Goal: Information Seeking & Learning: Learn about a topic

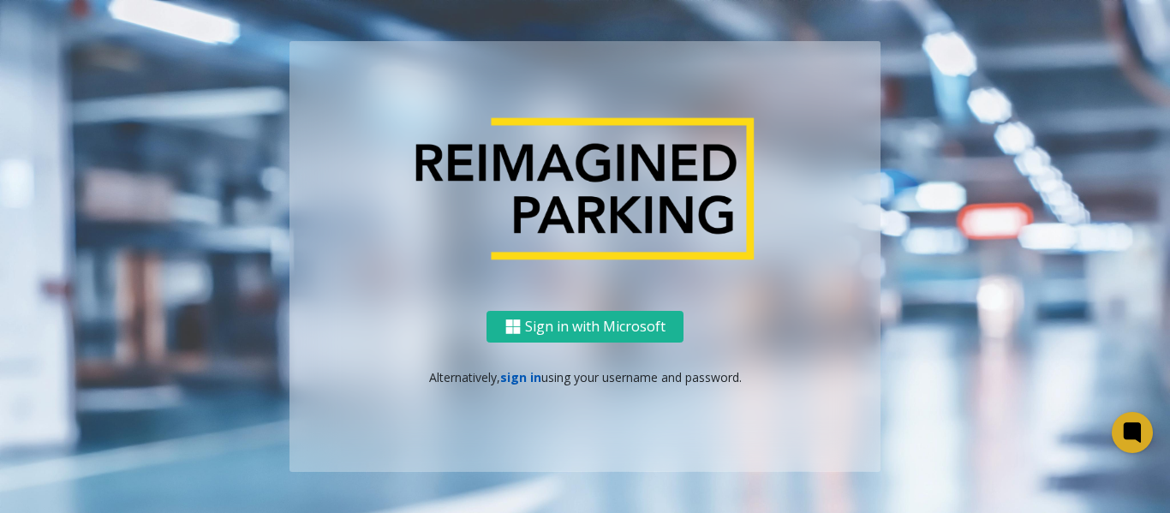
click at [509, 380] on link "sign in" at bounding box center [520, 377] width 41 height 16
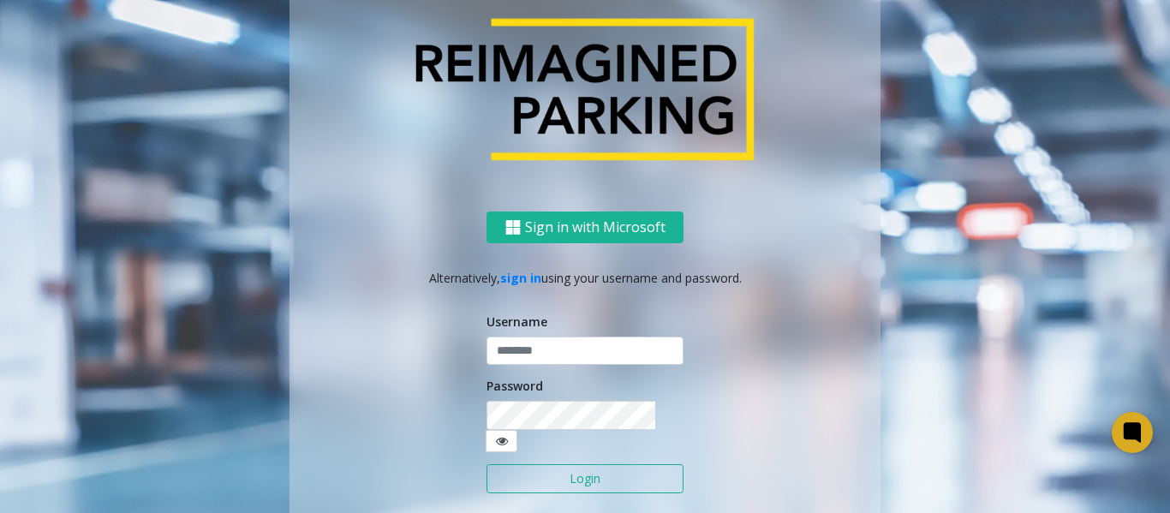
type input "*******"
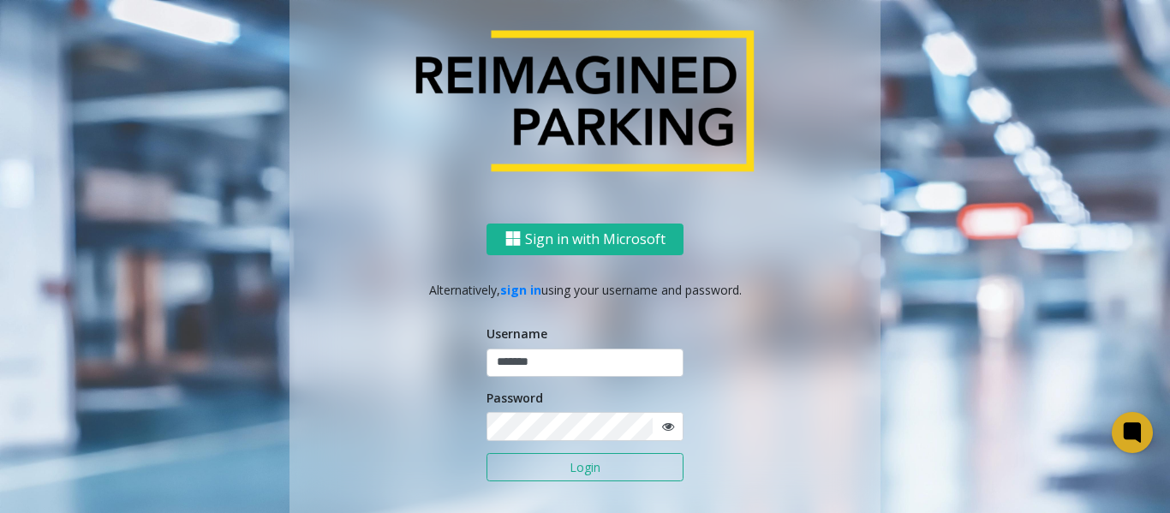
click at [572, 464] on button "Login" at bounding box center [584, 467] width 197 height 29
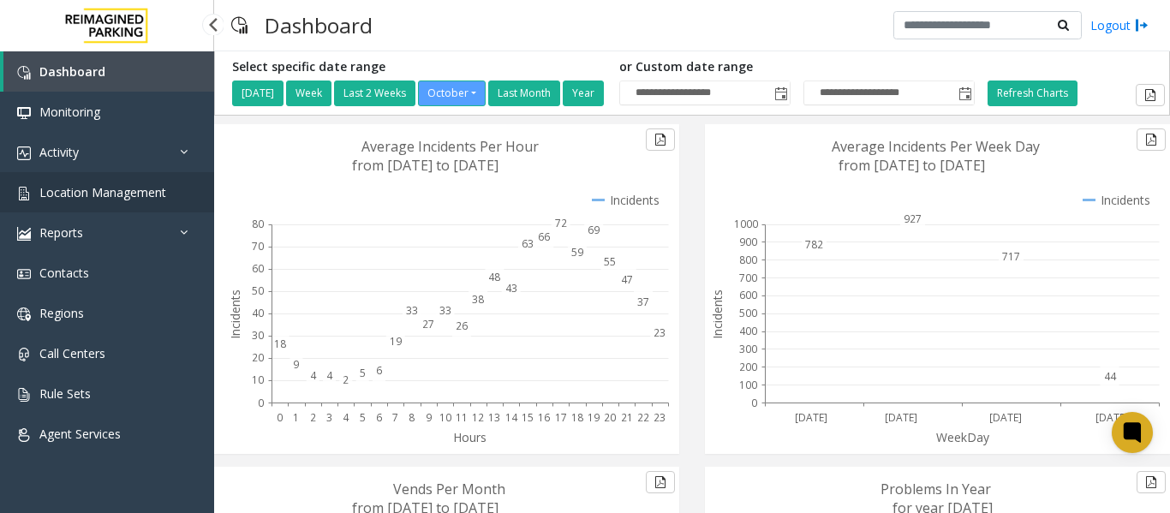
click at [100, 199] on span "Location Management" at bounding box center [102, 192] width 127 height 16
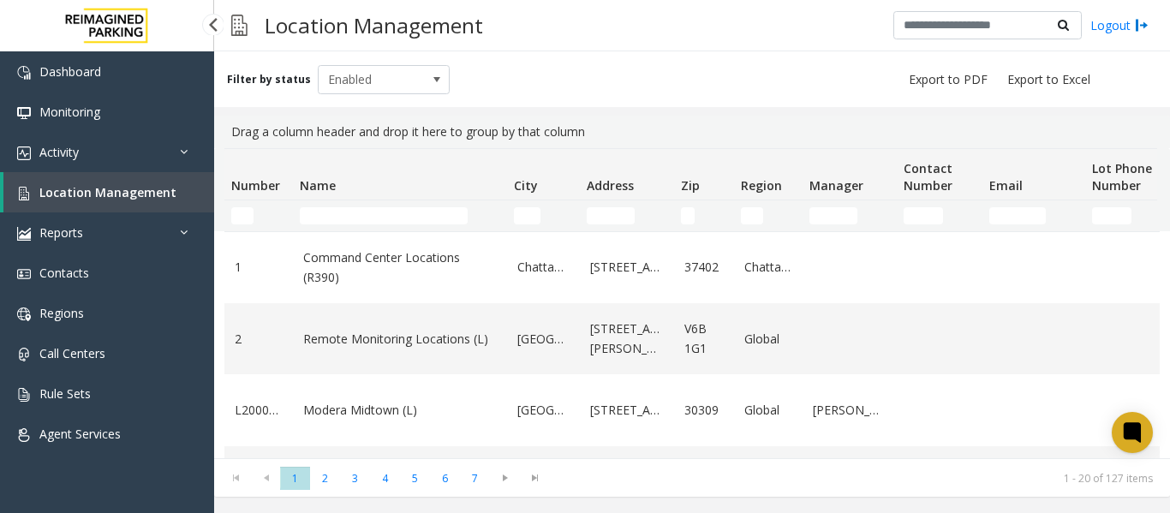
click at [98, 197] on span "Location Management" at bounding box center [107, 192] width 137 height 16
click at [316, 218] on input "Name Filter" at bounding box center [384, 215] width 168 height 17
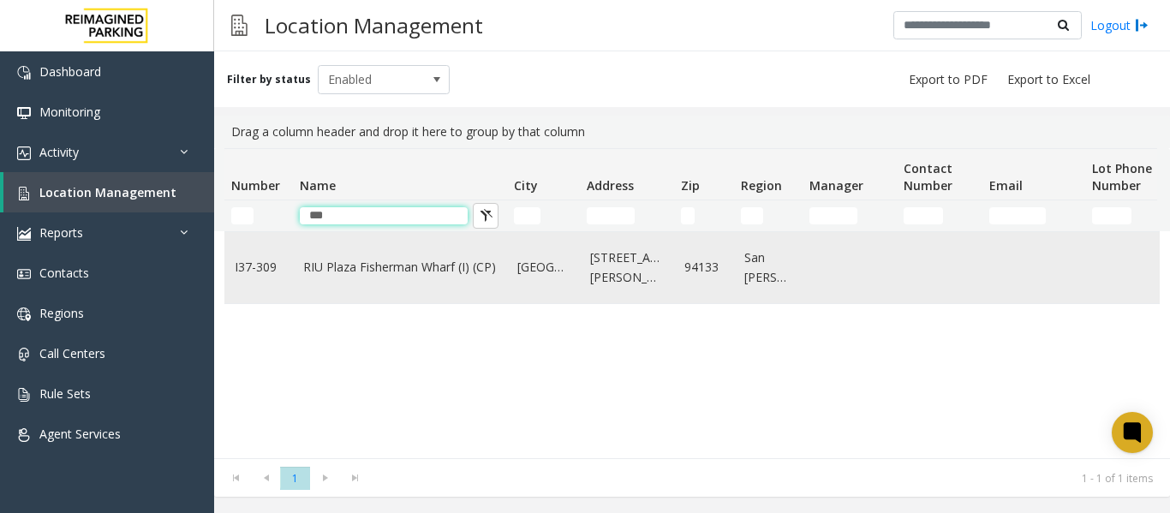
type input "***"
click at [439, 284] on td "RIU Plaza Fisherman Wharf (I) (CP)" at bounding box center [400, 267] width 214 height 71
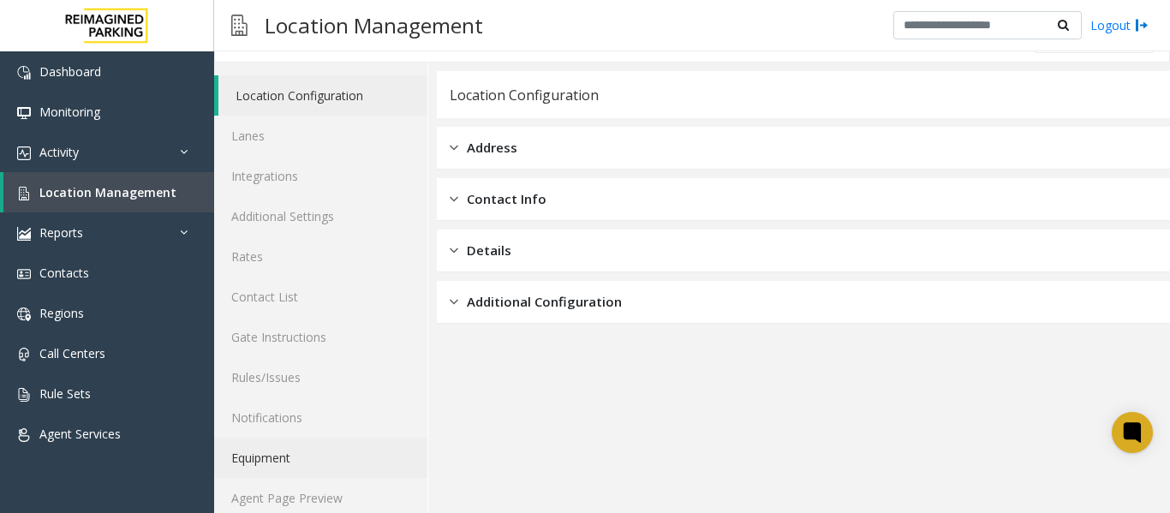
scroll to position [51, 0]
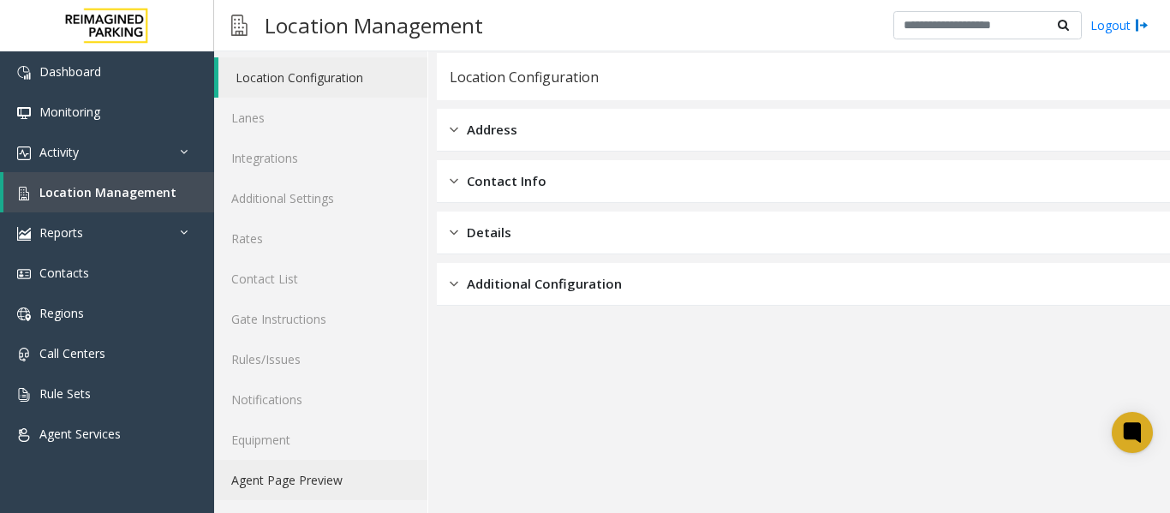
click at [289, 471] on link "Agent Page Preview" at bounding box center [320, 480] width 213 height 40
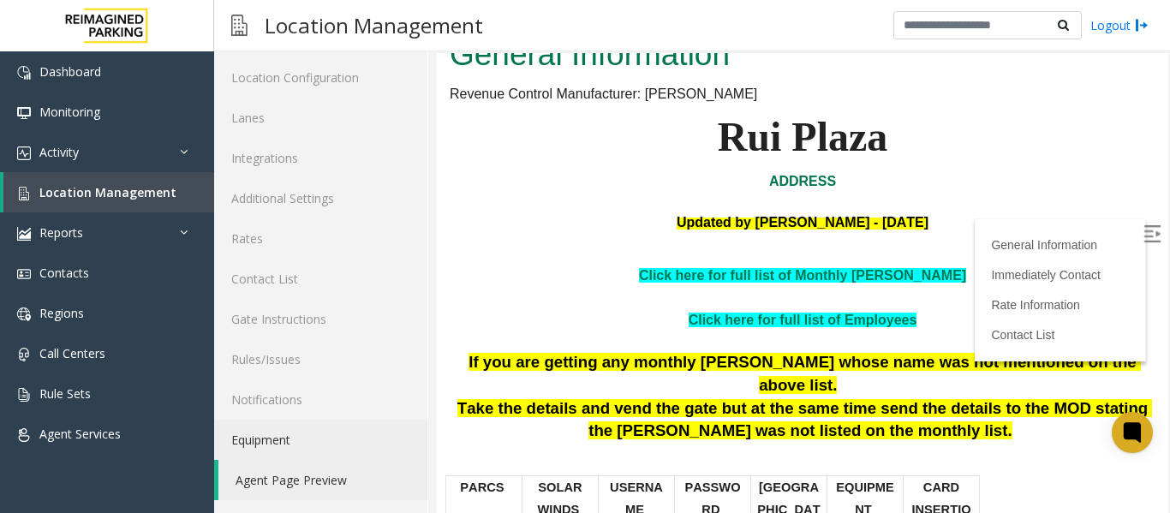
scroll to position [171, 0]
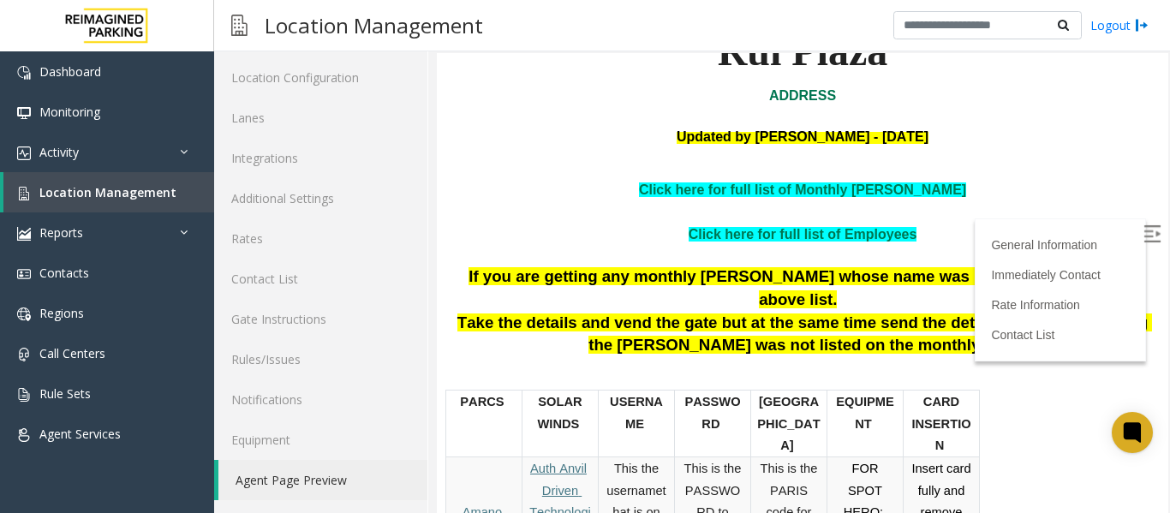
click at [1143, 228] on img at bounding box center [1151, 233] width 17 height 17
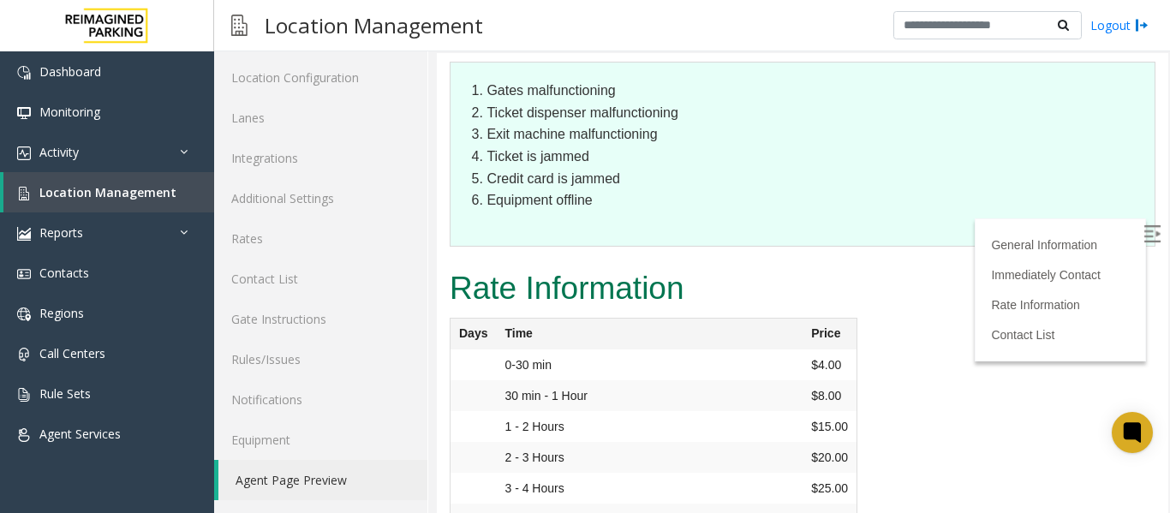
scroll to position [1713, 0]
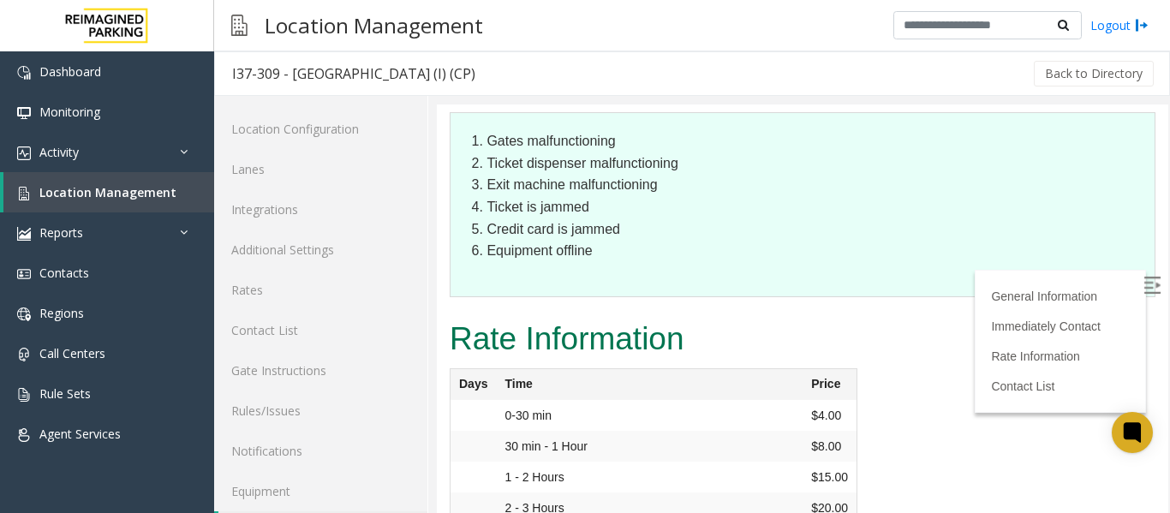
scroll to position [51, 0]
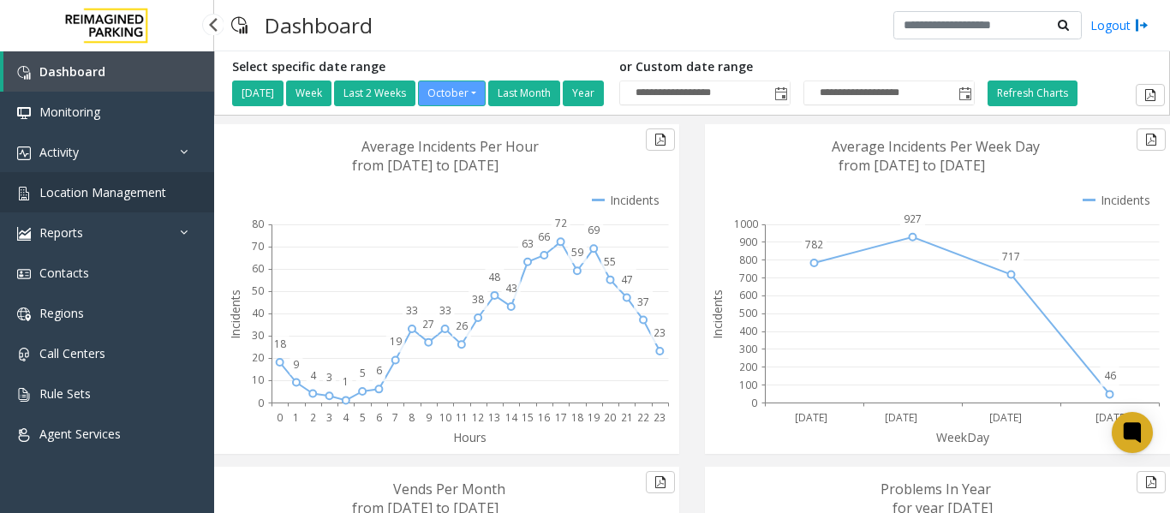
click at [116, 191] on span "Location Management" at bounding box center [102, 192] width 127 height 16
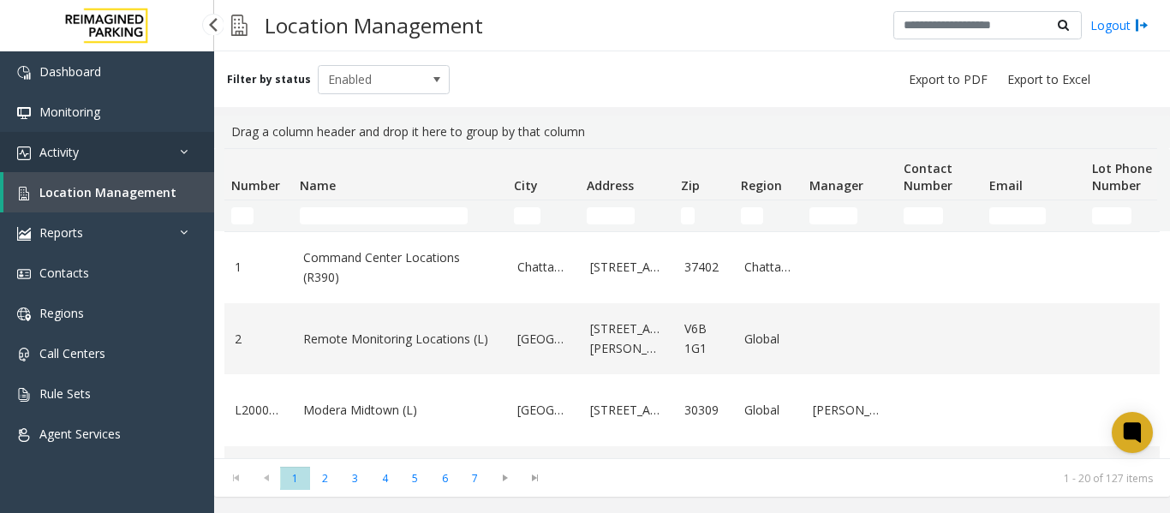
click at [129, 160] on link "Activity" at bounding box center [107, 152] width 214 height 40
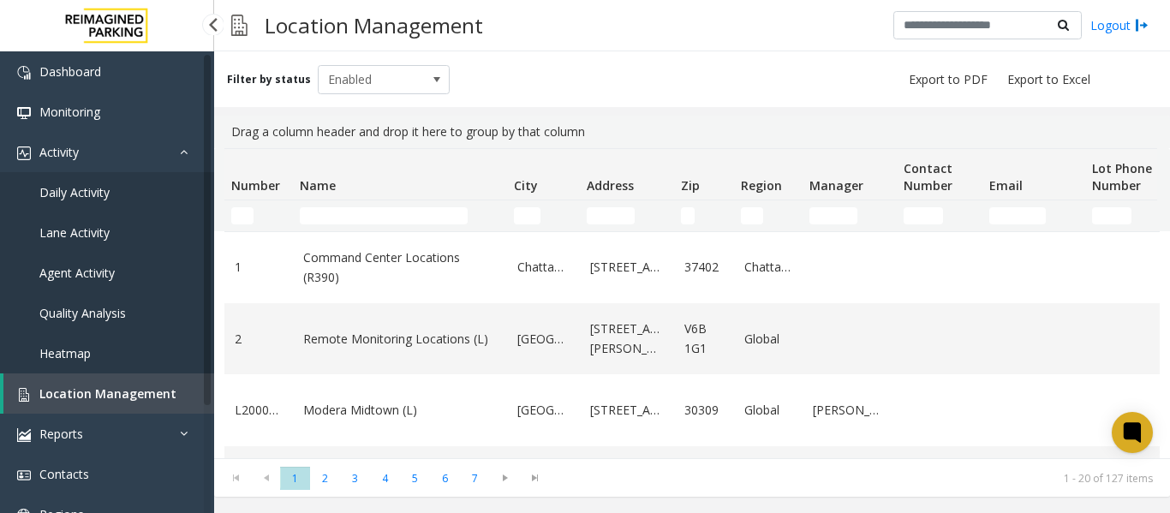
click at [111, 188] on link "Daily Activity" at bounding box center [107, 192] width 214 height 40
click at [110, 200] on link "Daily Activity" at bounding box center [107, 192] width 214 height 40
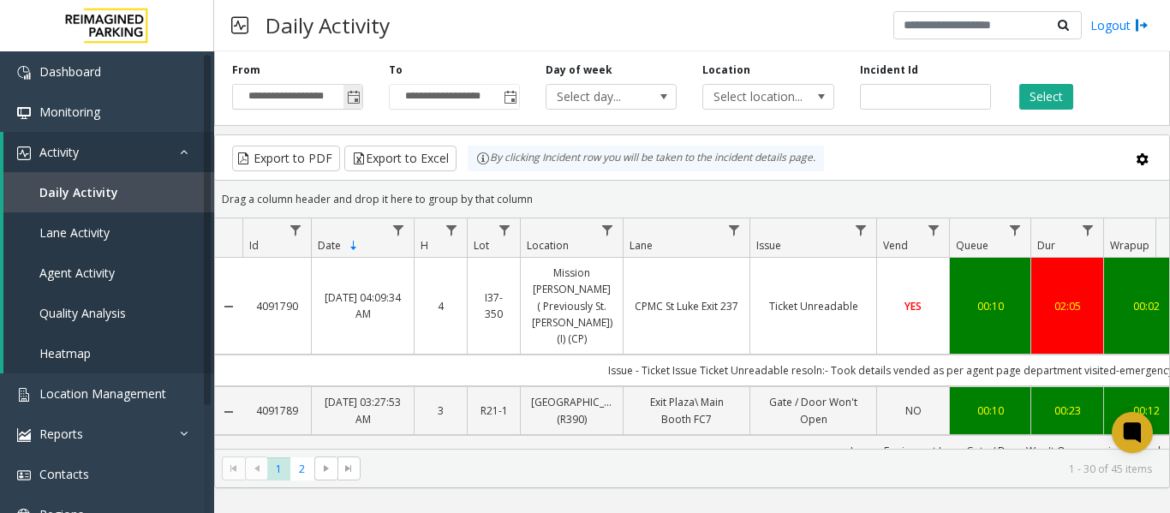
click at [348, 92] on span "Toggle popup" at bounding box center [354, 98] width 14 height 14
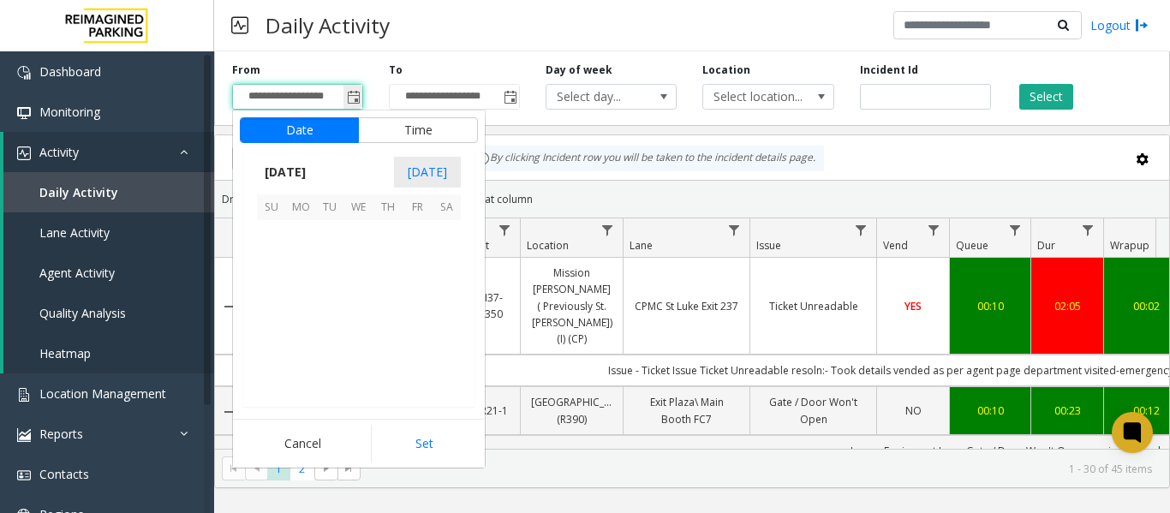
scroll to position [307608, 0]
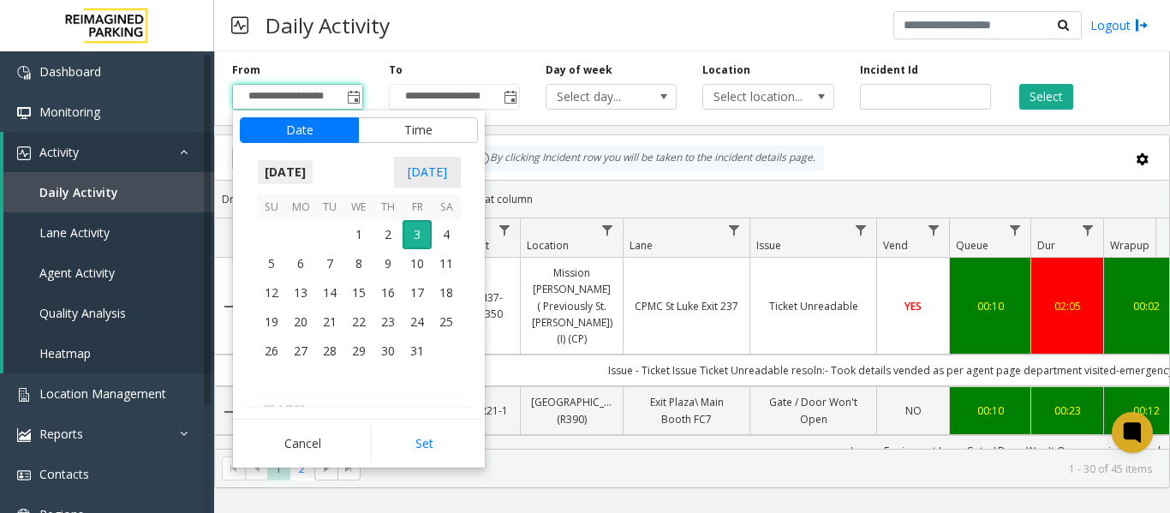
click at [277, 169] on span "October 2025" at bounding box center [285, 172] width 57 height 26
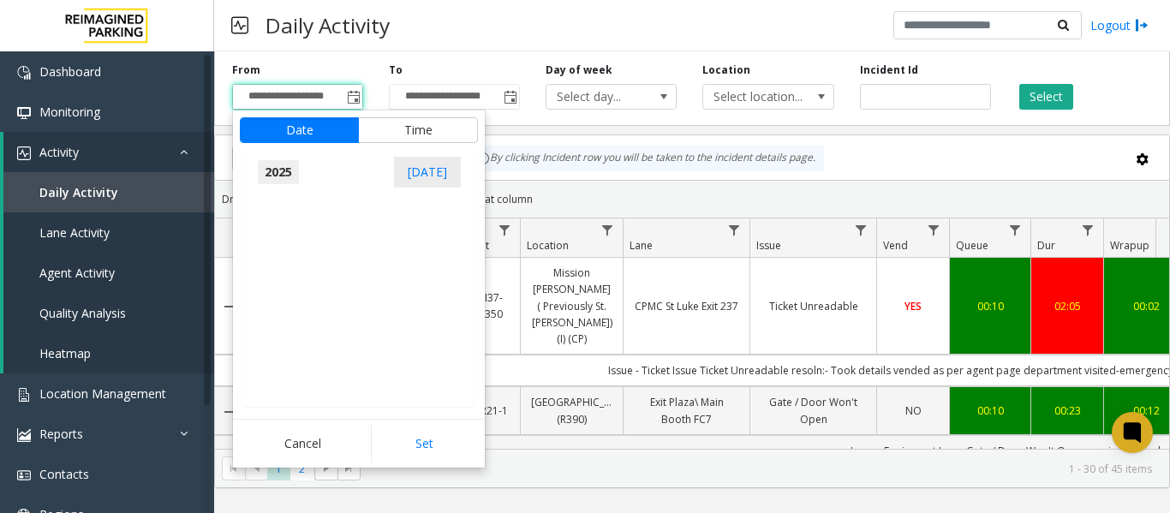
scroll to position [18285, 0]
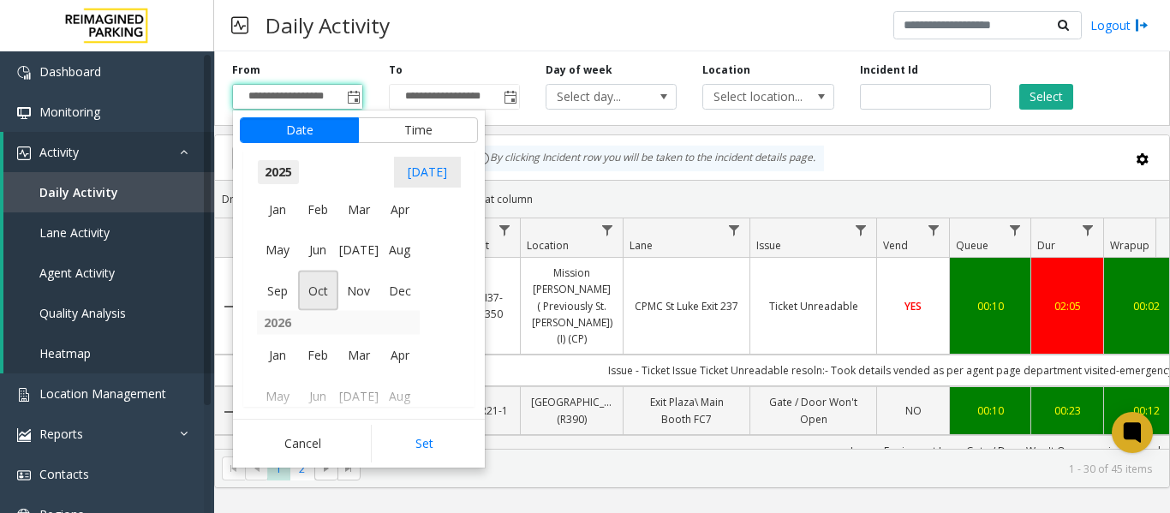
click at [277, 169] on span "2025" at bounding box center [278, 172] width 43 height 26
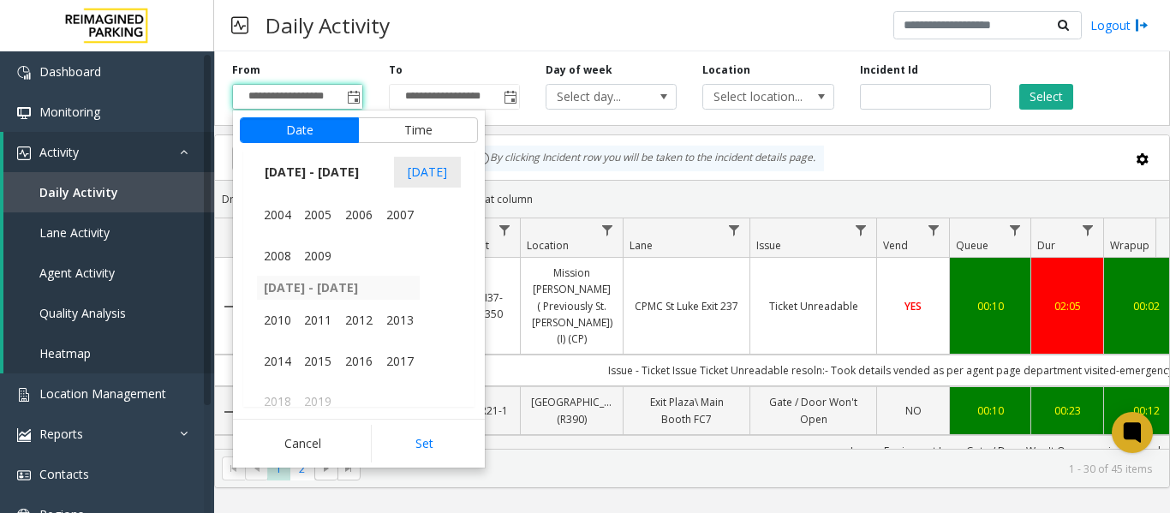
scroll to position [1584, 0]
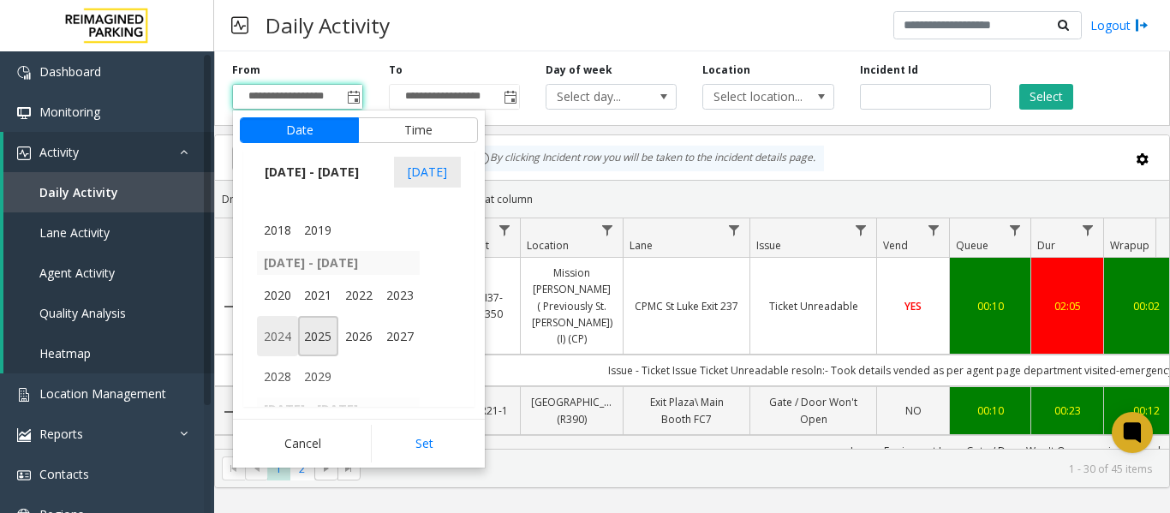
click at [284, 335] on span "2024" at bounding box center [277, 336] width 41 height 41
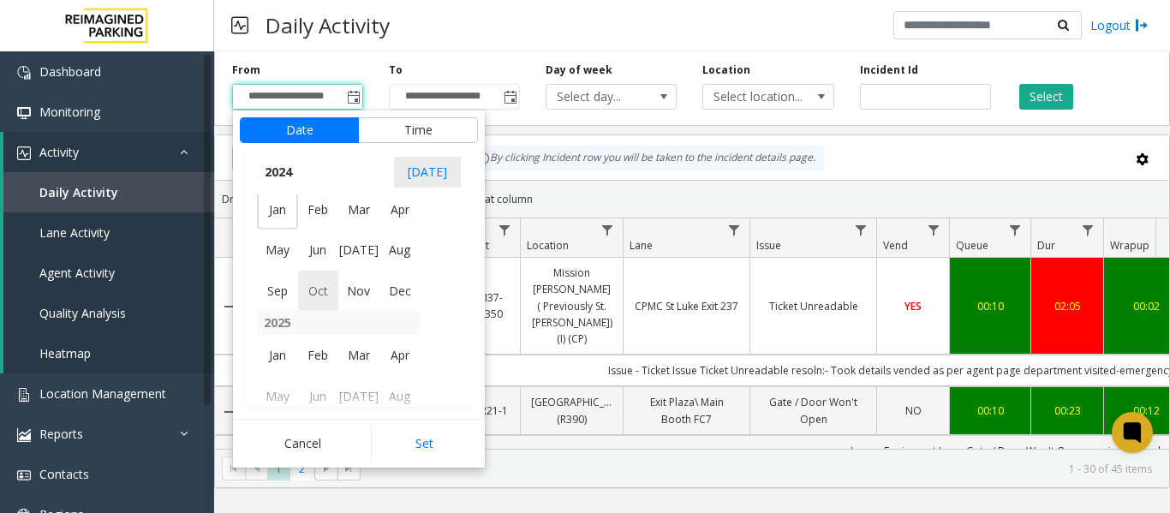
click at [302, 292] on span "Oct" at bounding box center [318, 291] width 41 height 41
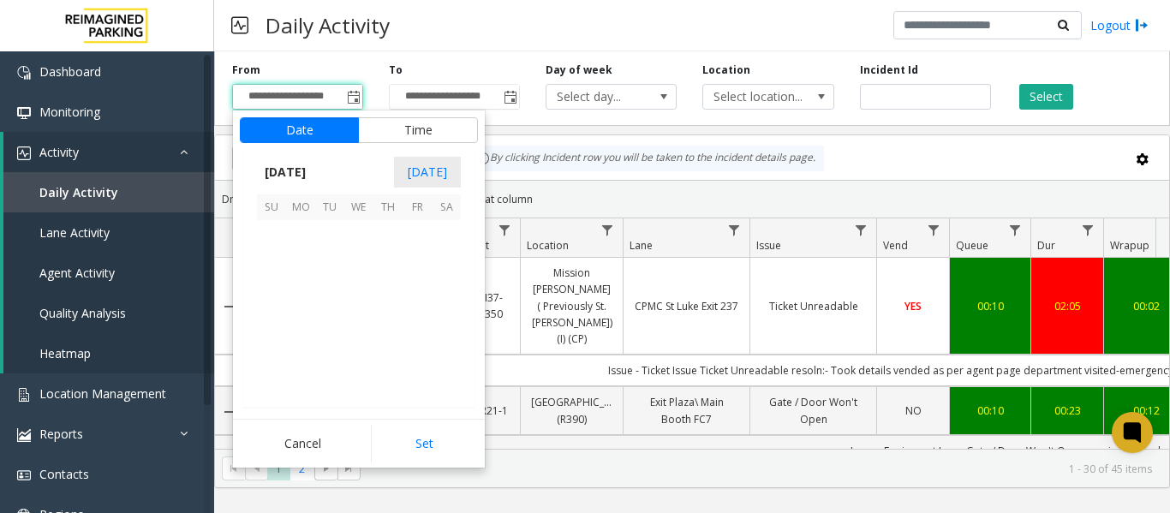
scroll to position [305161, 0]
click at [325, 226] on span "1" at bounding box center [329, 234] width 29 height 29
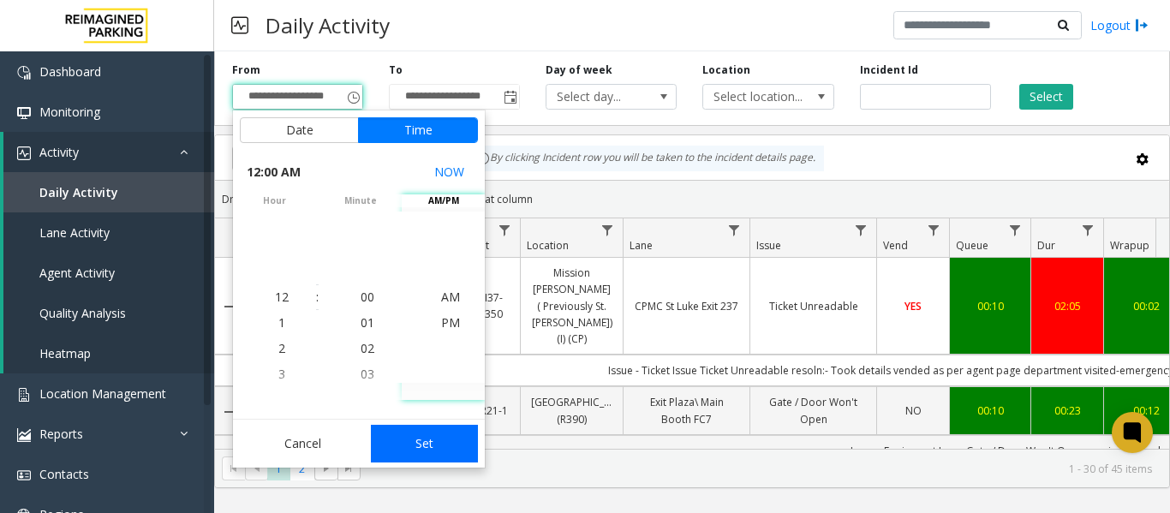
click at [401, 439] on button "Set" at bounding box center [425, 444] width 108 height 38
type input "**********"
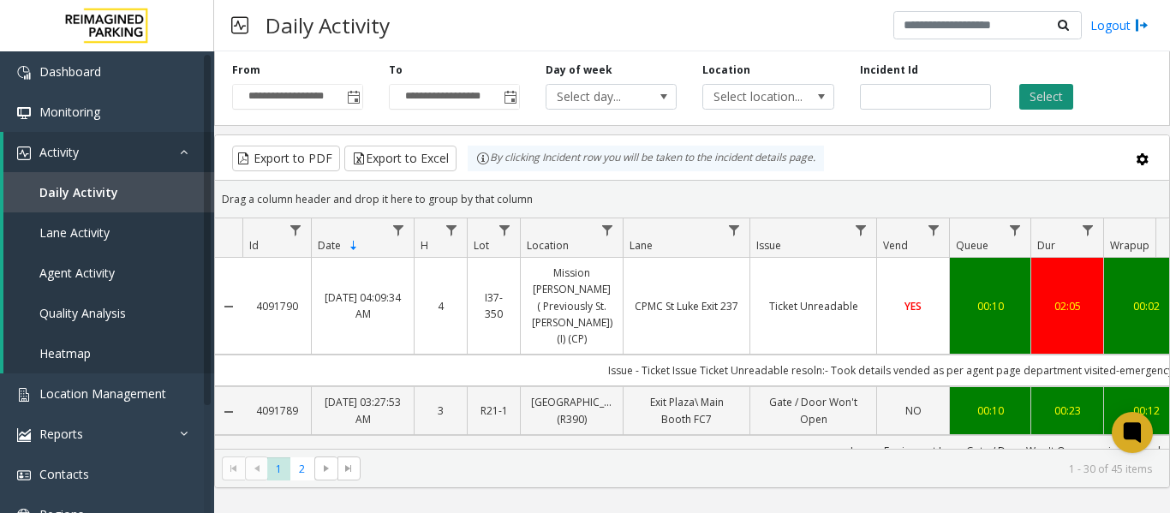
click at [1024, 93] on button "Select" at bounding box center [1046, 97] width 54 height 26
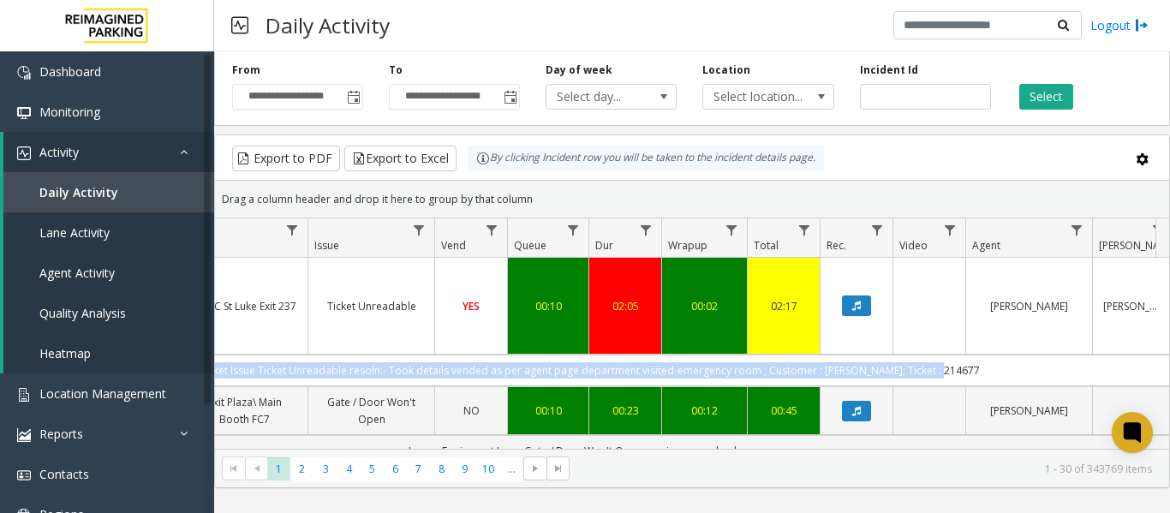
scroll to position [0, 526]
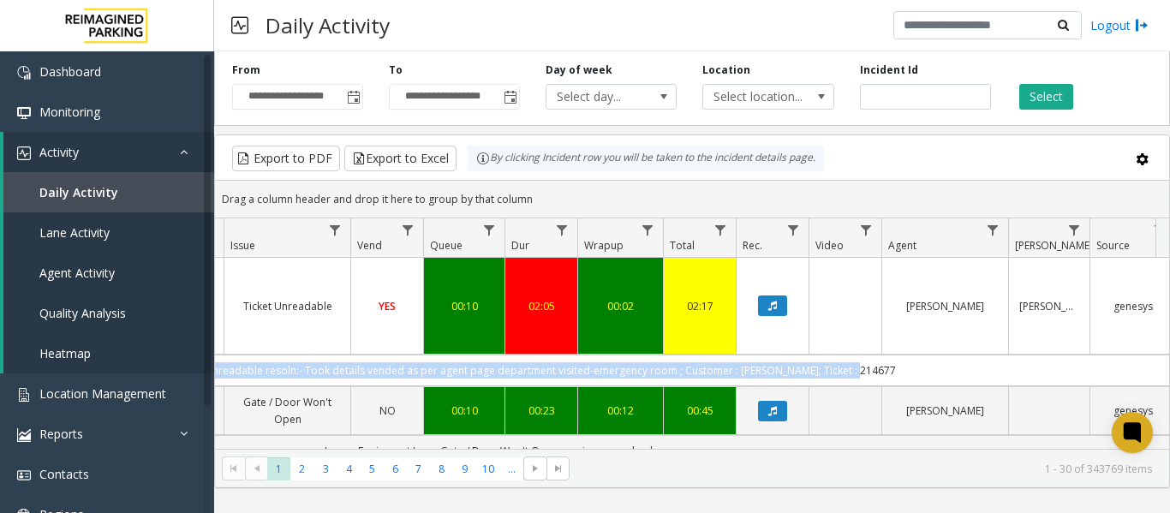
drag, startPoint x: 584, startPoint y: 325, endPoint x: 1144, endPoint y: 336, distance: 560.3
click at [1144, 355] on td "Issue - Ticket Issue Ticket Unreadable resoln:- Took details vended as per agen…" at bounding box center [488, 371] width 1544 height 32
click at [996, 231] on span "Data table" at bounding box center [993, 231] width 14 height 14
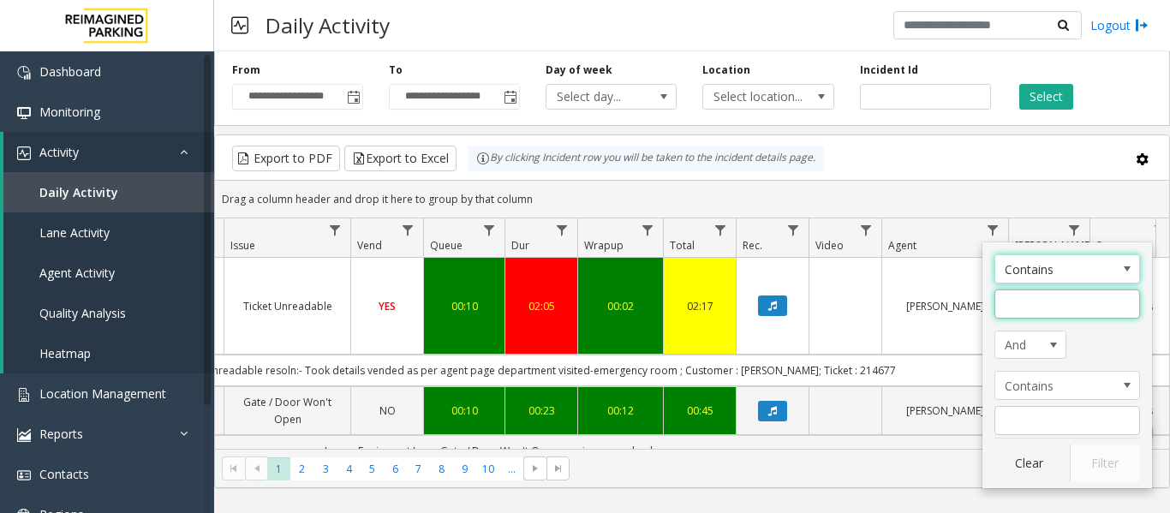
click at [1012, 303] on input "Agent Filter" at bounding box center [1067, 303] width 146 height 29
type input "*********"
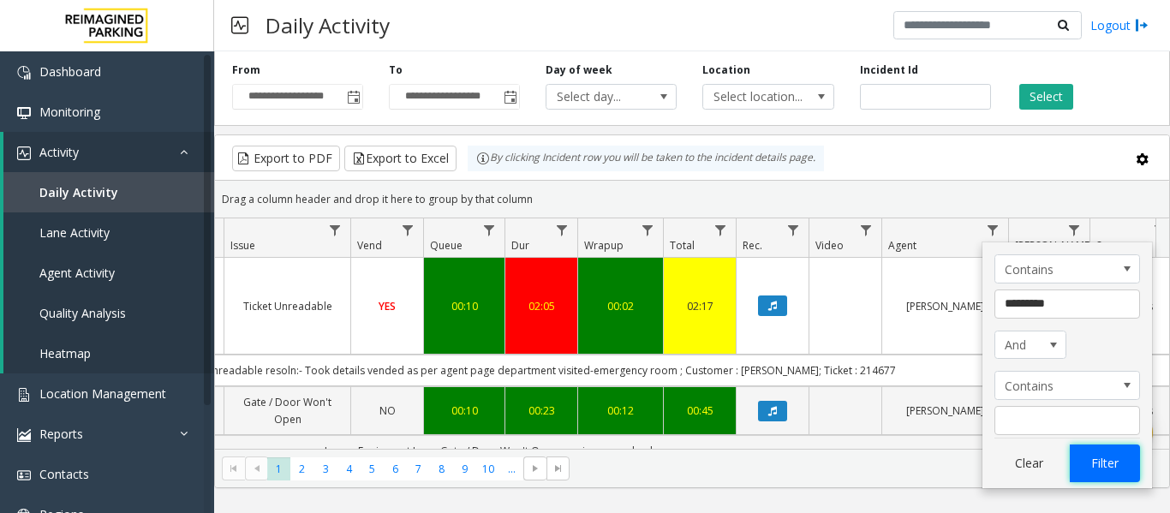
click at [1084, 454] on button "Filter" at bounding box center [1105, 464] width 70 height 38
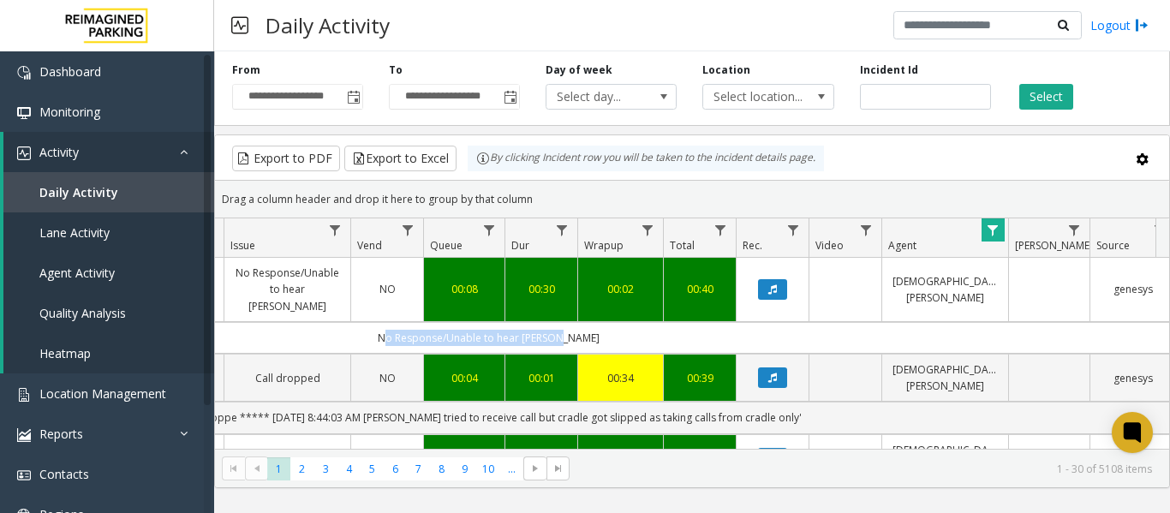
drag, startPoint x: 654, startPoint y: 311, endPoint x: 254, endPoint y: 309, distance: 400.0
click at [254, 322] on td "No Response/Unable to hear [PERSON_NAME]" at bounding box center [488, 338] width 1544 height 32
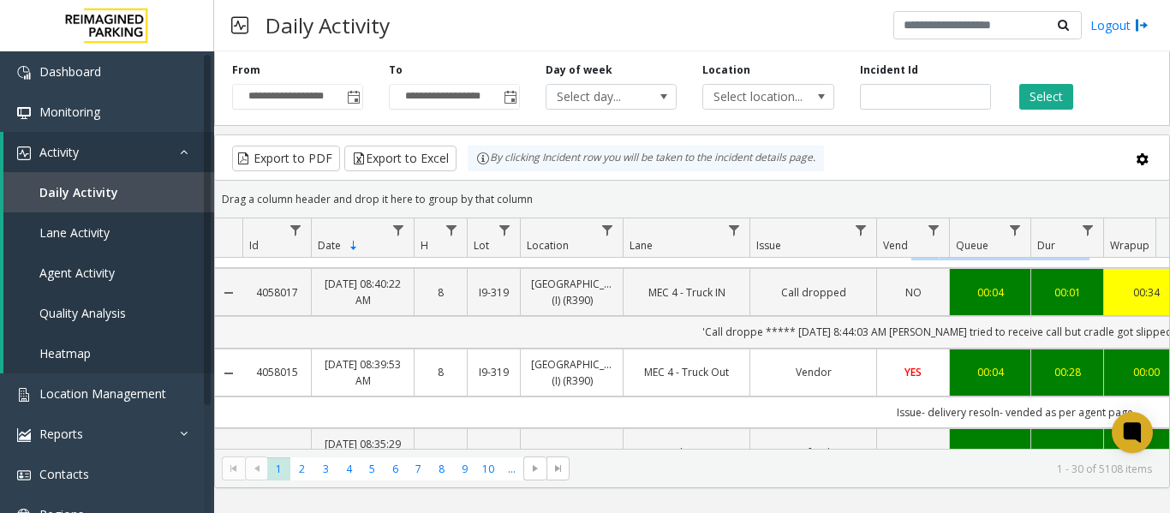
drag, startPoint x: 851, startPoint y: 326, endPoint x: 288, endPoint y: 329, distance: 562.7
click at [288, 329] on td "'Call droppe ***** 8/18/2025 8:44:03 AM Jeetendra Bhardwaj tried to receive cal…" at bounding box center [1014, 332] width 1544 height 32
click at [618, 337] on td "'Call droppe ***** 8/18/2025 8:44:03 AM Jeetendra Bhardwaj tried to receive cal…" at bounding box center [1014, 332] width 1544 height 32
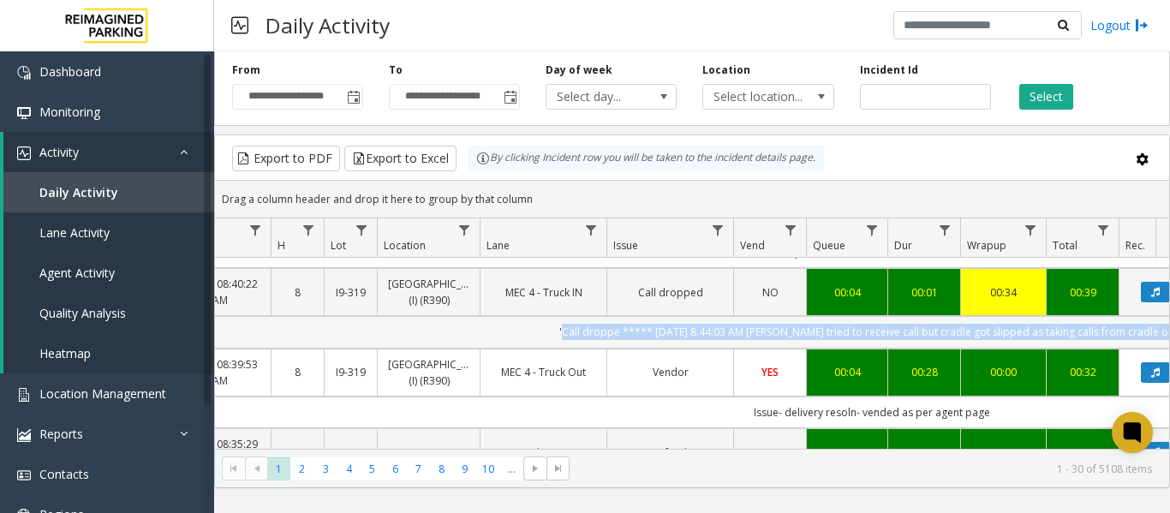
scroll to position [0, 167]
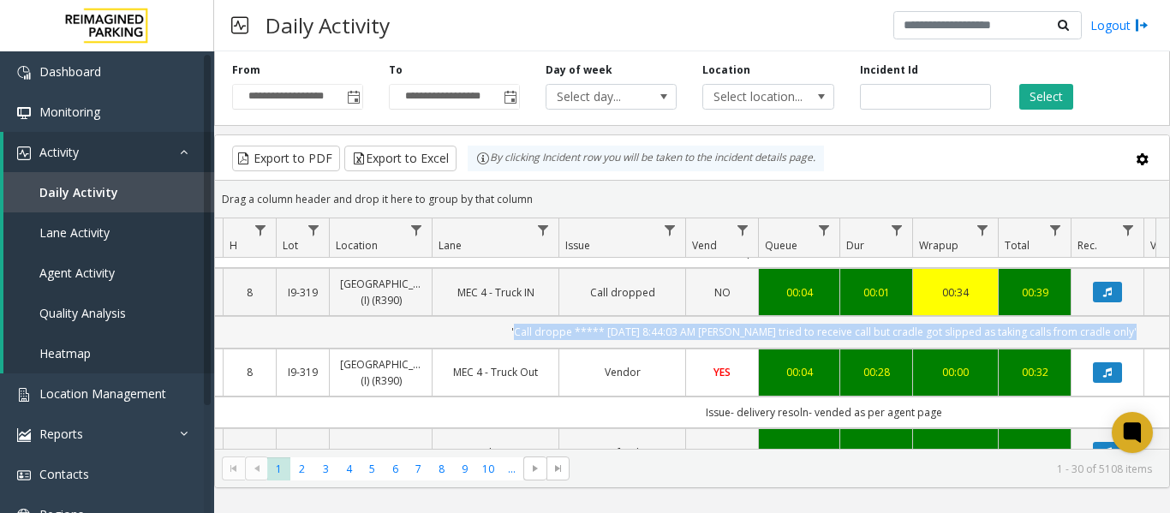
drag, startPoint x: 637, startPoint y: 335, endPoint x: 1142, endPoint y: 341, distance: 504.5
click at [1142, 341] on td "'Call droppe ***** 8/18/2025 8:44:03 AM Jeetendra Bhardwaj tried to receive cal…" at bounding box center [823, 332] width 1544 height 32
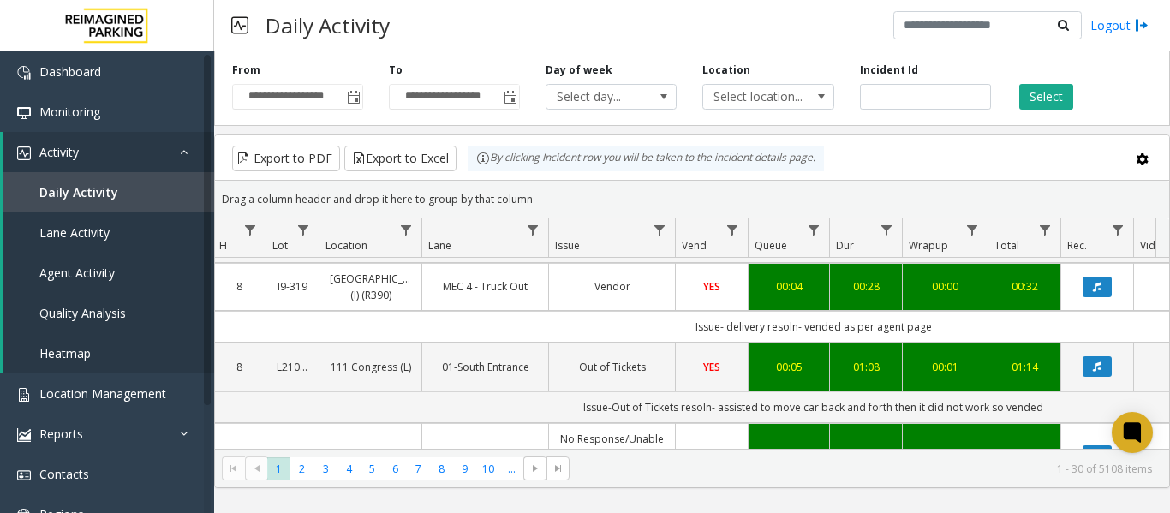
scroll to position [0, 201]
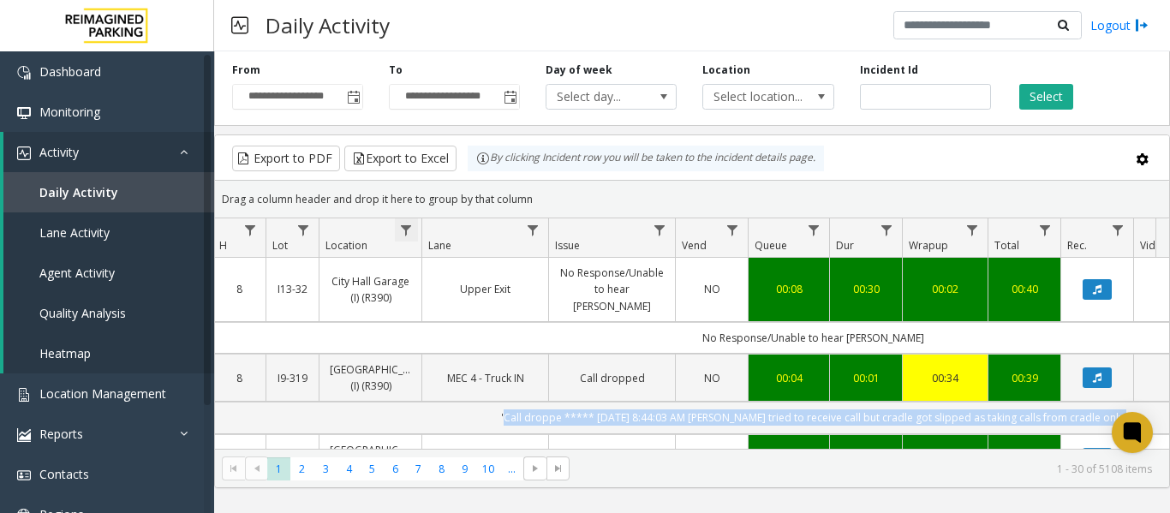
click at [407, 233] on span "Data table" at bounding box center [406, 231] width 14 height 14
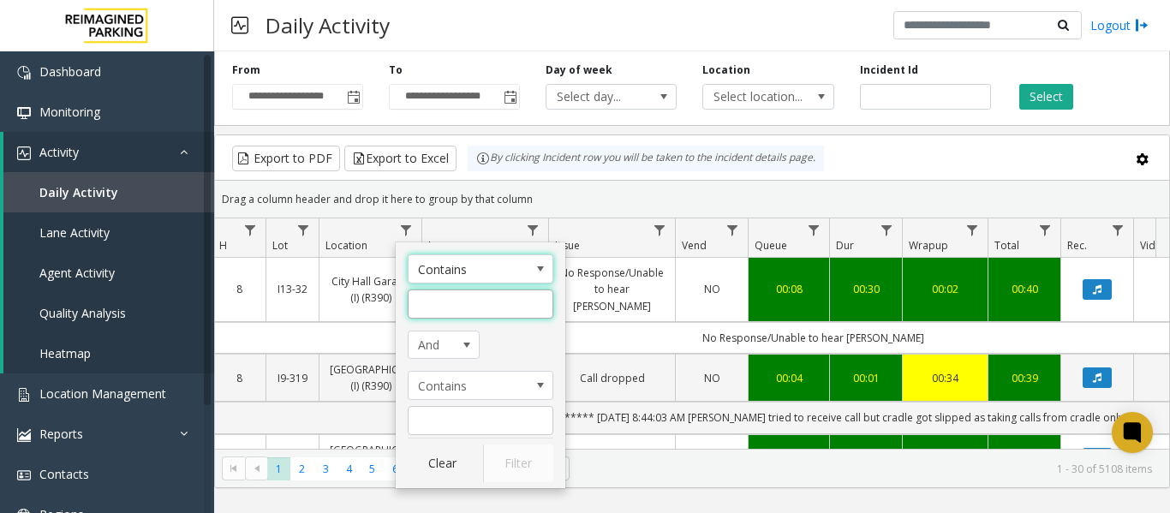
click at [478, 300] on input "Location Filter" at bounding box center [481, 303] width 146 height 29
type input "***"
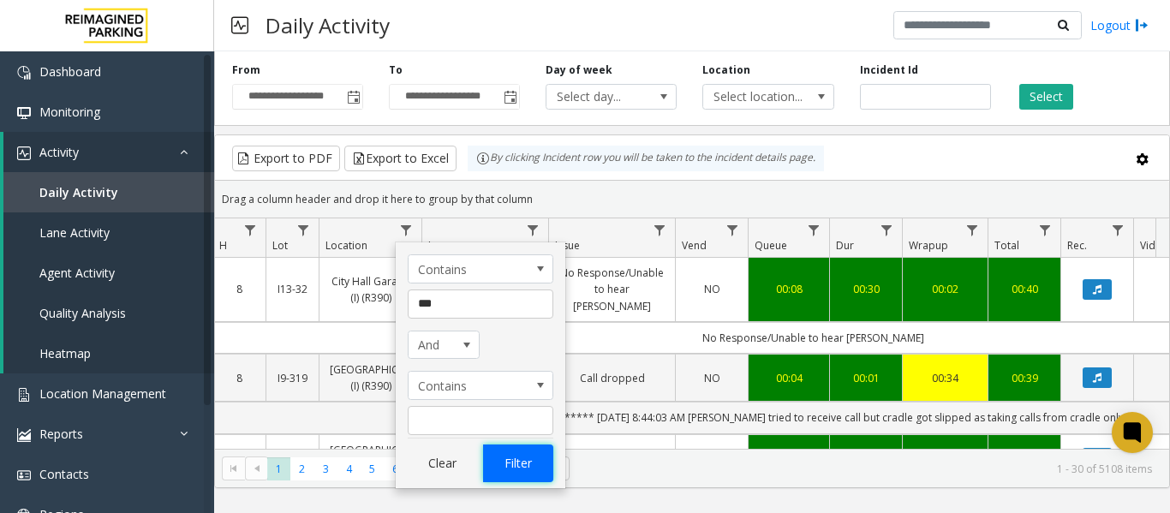
click at [520, 469] on button "Filter" at bounding box center [518, 464] width 70 height 38
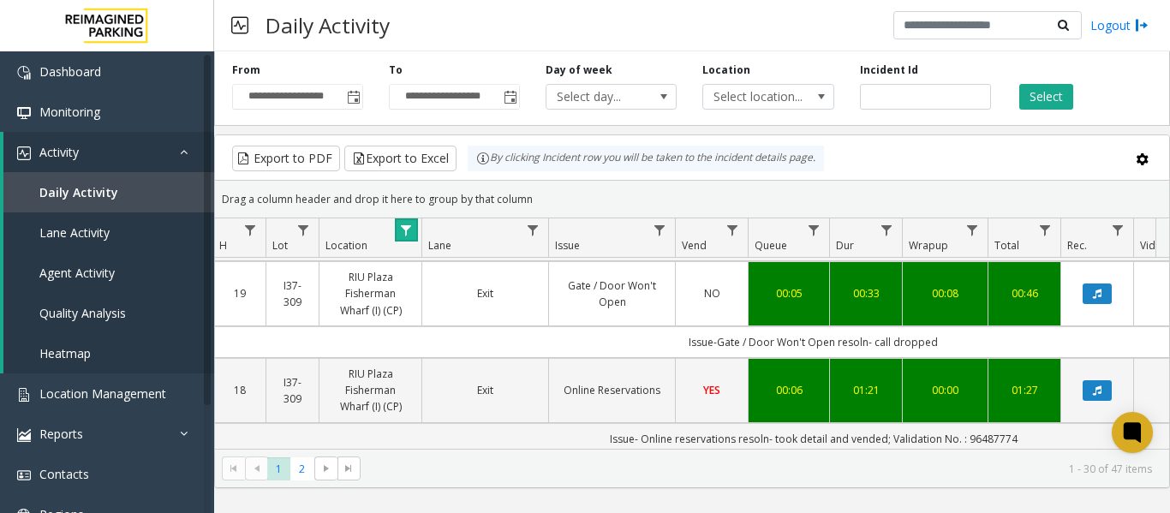
scroll to position [1627, 201]
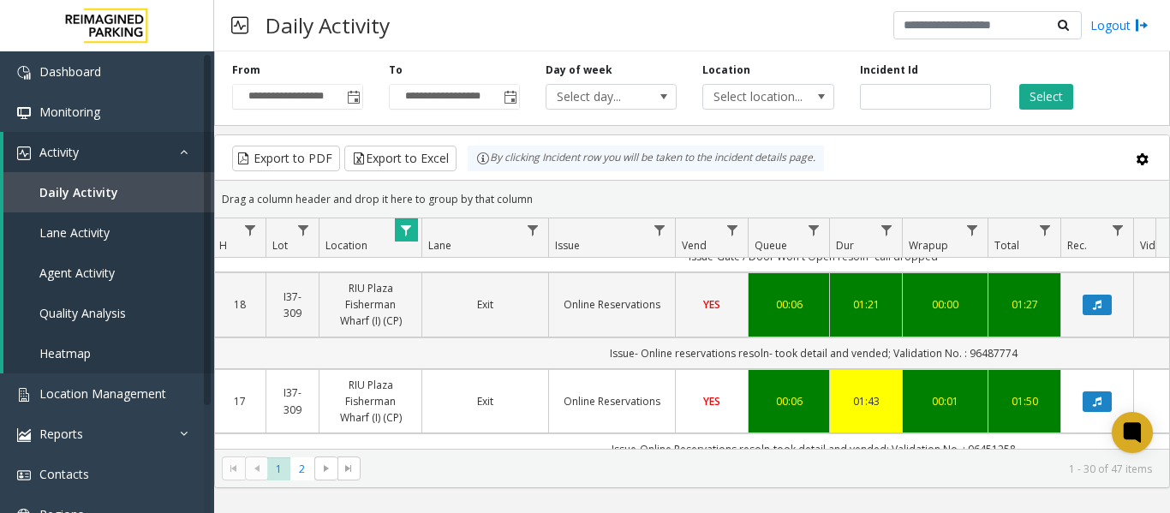
drag, startPoint x: 600, startPoint y: 357, endPoint x: 1020, endPoint y: 347, distance: 419.8
click at [1020, 347] on td "Issue- Online reservations resoln- took detail and vended; Validation No. : 964…" at bounding box center [813, 353] width 1544 height 32
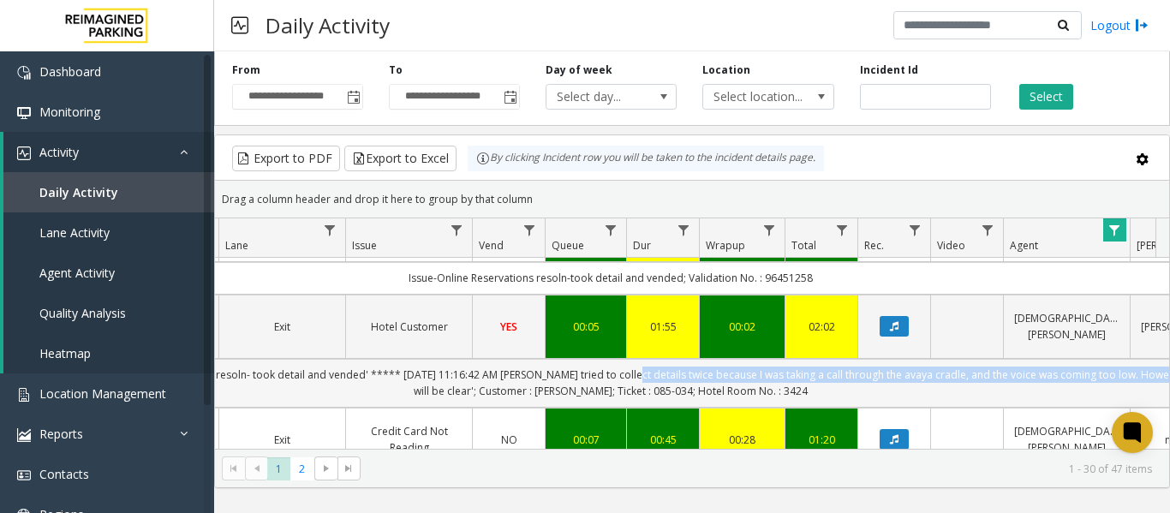
scroll to position [0, 491]
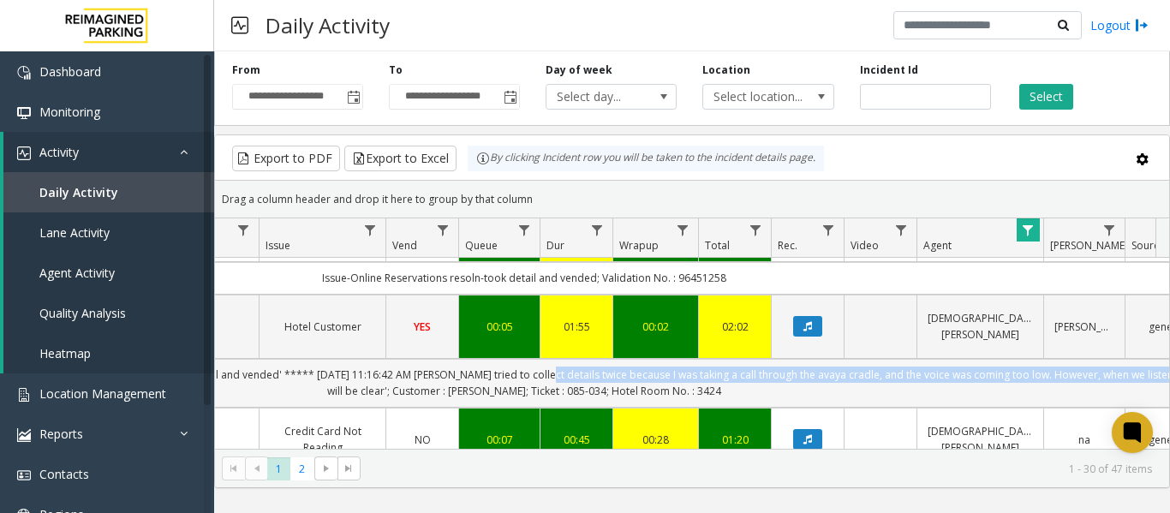
drag, startPoint x: 825, startPoint y: 376, endPoint x: 1139, endPoint y: 375, distance: 314.3
click at [1141, 375] on td "''issue- hotel customer resoln- ***** 3/29/2025 11:06:48 AM Jeetendra Bhardwaj …" at bounding box center [524, 383] width 1544 height 48
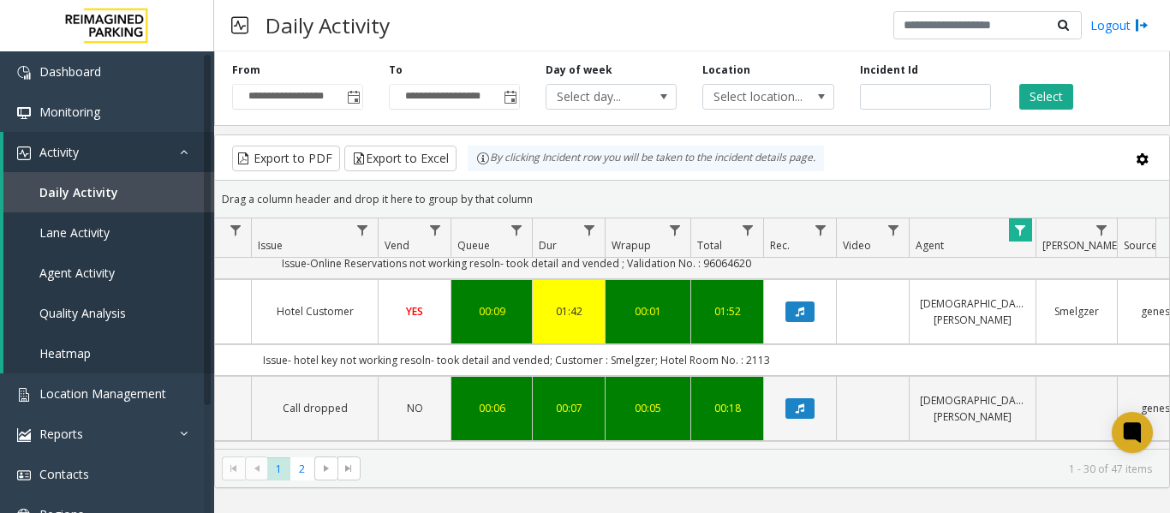
scroll to position [2713, 498]
click at [297, 474] on span "2" at bounding box center [301, 468] width 23 height 23
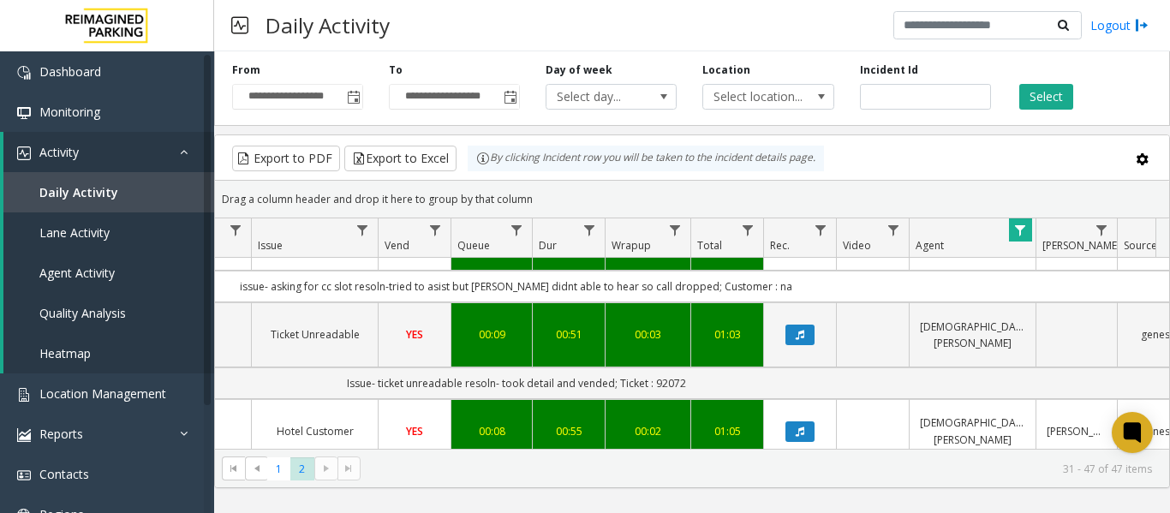
scroll to position [412, 498]
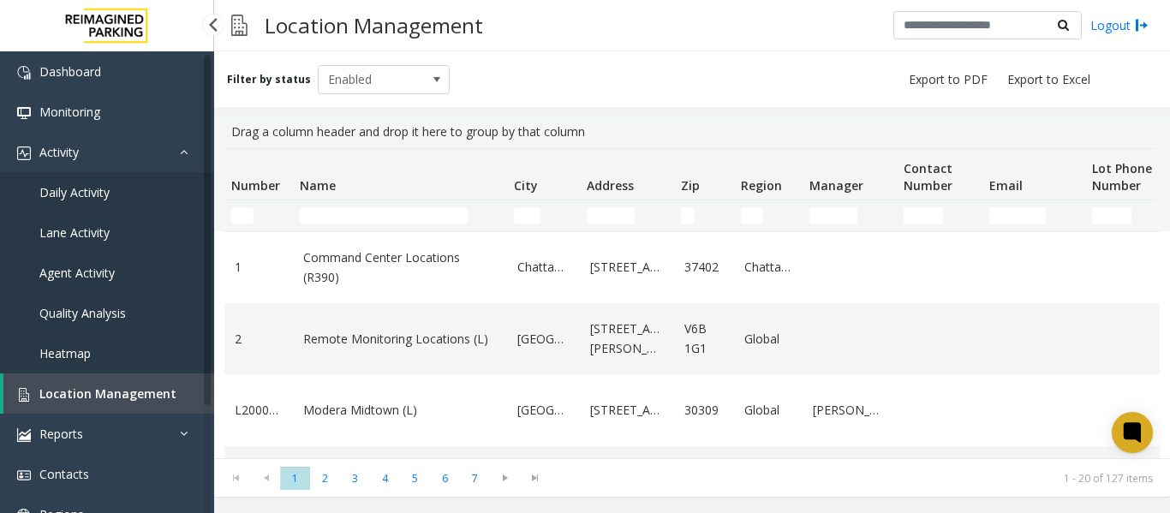
click at [81, 190] on span "Daily Activity" at bounding box center [74, 192] width 70 height 16
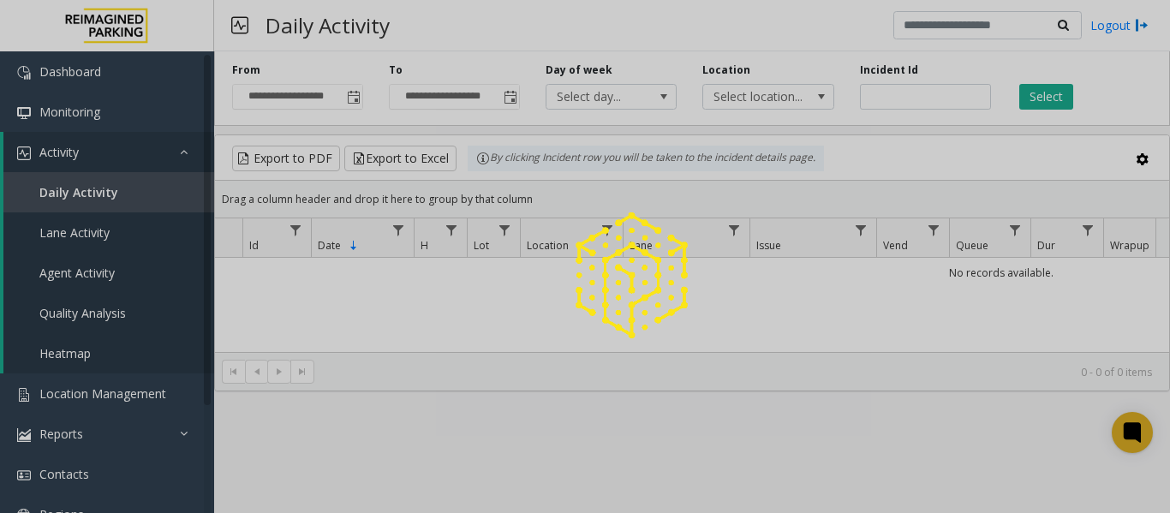
click at [359, 93] on div at bounding box center [585, 256] width 1170 height 513
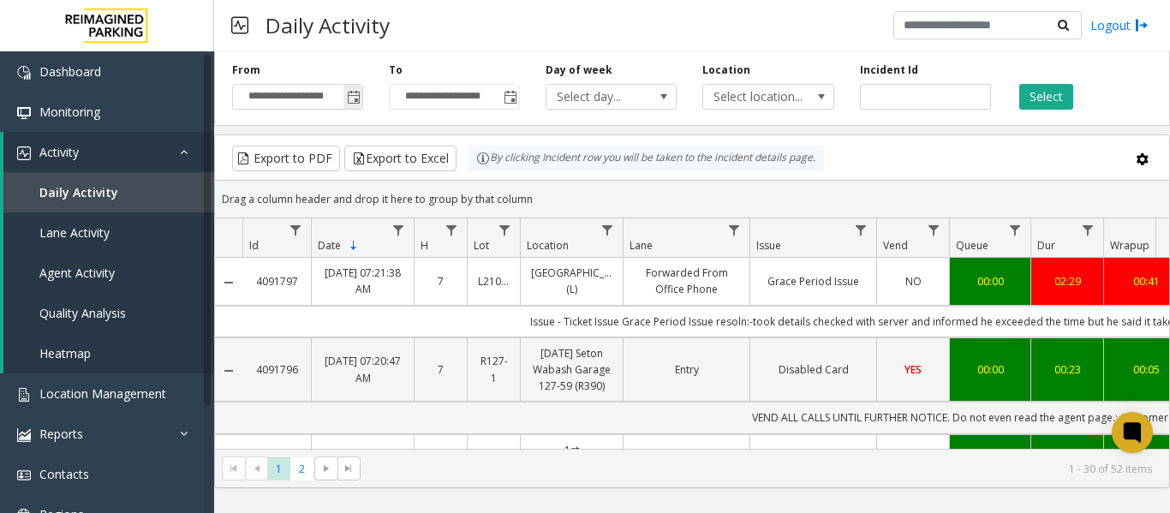
click at [348, 96] on span "Toggle popup" at bounding box center [354, 98] width 14 height 14
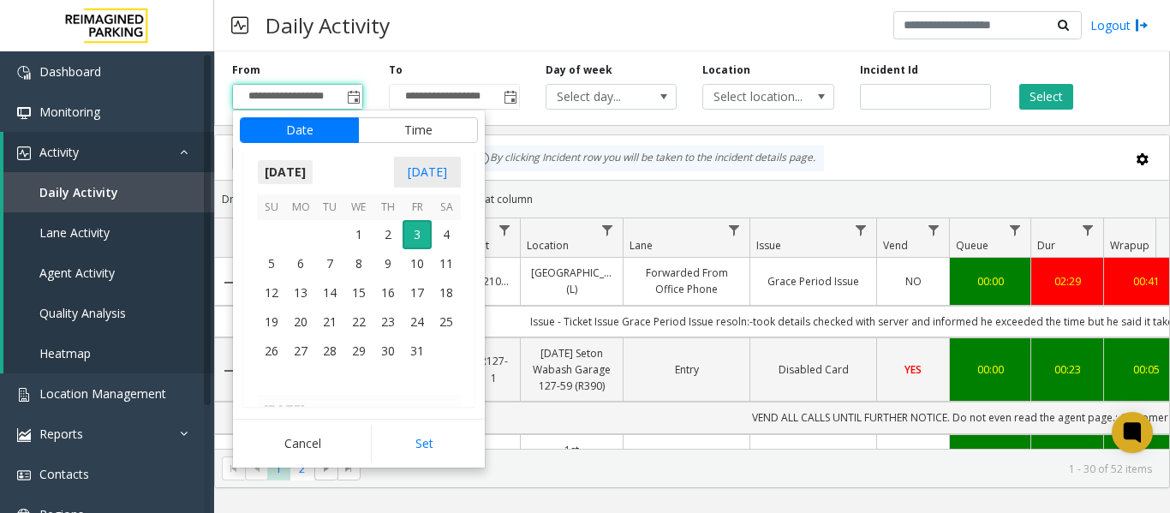
click at [290, 177] on span "October 2025" at bounding box center [285, 172] width 57 height 26
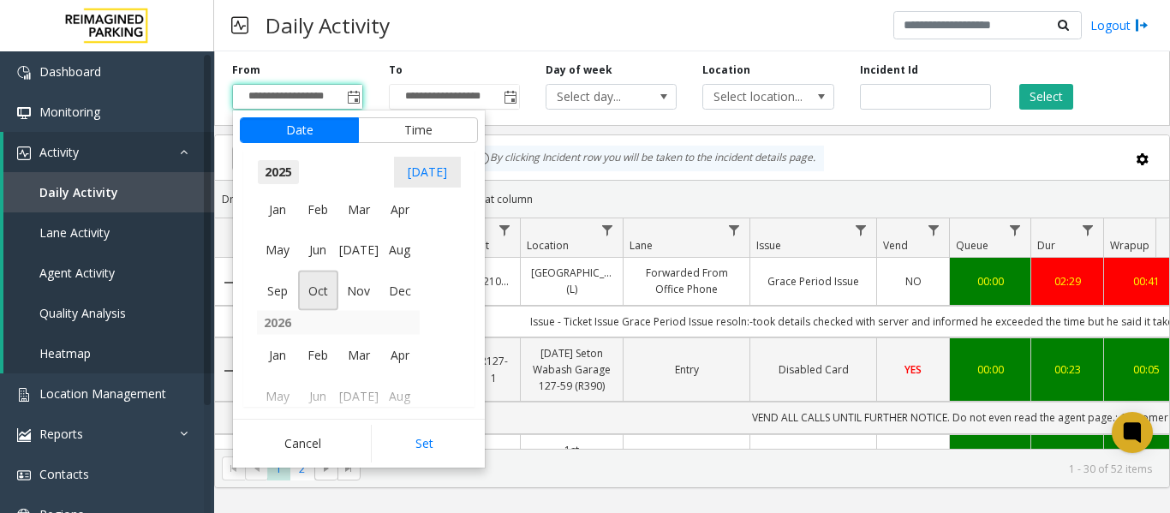
click at [295, 180] on span "2025" at bounding box center [278, 172] width 43 height 26
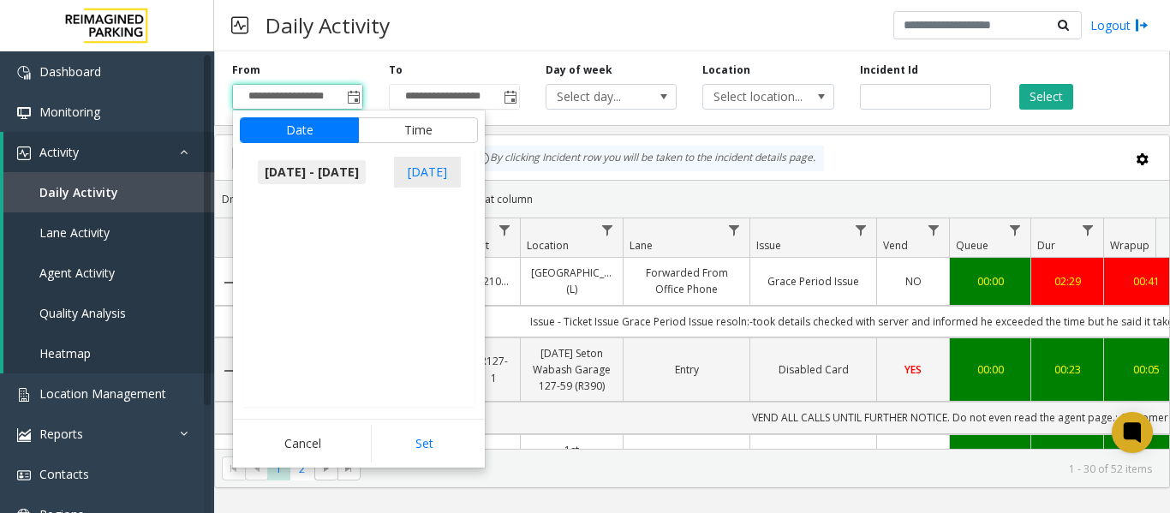
scroll to position [1755, 0]
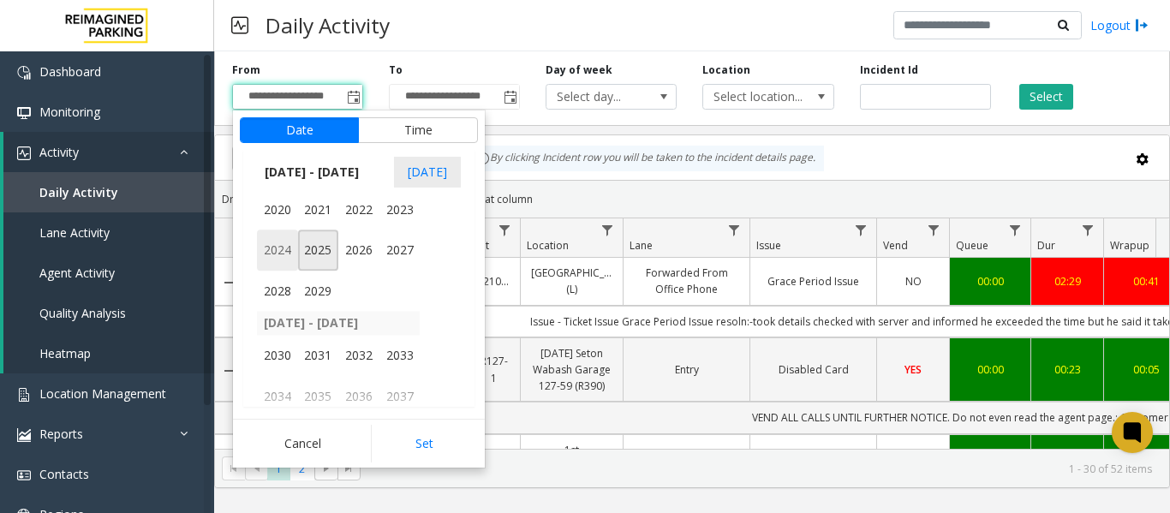
click at [257, 240] on span "2024" at bounding box center [277, 250] width 41 height 41
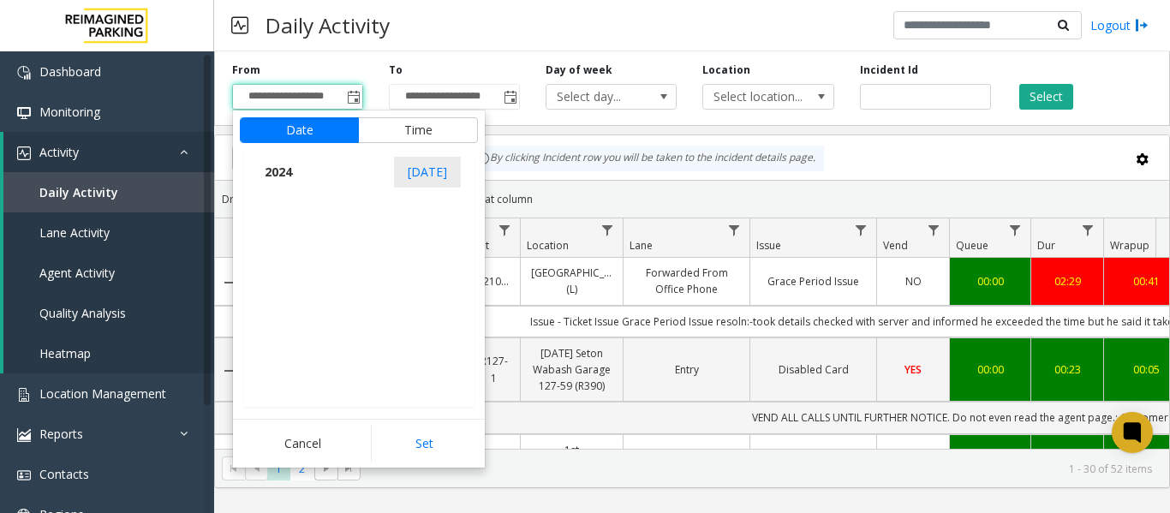
scroll to position [18138, 0]
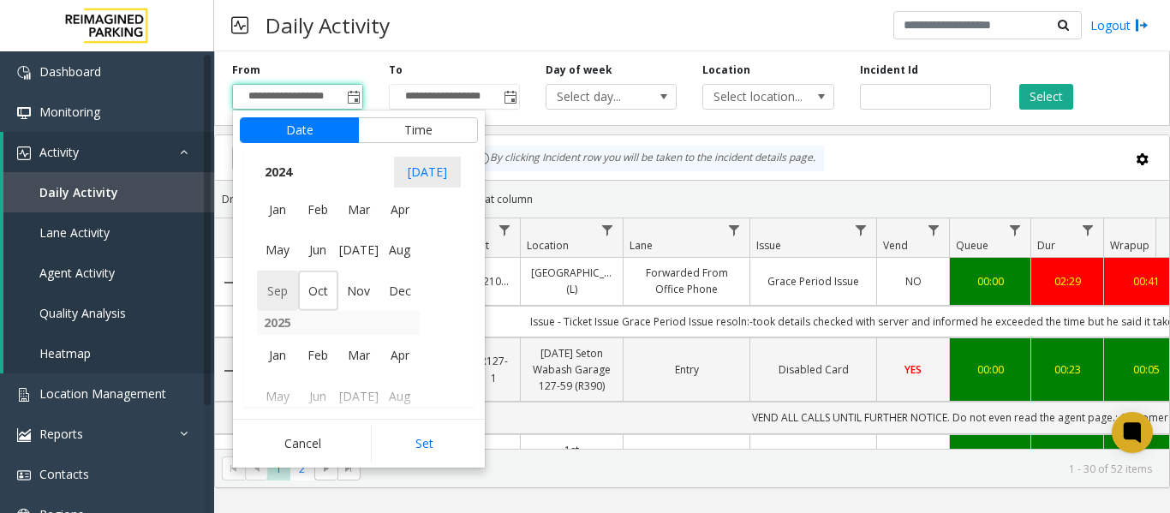
click at [285, 289] on span "Sep" at bounding box center [277, 291] width 41 height 41
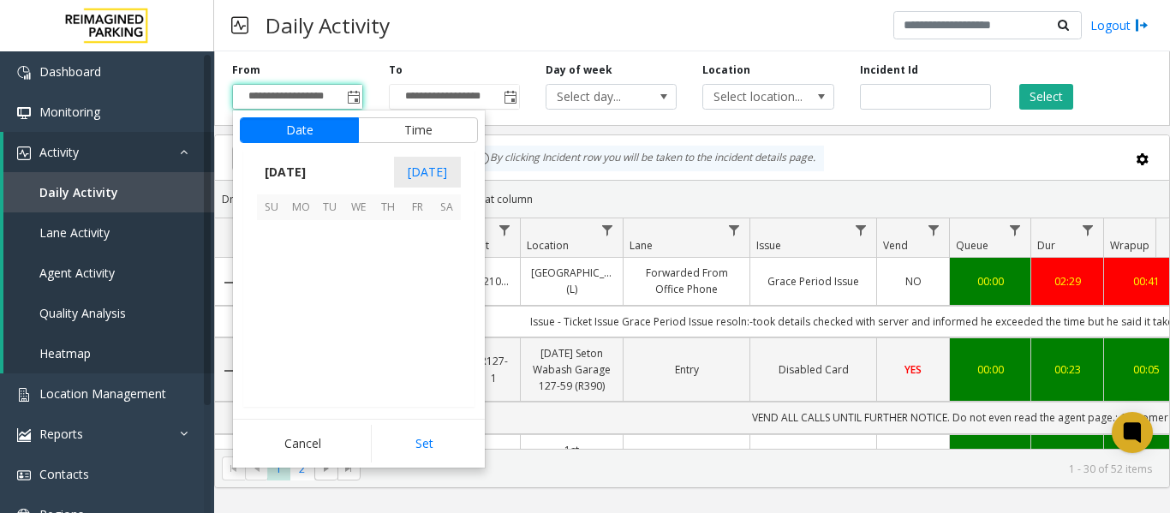
scroll to position [304957, 0]
click at [265, 231] on span "1" at bounding box center [271, 234] width 29 height 29
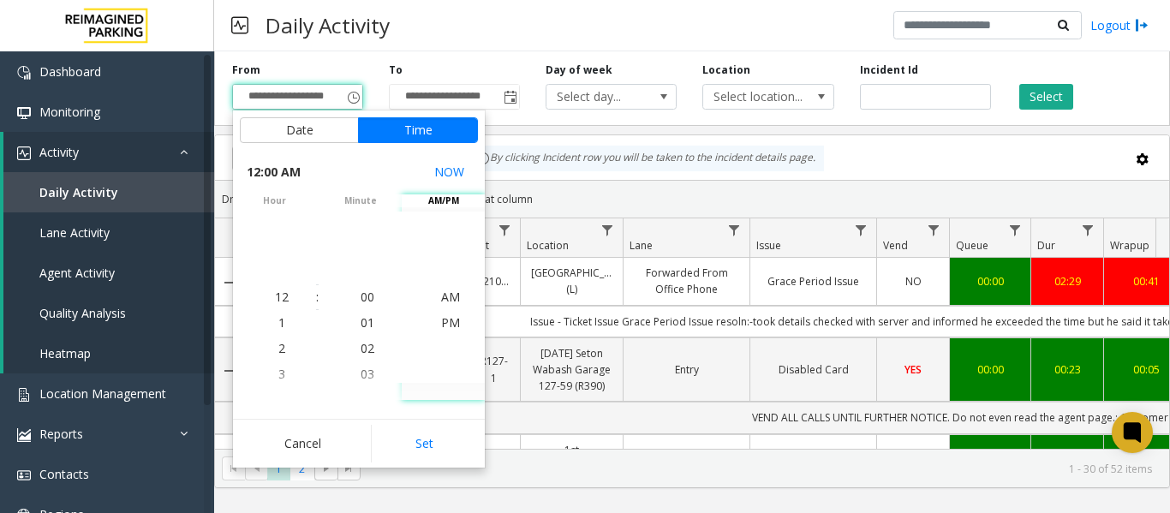
drag, startPoint x: 421, startPoint y: 439, endPoint x: 463, endPoint y: 436, distance: 41.3
click at [421, 440] on button "Set" at bounding box center [425, 444] width 108 height 38
type input "**********"
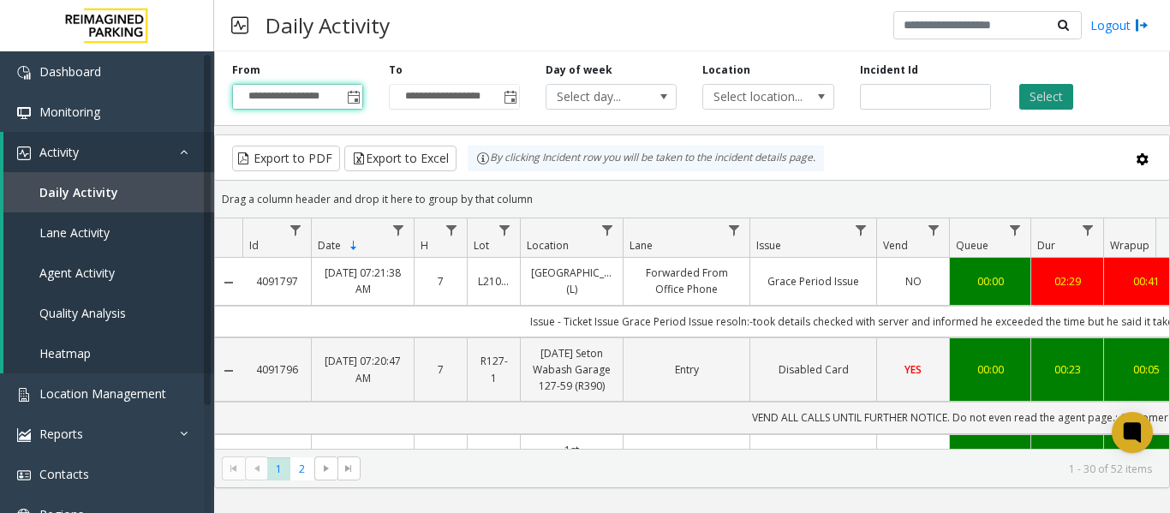
click at [1053, 100] on button "Select" at bounding box center [1046, 97] width 54 height 26
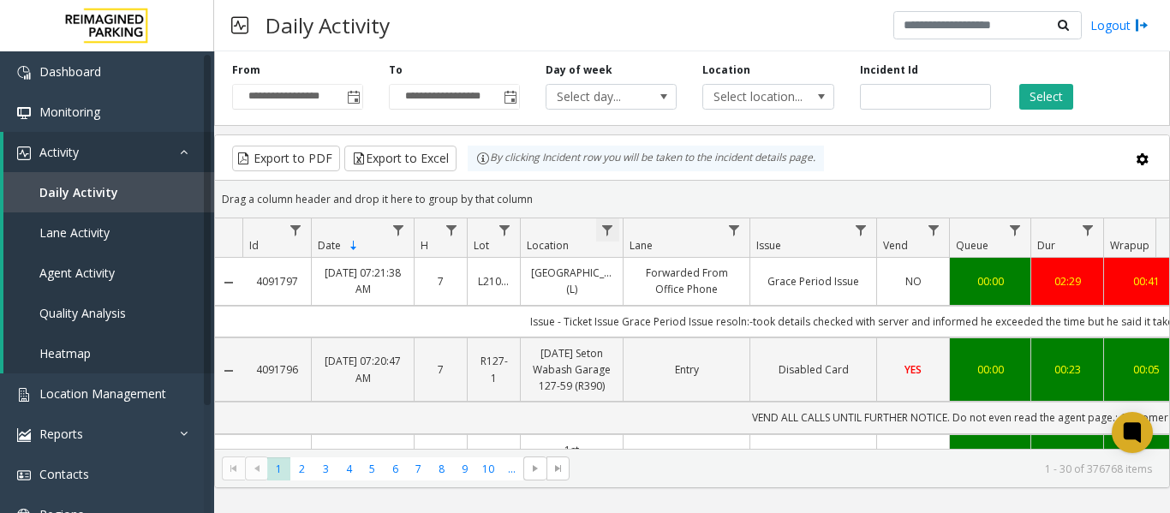
click at [606, 236] on span "Data table" at bounding box center [607, 231] width 14 height 14
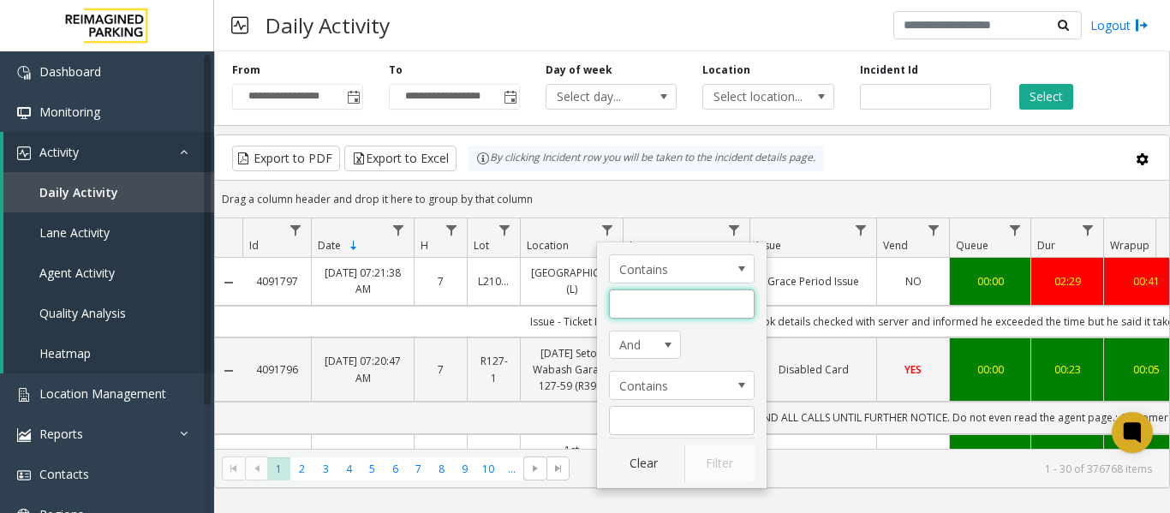
click at [636, 307] on input "Location Filter" at bounding box center [682, 303] width 146 height 29
type input "***"
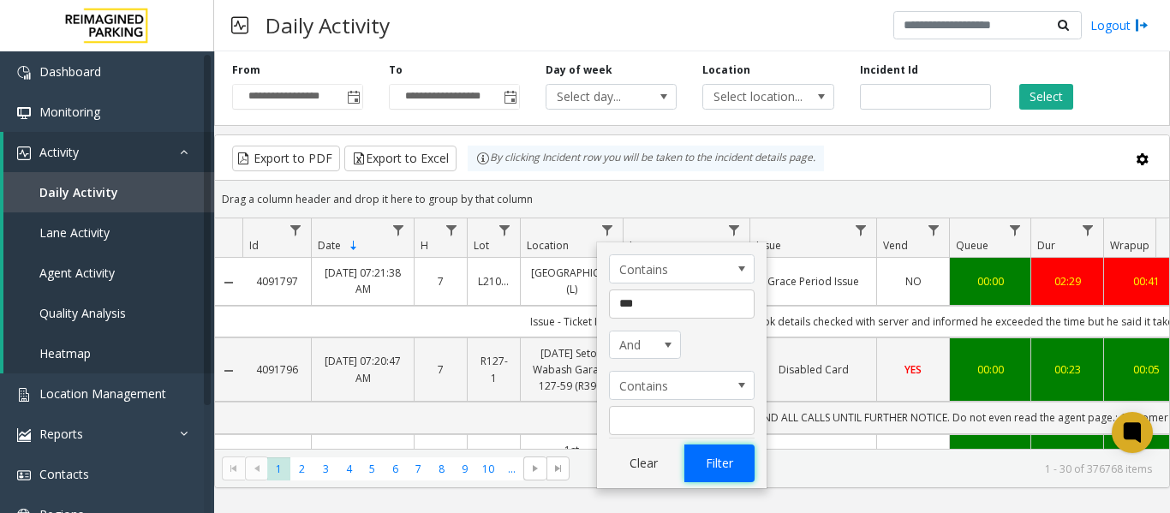
click at [751, 458] on button "Filter" at bounding box center [719, 464] width 70 height 38
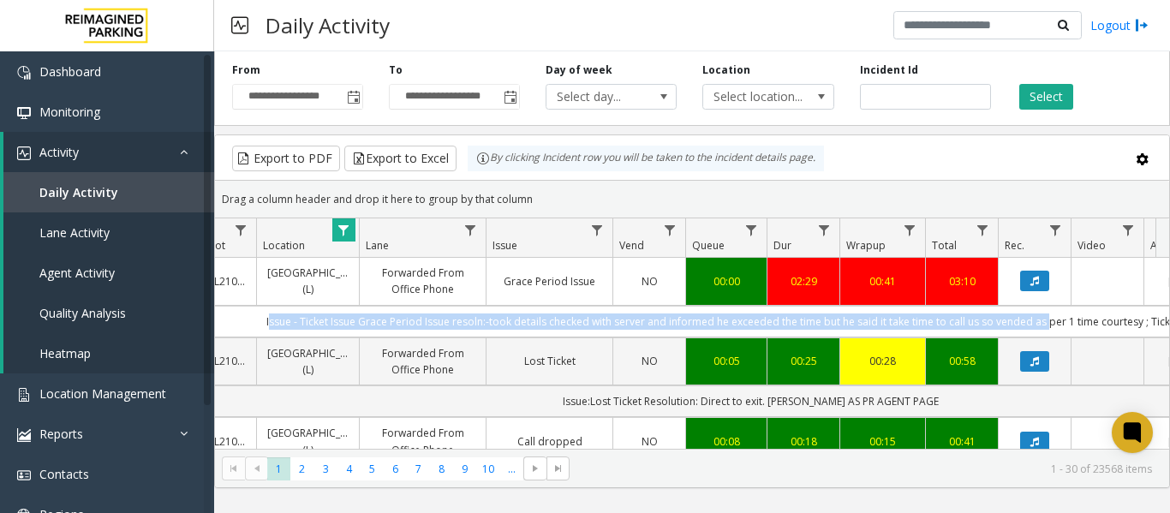
scroll to position [0, 492]
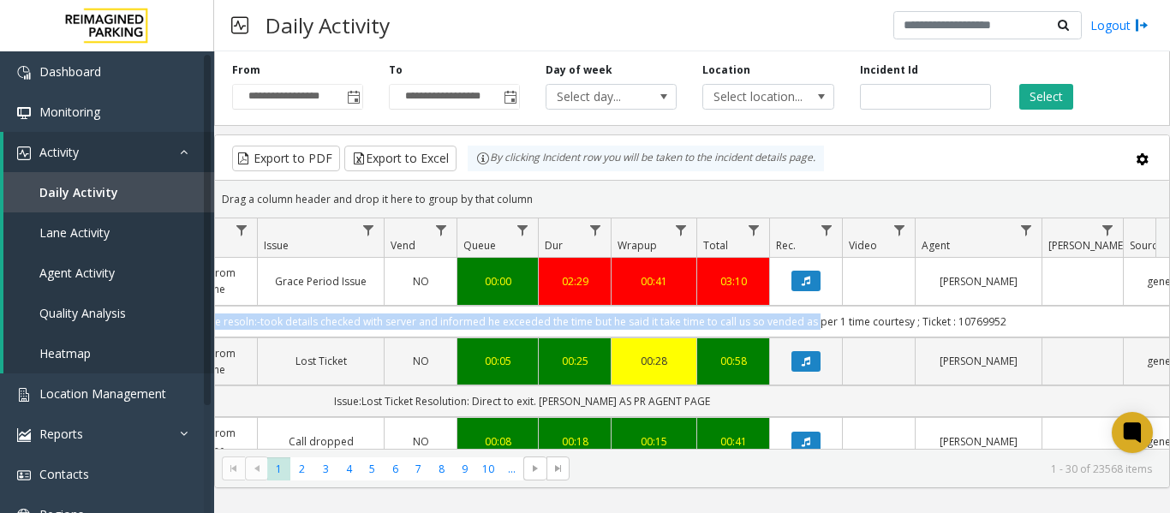
drag, startPoint x: 513, startPoint y: 317, endPoint x: 1096, endPoint y: 318, distance: 583.3
click at [1096, 318] on td "Issue - Ticket Issue Grace Period Issue resoln:-took details checked with serve…" at bounding box center [522, 322] width 1544 height 32
click at [1027, 230] on span "Data table" at bounding box center [1026, 231] width 14 height 14
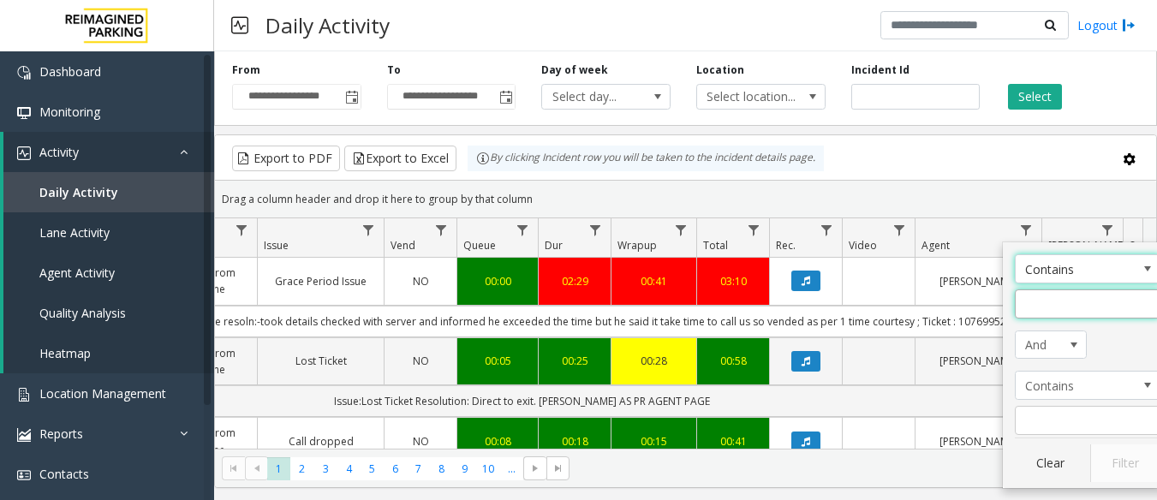
click at [1052, 307] on input "Agent Filter" at bounding box center [1088, 303] width 146 height 29
type input "*"
type input "*****"
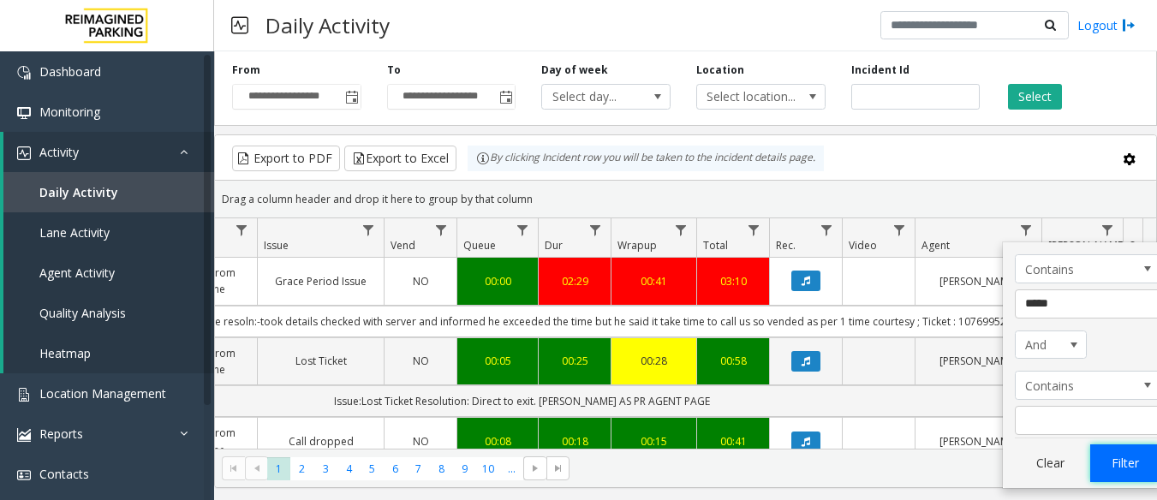
click at [1123, 458] on button "Filter" at bounding box center [1125, 464] width 70 height 38
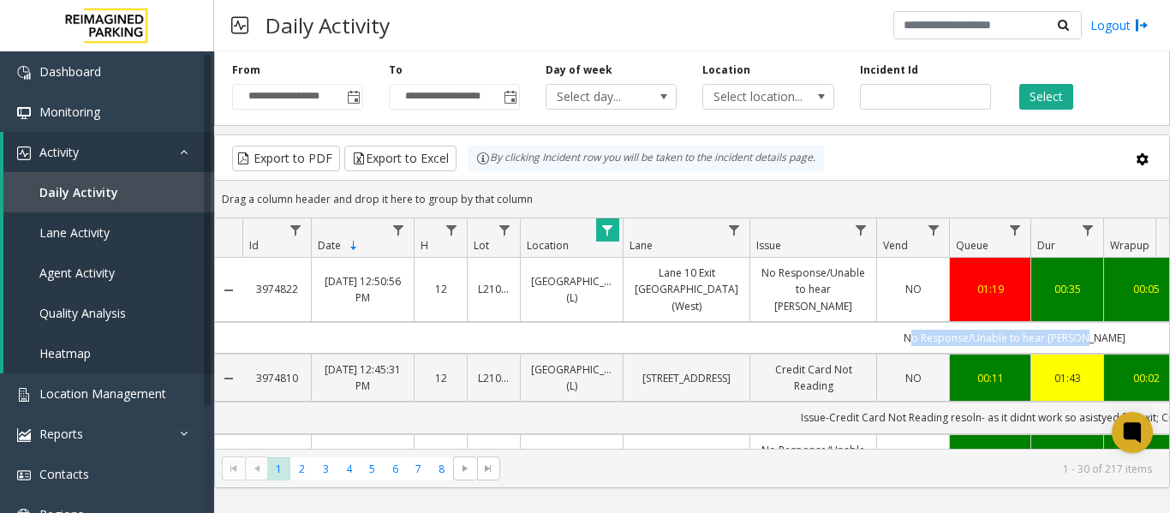
drag, startPoint x: 902, startPoint y: 324, endPoint x: 481, endPoint y: 319, distance: 420.6
click at [481, 322] on td "No Response/Unable to hear [PERSON_NAME]" at bounding box center [1014, 338] width 1544 height 32
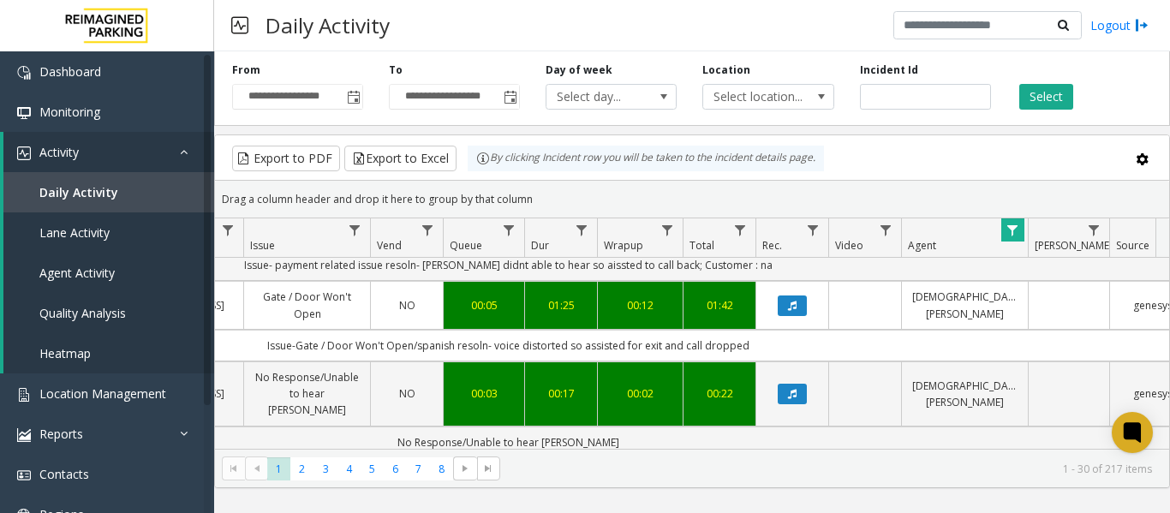
drag, startPoint x: 836, startPoint y: 396, endPoint x: 1155, endPoint y: 397, distance: 319.5
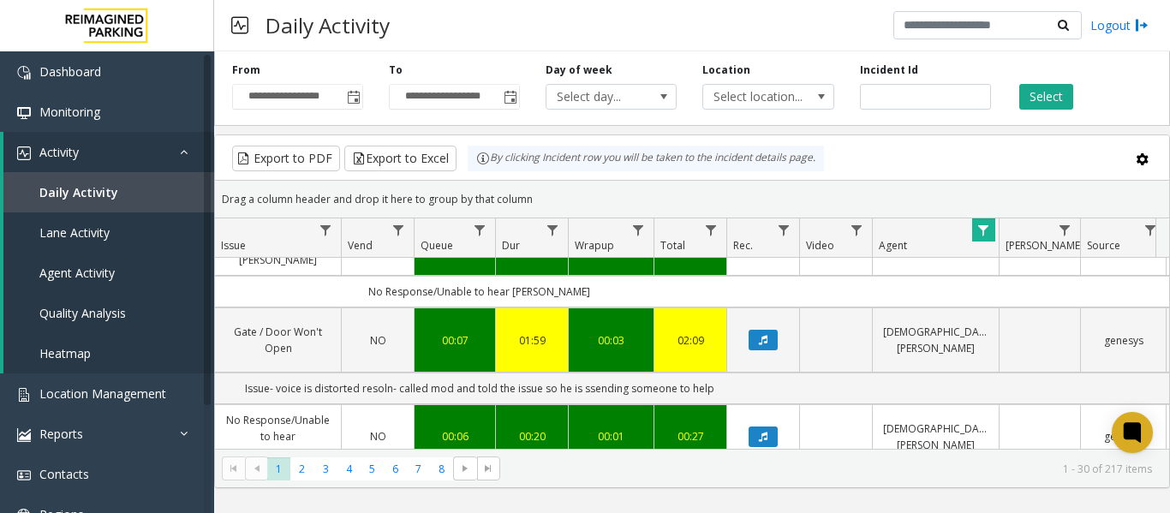
scroll to position [146, 535]
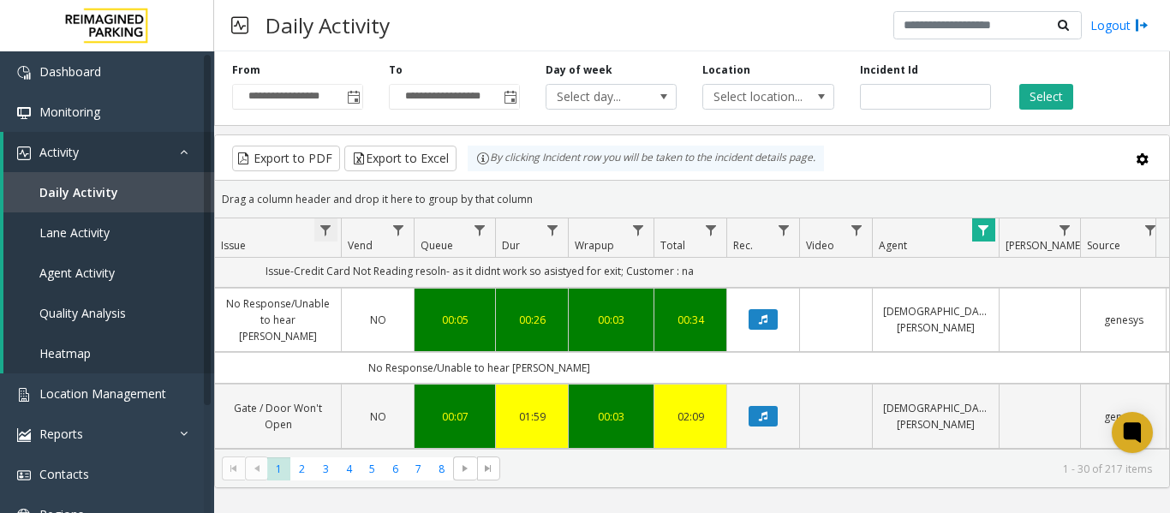
click at [330, 230] on span "Data table" at bounding box center [326, 231] width 14 height 14
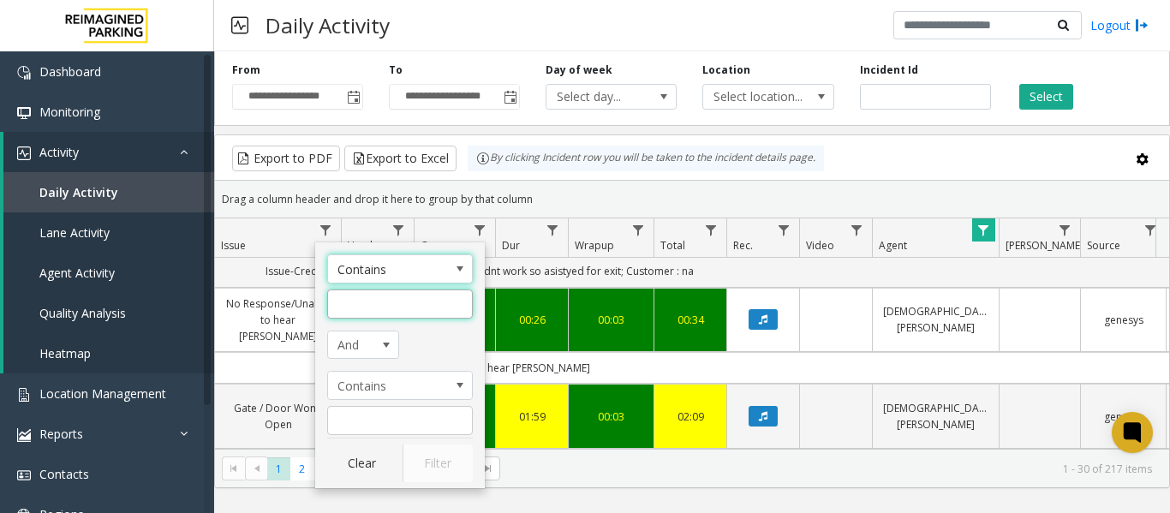
drag, startPoint x: 400, startPoint y: 309, endPoint x: 394, endPoint y: 292, distance: 18.1
click at [403, 297] on input "Issue Filter" at bounding box center [400, 303] width 146 height 29
type input "***"
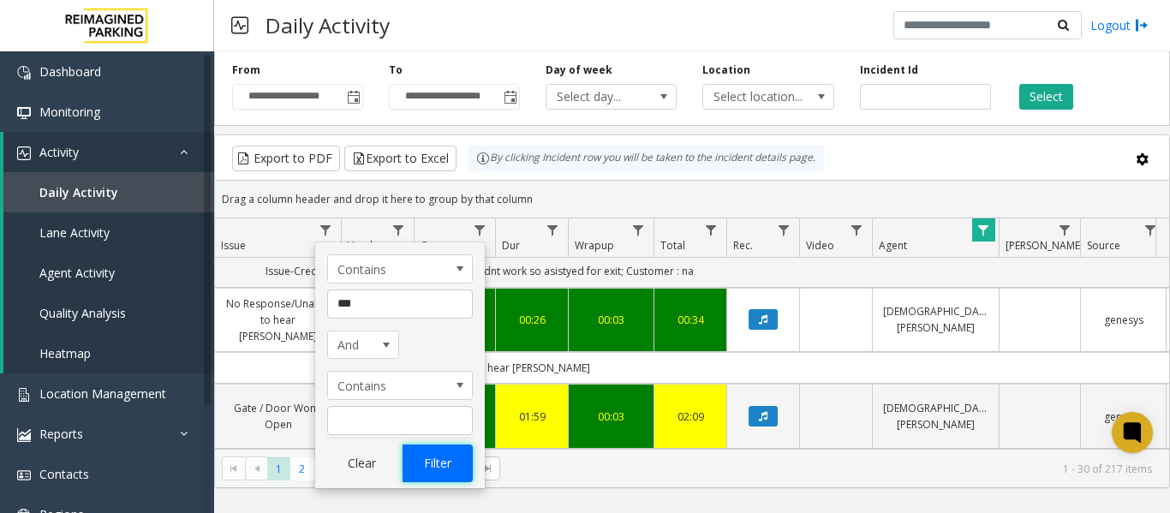
click at [457, 461] on button "Filter" at bounding box center [438, 464] width 70 height 38
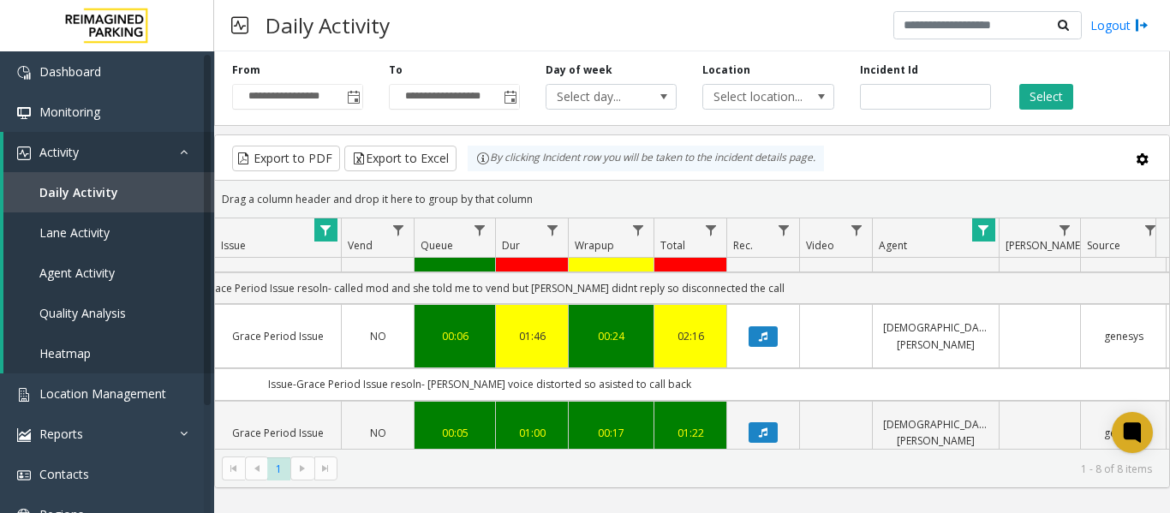
click at [824, 368] on td "Issue-Grace Period Issue resoln- parker voice distorted so asisted to call back" at bounding box center [479, 384] width 1544 height 32
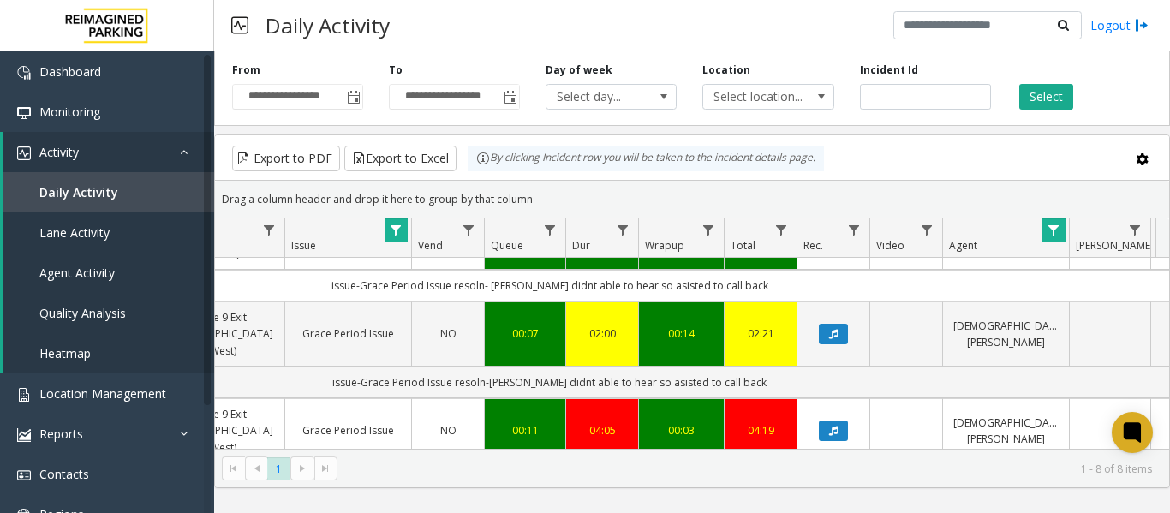
scroll to position [0, 393]
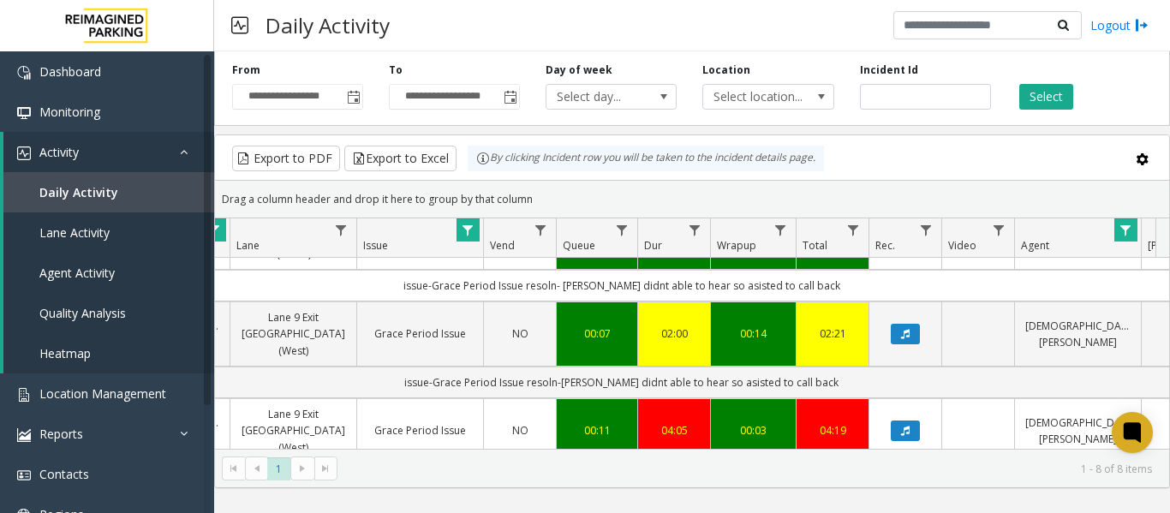
drag, startPoint x: 830, startPoint y: 438, endPoint x: 227, endPoint y: 435, distance: 603.0
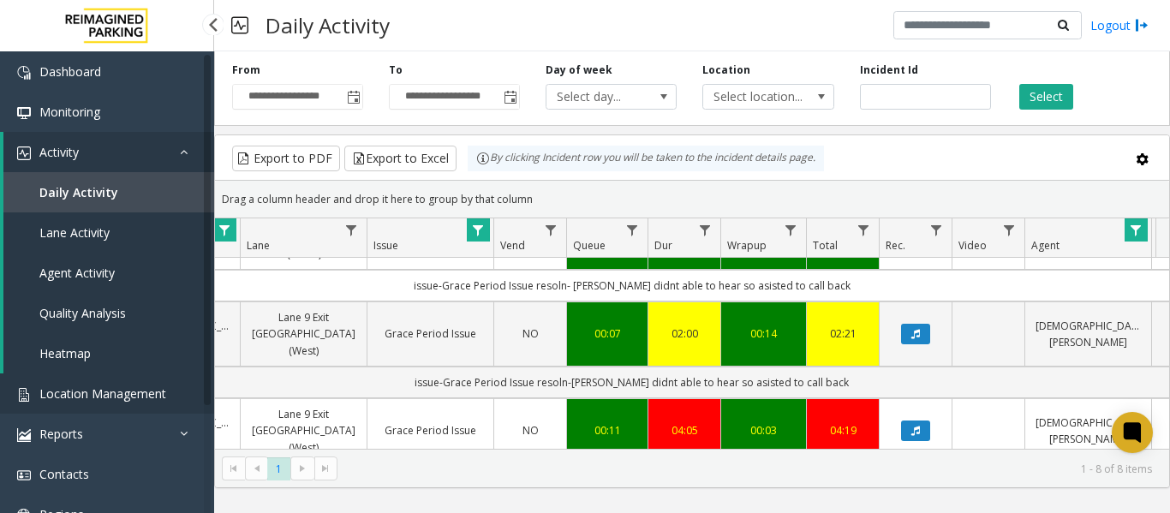
click at [104, 397] on span "Location Management" at bounding box center [102, 393] width 127 height 16
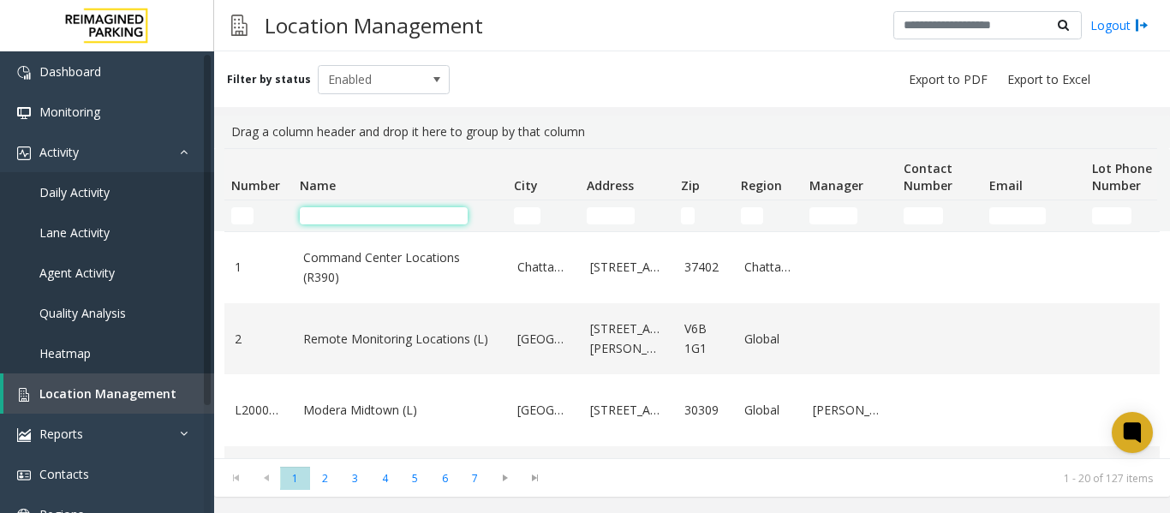
click at [361, 213] on input "Name Filter" at bounding box center [384, 215] width 168 height 17
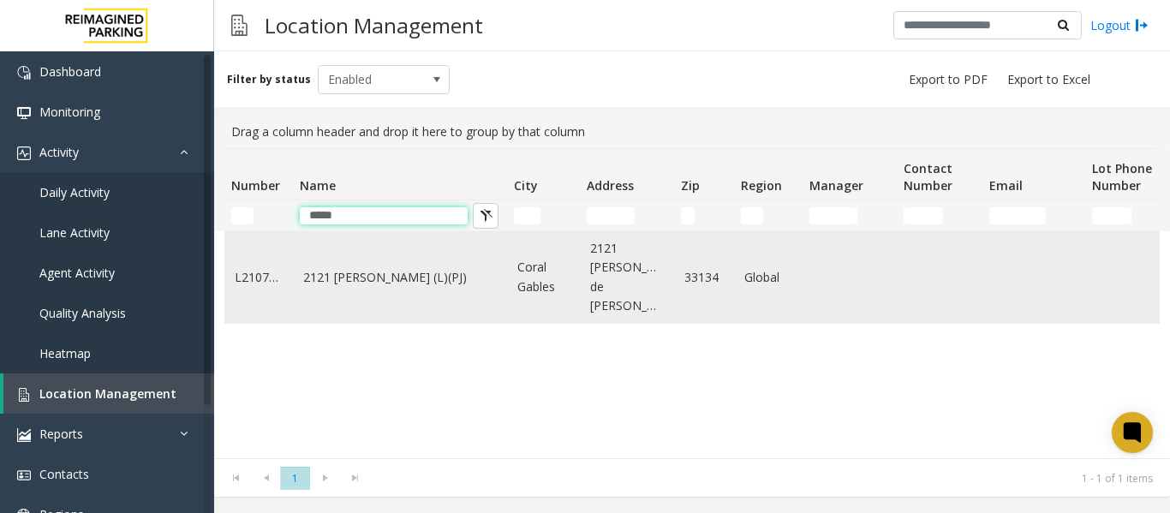
type input "*****"
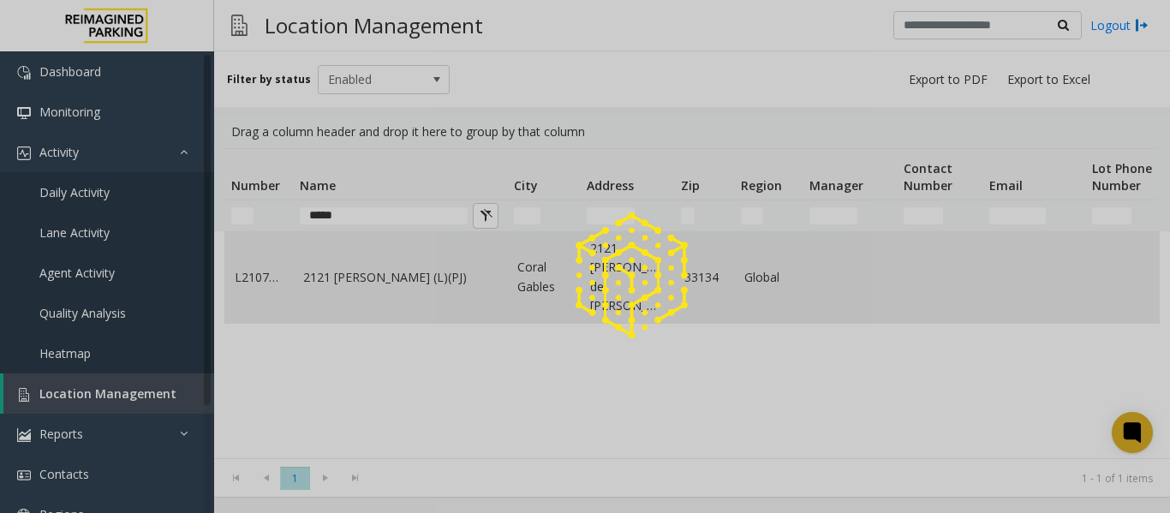
click at [371, 273] on app-root "Dashboard Monitoring Activity Daily Activity Lane Activity Agent Activity Quali…" at bounding box center [585, 256] width 1170 height 513
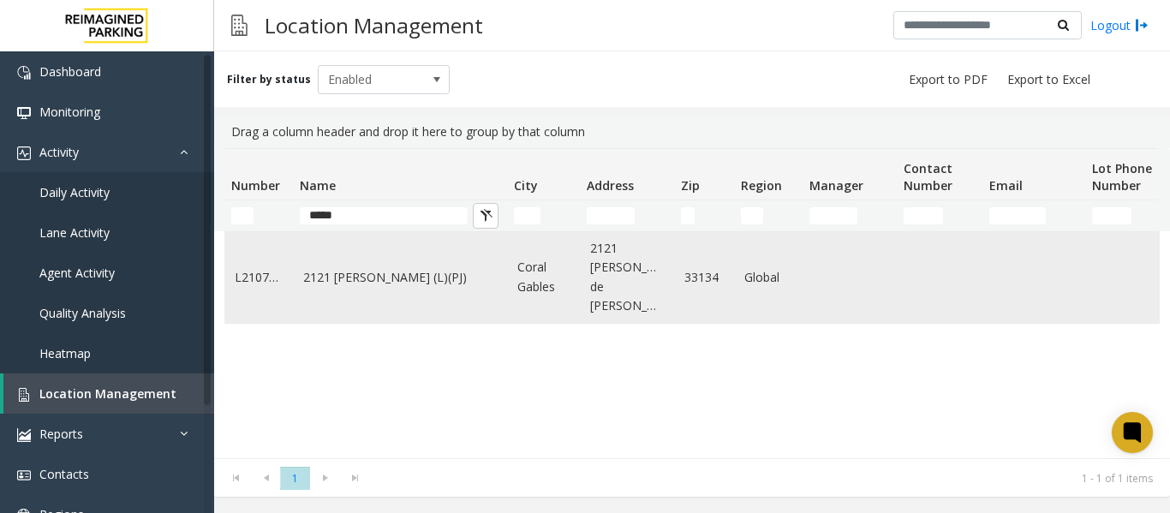
click at [356, 277] on link "2121 [PERSON_NAME] (L)(PJ)" at bounding box center [400, 277] width 194 height 19
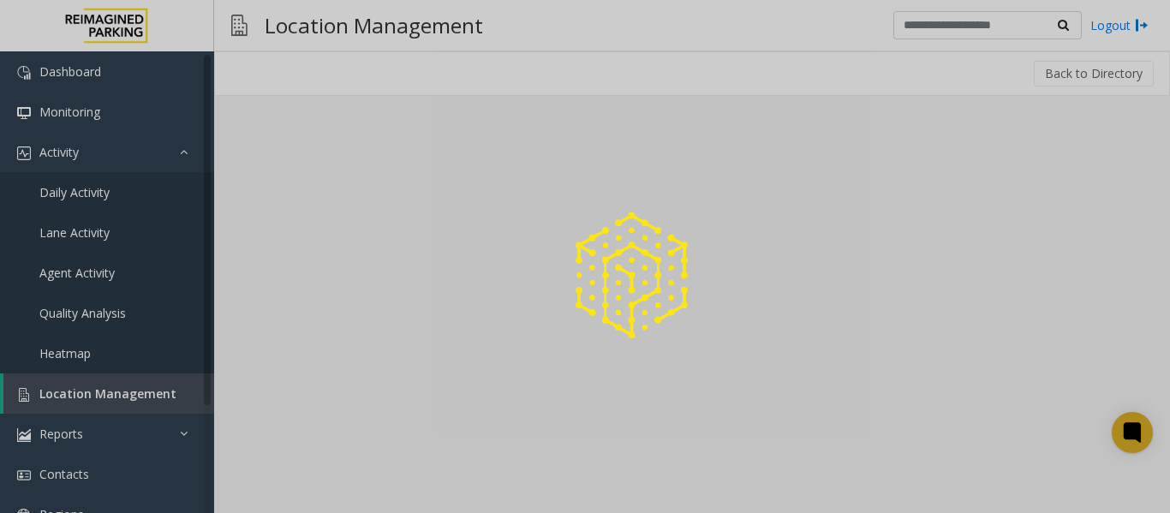
click at [356, 277] on div at bounding box center [585, 256] width 1170 height 513
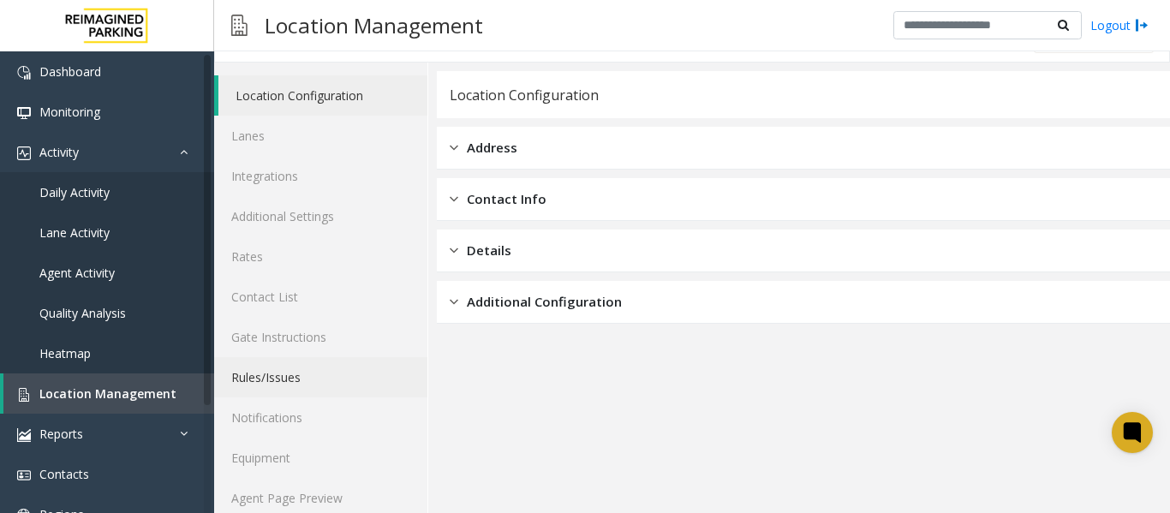
scroll to position [51, 0]
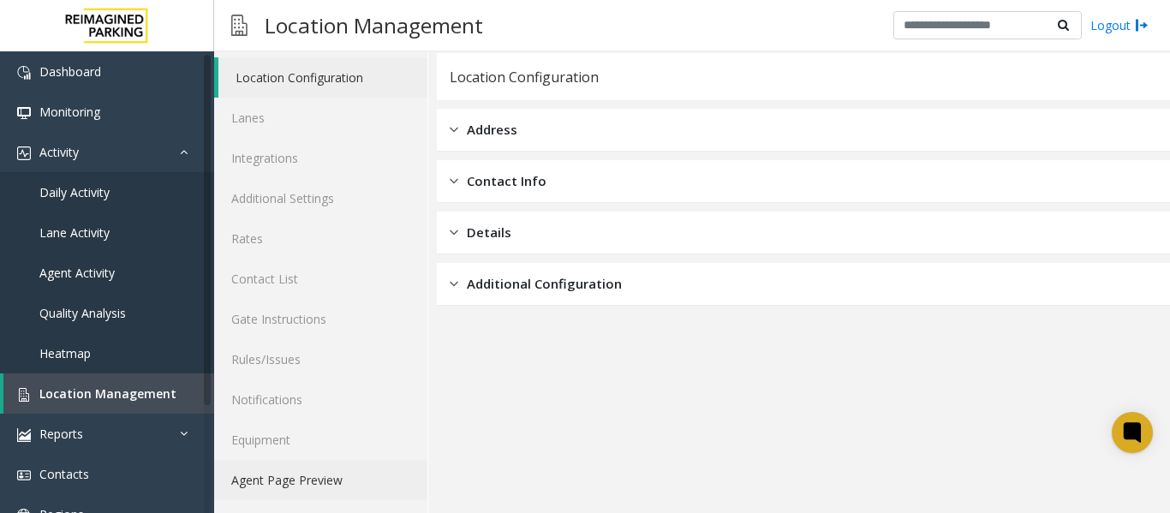
click at [319, 471] on link "Agent Page Preview" at bounding box center [320, 480] width 213 height 40
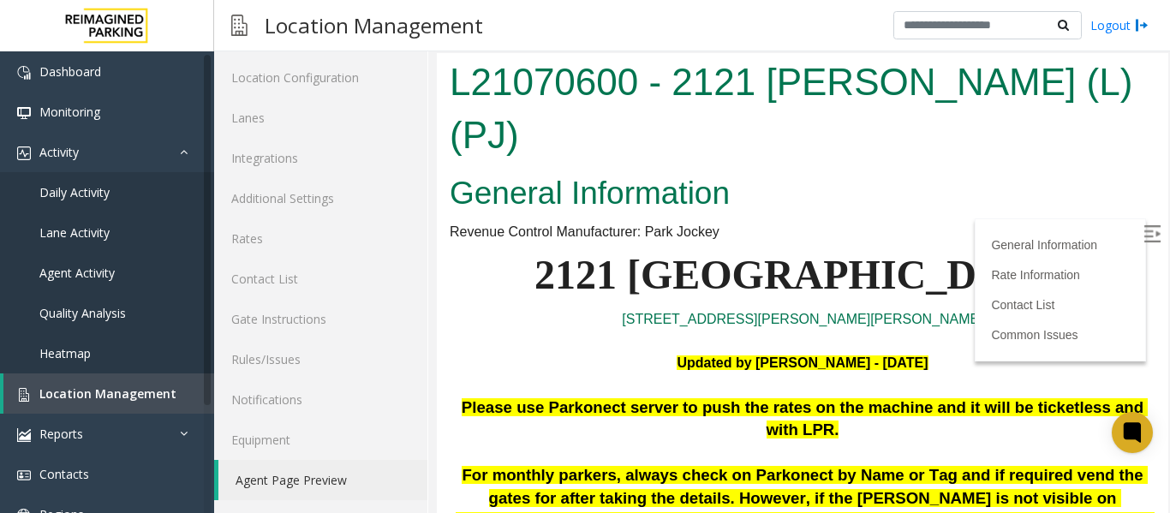
scroll to position [514, 0]
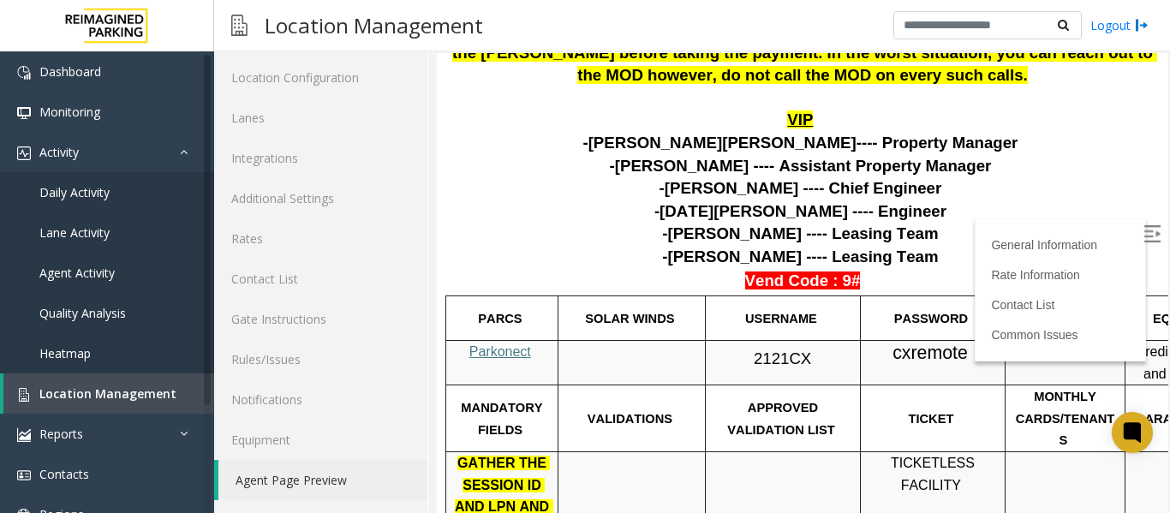
click at [522, 344] on span "Parkonect" at bounding box center [500, 351] width 62 height 15
click at [1143, 230] on img at bounding box center [1151, 233] width 17 height 17
drag, startPoint x: 811, startPoint y: 284, endPoint x: 746, endPoint y: 296, distance: 66.4
click at [746, 341] on p "2121CX" at bounding box center [783, 356] width 142 height 31
copy p "2121CX"
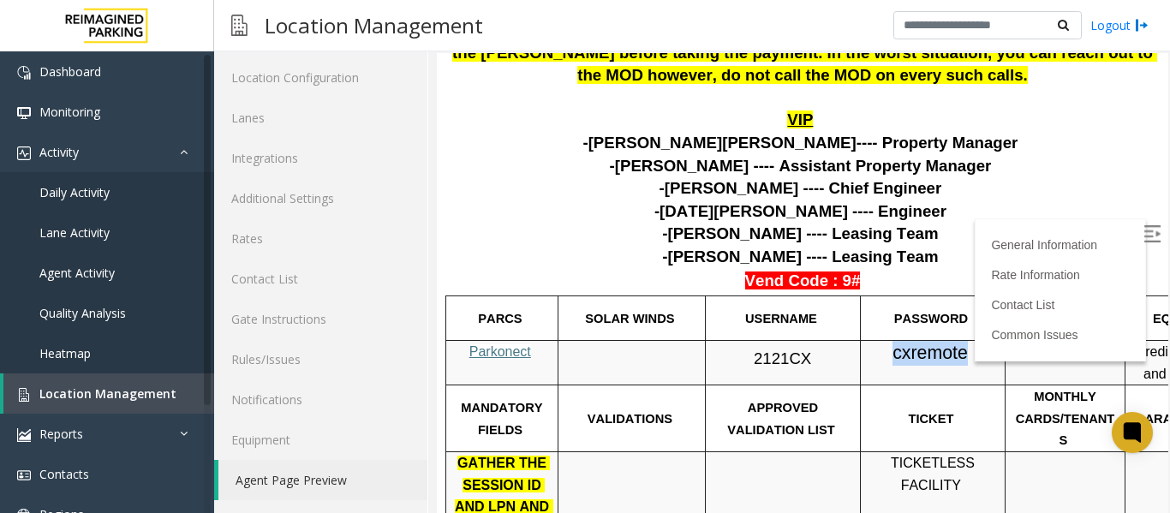
drag, startPoint x: 970, startPoint y: 281, endPoint x: 894, endPoint y: 284, distance: 75.5
click at [894, 341] on p "cxremote" at bounding box center [933, 353] width 132 height 25
copy span "cxremote"
click at [92, 188] on span "Daily Activity" at bounding box center [74, 192] width 70 height 16
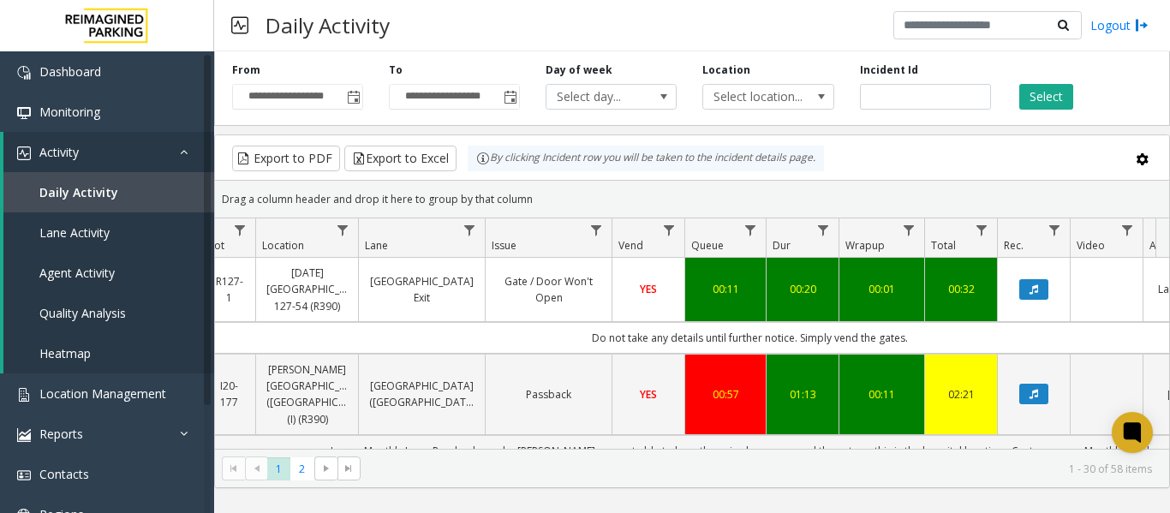
scroll to position [0, 496]
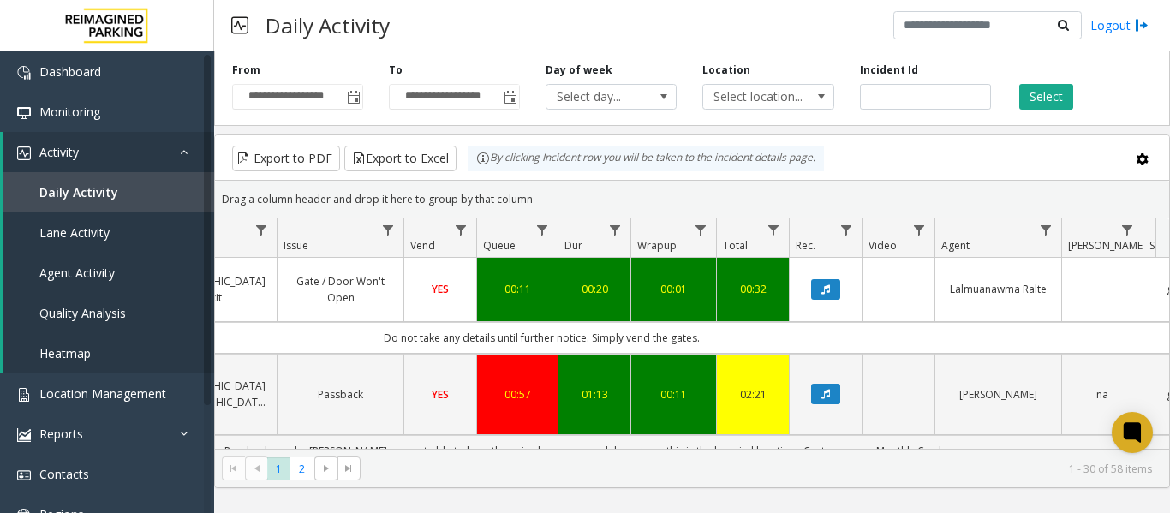
drag, startPoint x: 831, startPoint y: 340, endPoint x: 1164, endPoint y: 320, distance: 333.8
click at [1164, 320] on div "4091802 Oct 3, 2025 07:42:04 AM 7 R127-1 Ascension Seton East Garage 127-54 (R3…" at bounding box center [692, 365] width 954 height 214
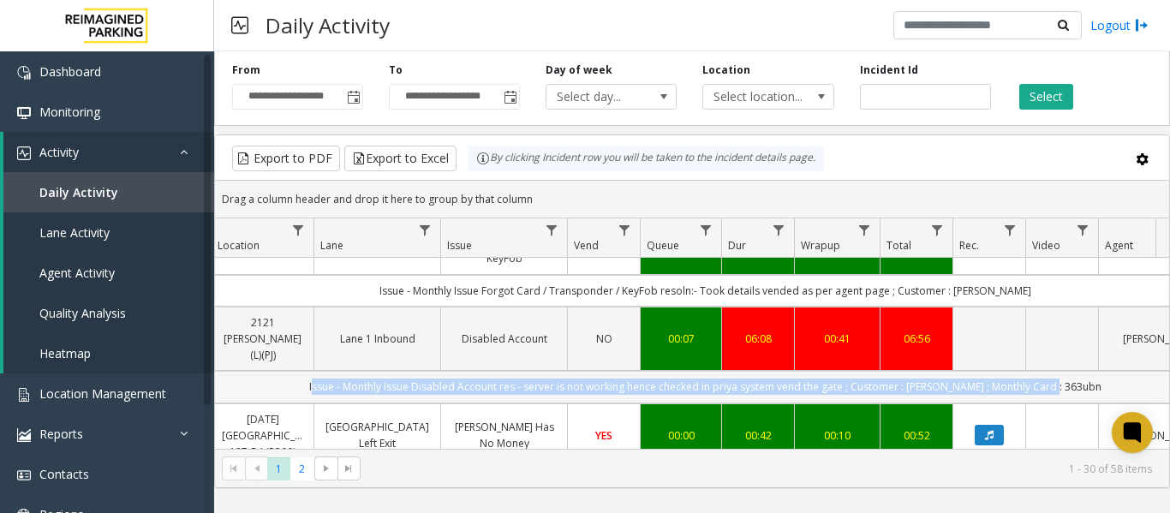
scroll to position [0, 233]
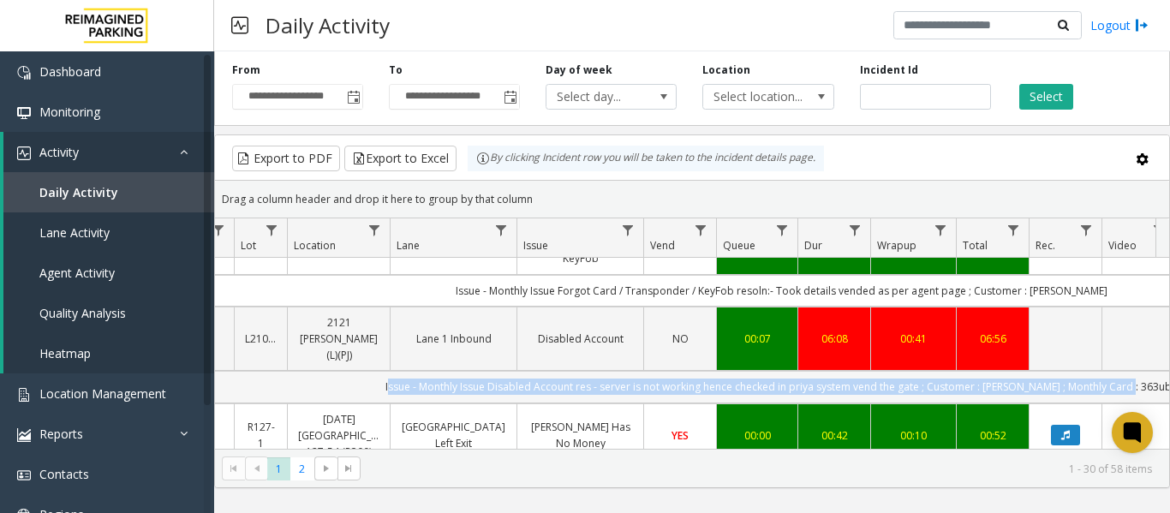
drag, startPoint x: 922, startPoint y: 350, endPoint x: 258, endPoint y: 357, distance: 664.7
click at [258, 371] on td "Issue - Monthly Issue Disabled Account res - server is not working hence checke…" at bounding box center [781, 387] width 1544 height 32
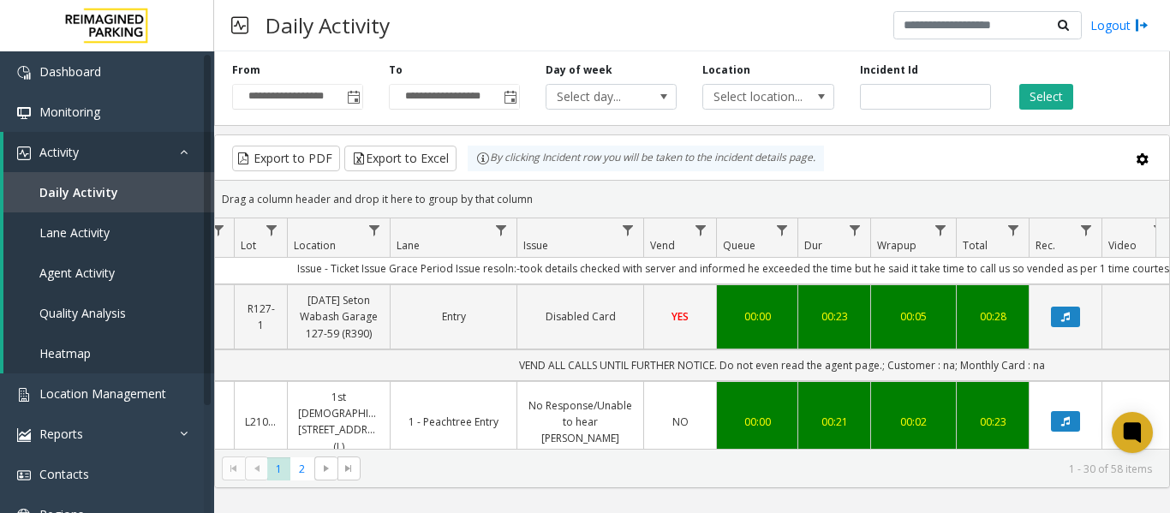
scroll to position [685, 233]
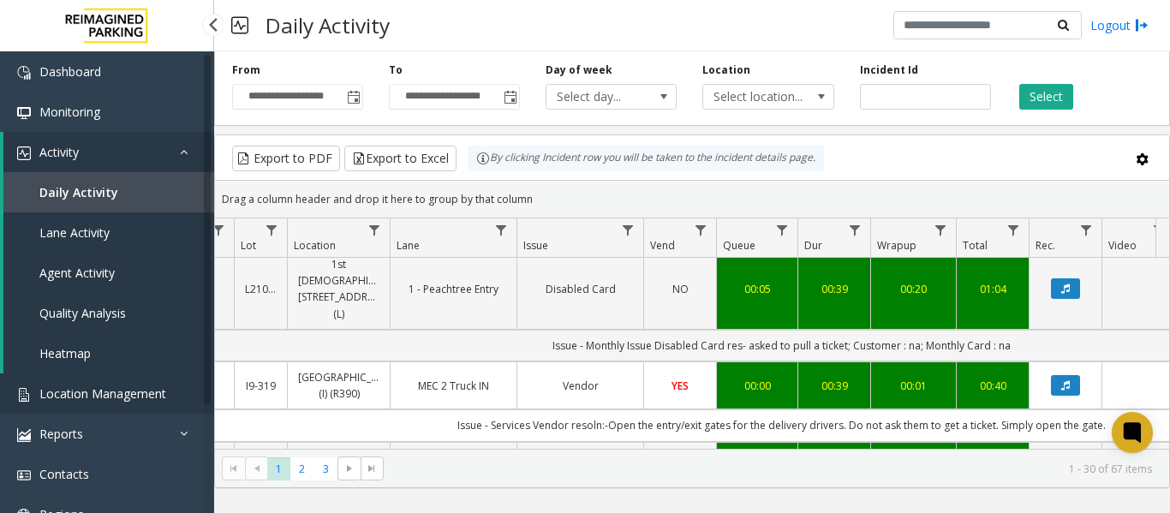
click at [99, 398] on span "Location Management" at bounding box center [102, 393] width 127 height 16
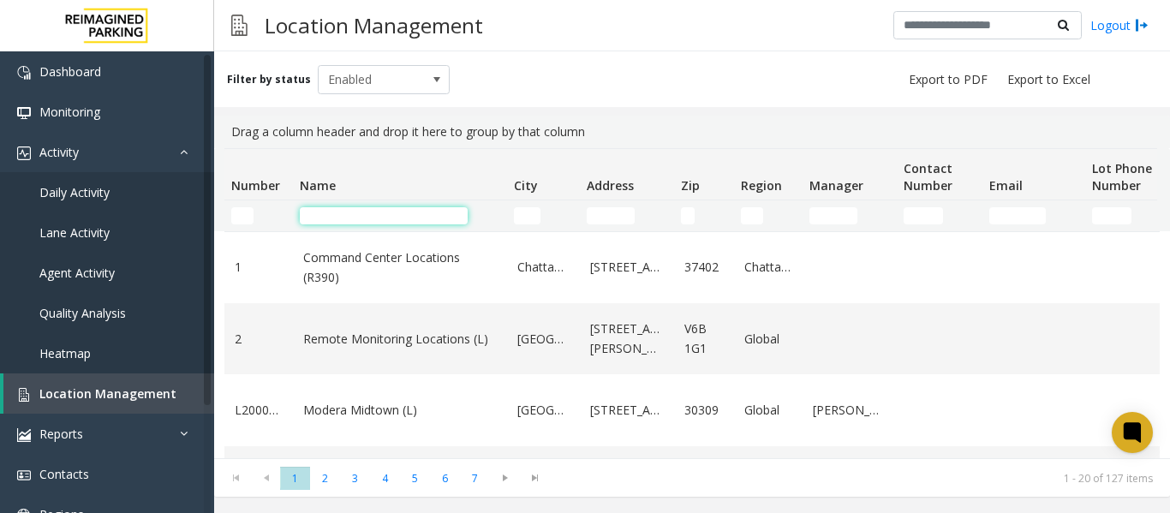
click at [350, 210] on input "Name Filter" at bounding box center [384, 215] width 168 height 17
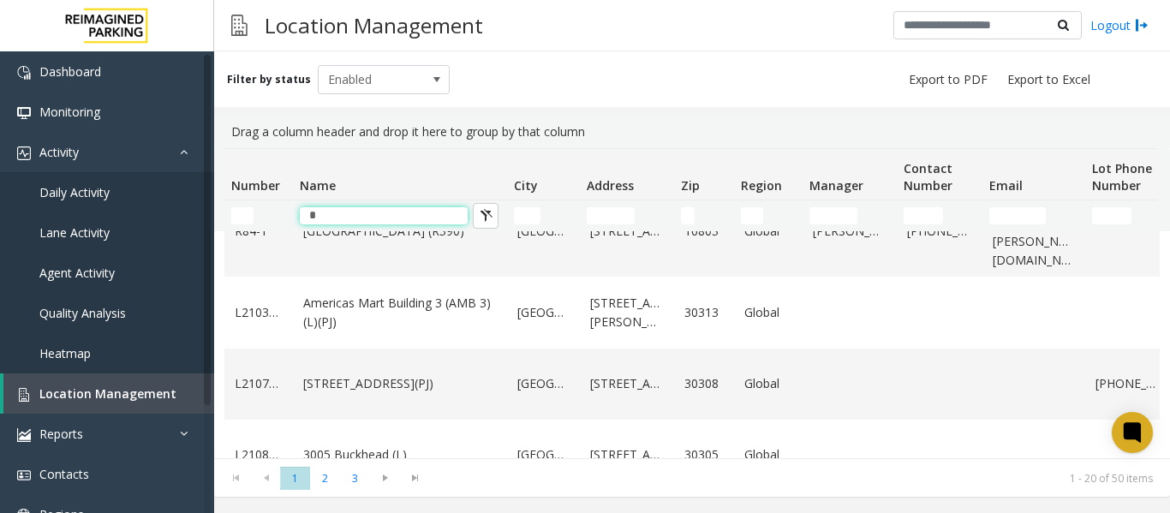
scroll to position [942, 0]
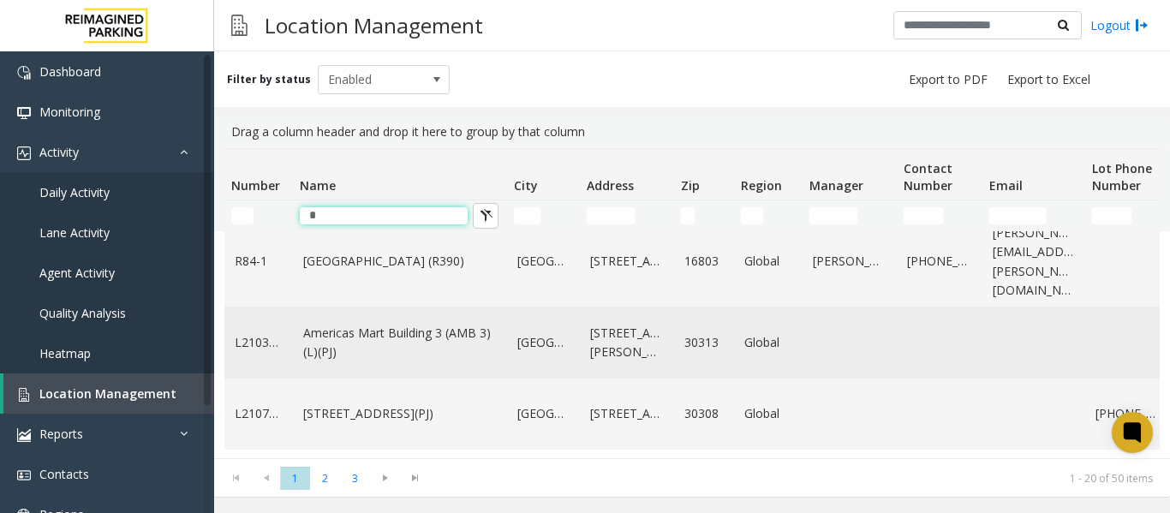
type input "*"
click at [433, 324] on link "Americas Mart Building 3 (AMB 3) (L)(PJ)" at bounding box center [400, 343] width 194 height 39
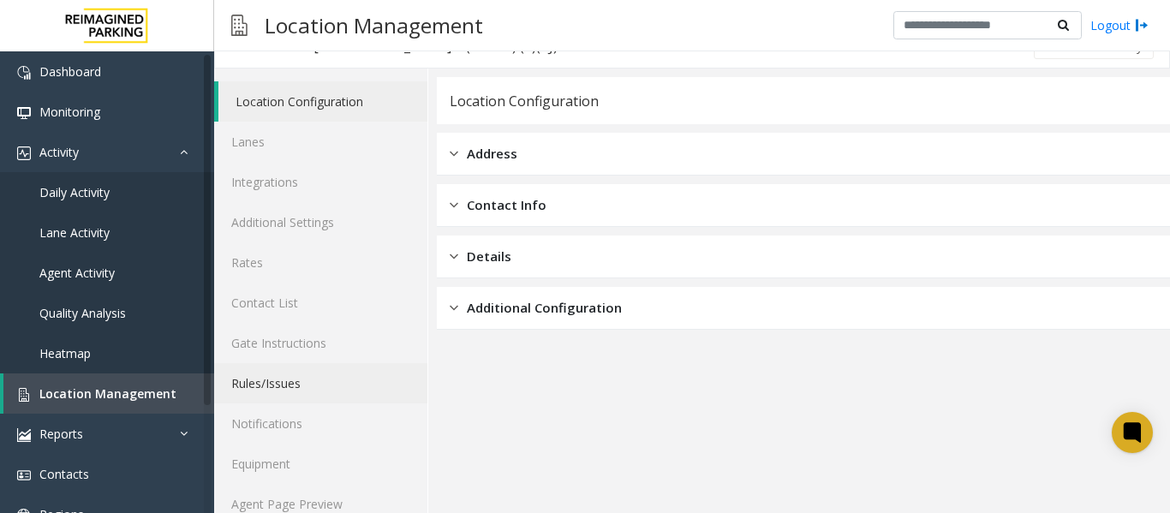
scroll to position [51, 0]
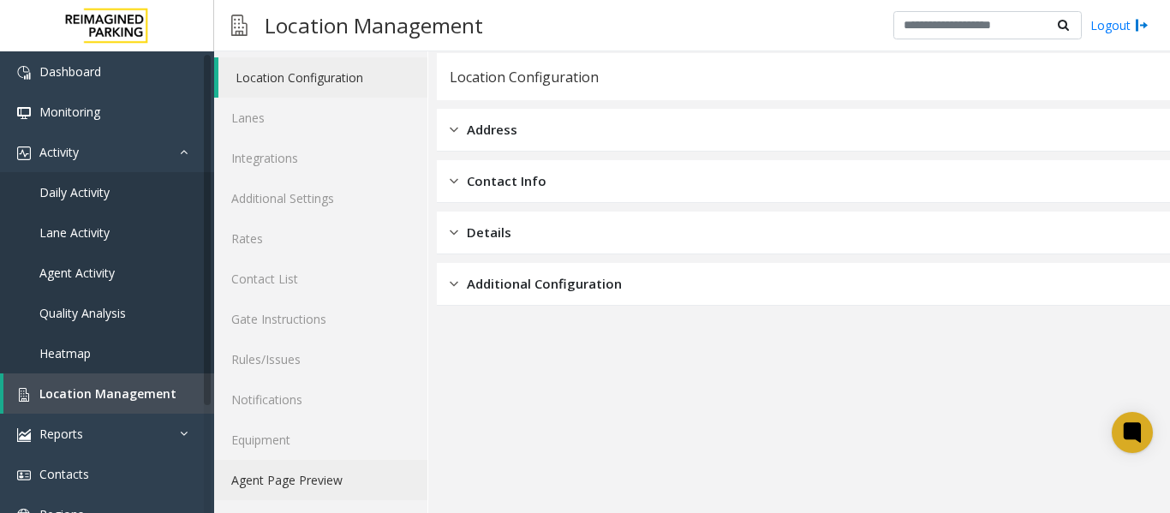
click at [319, 472] on link "Agent Page Preview" at bounding box center [320, 480] width 213 height 40
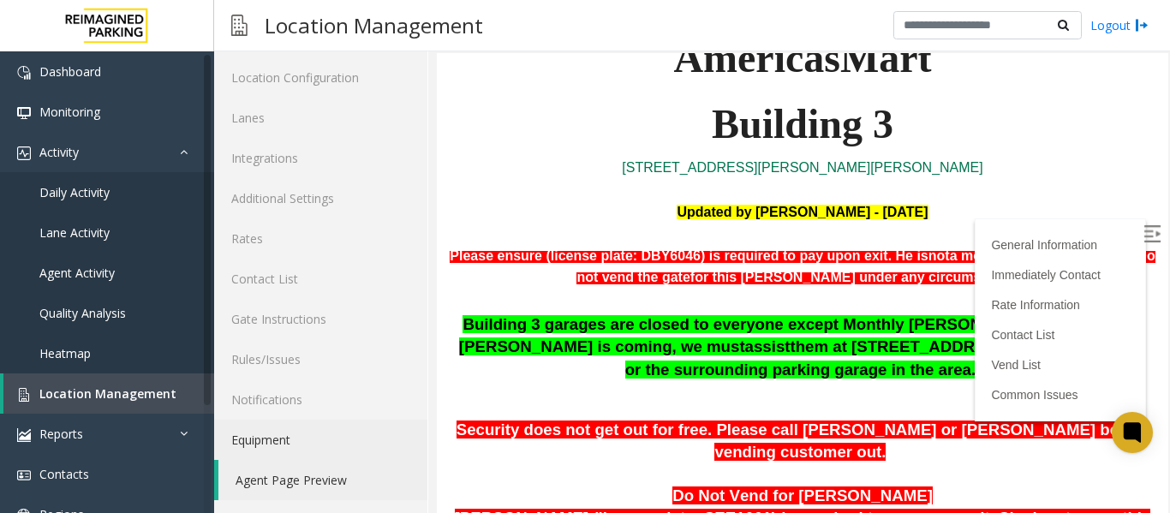
scroll to position [343, 0]
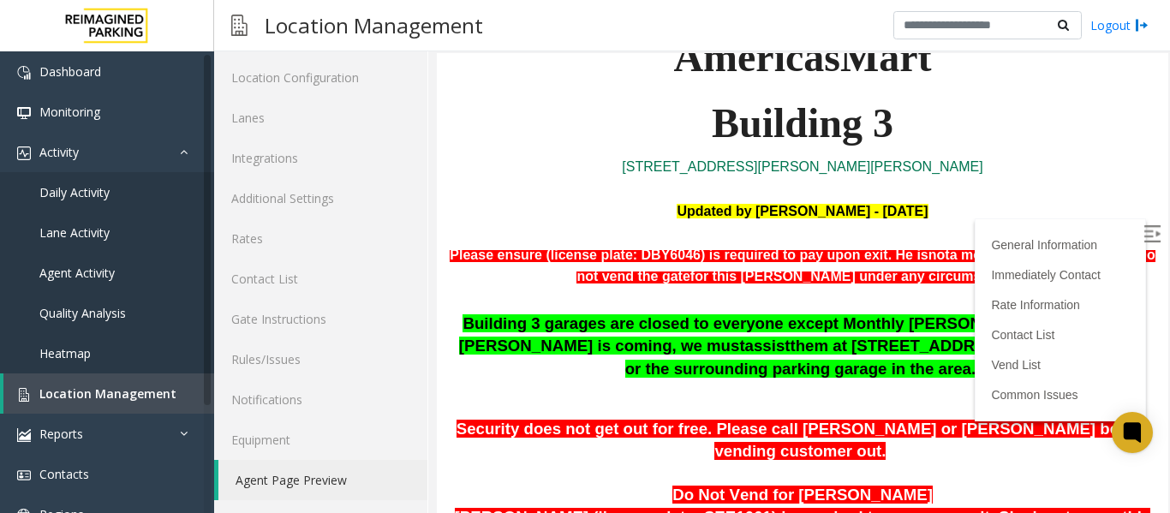
click at [1143, 239] on img at bounding box center [1151, 233] width 17 height 17
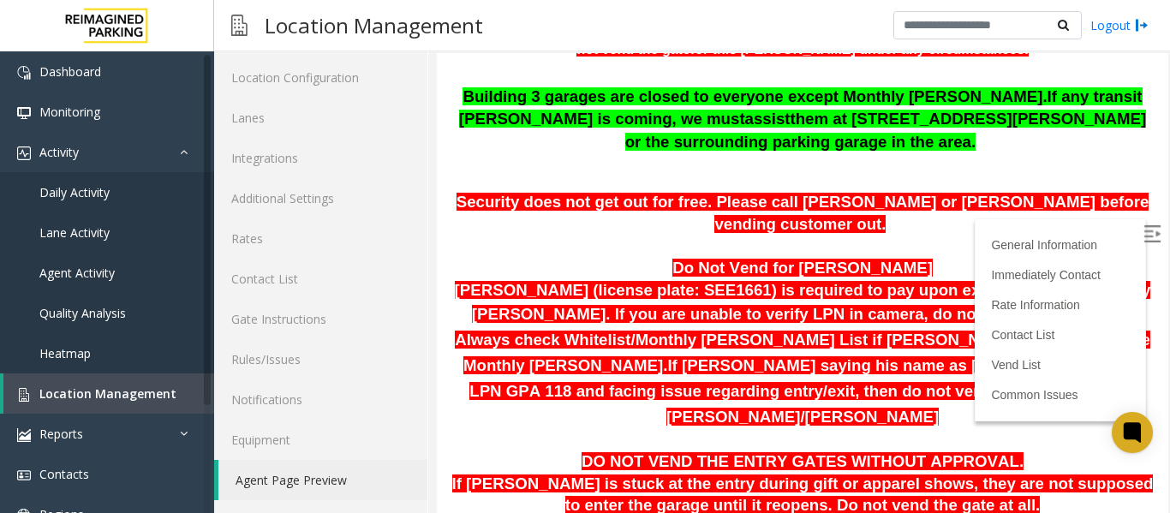
scroll to position [600, 0]
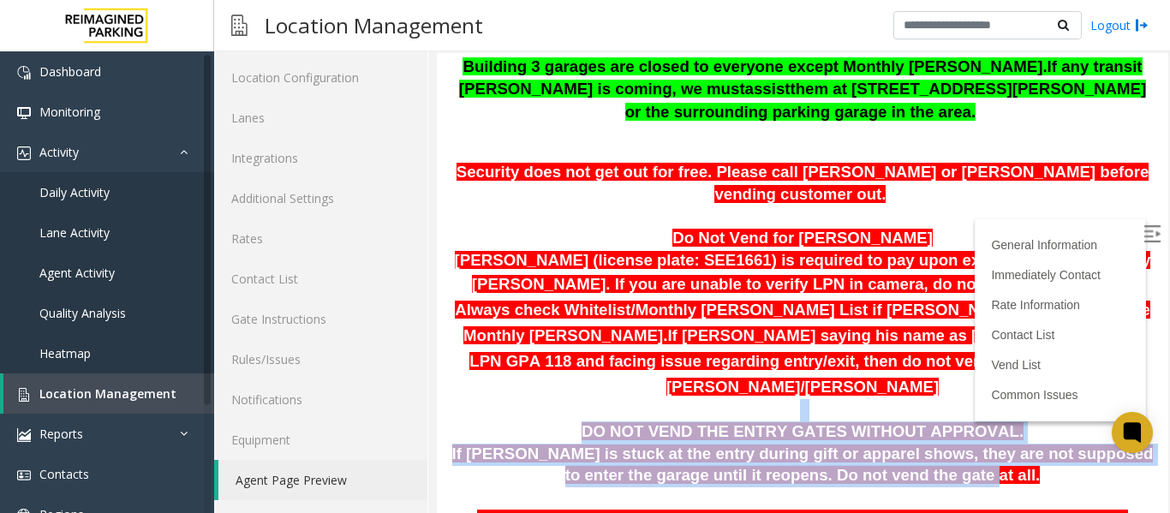
drag, startPoint x: 611, startPoint y: 328, endPoint x: 970, endPoint y: 379, distance: 362.4
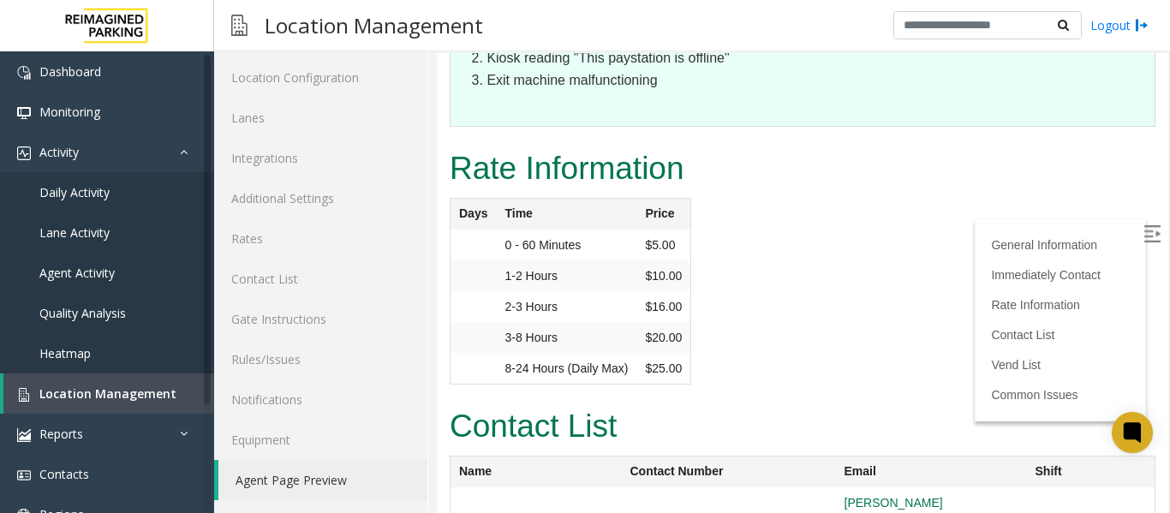
scroll to position [3626, 0]
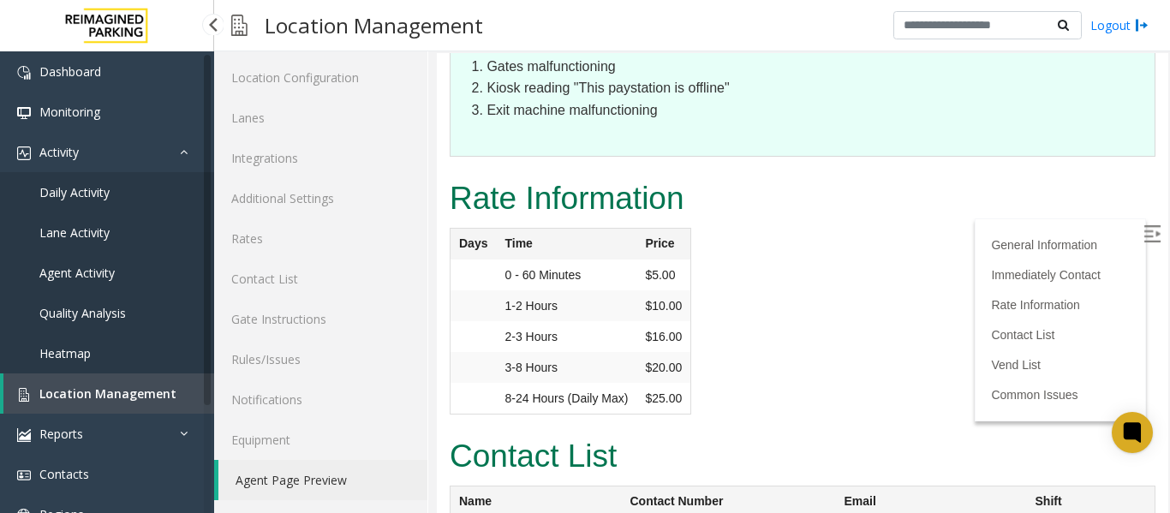
click at [77, 190] on span "Daily Activity" at bounding box center [74, 192] width 70 height 16
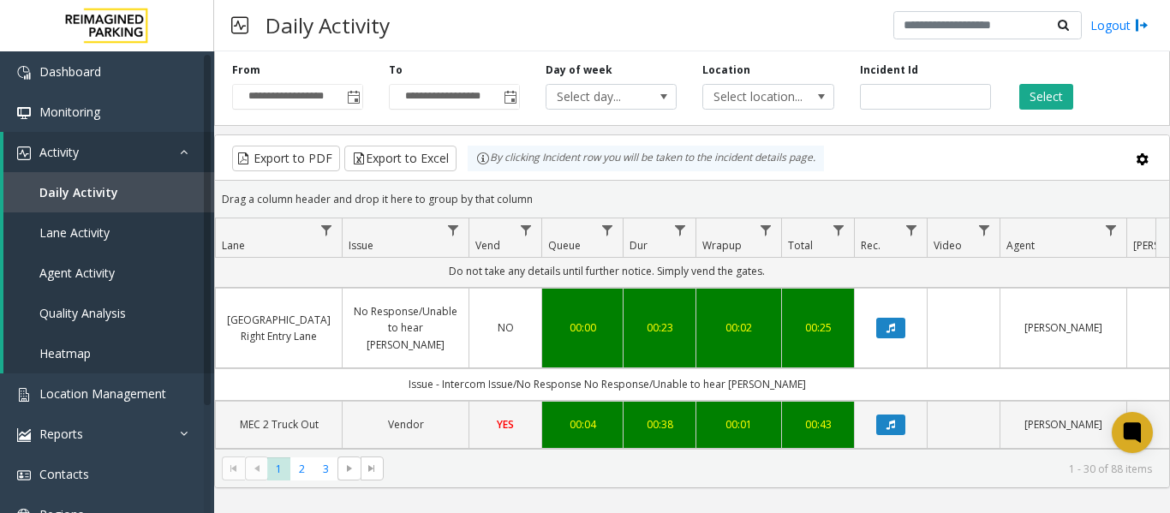
scroll to position [0, 630]
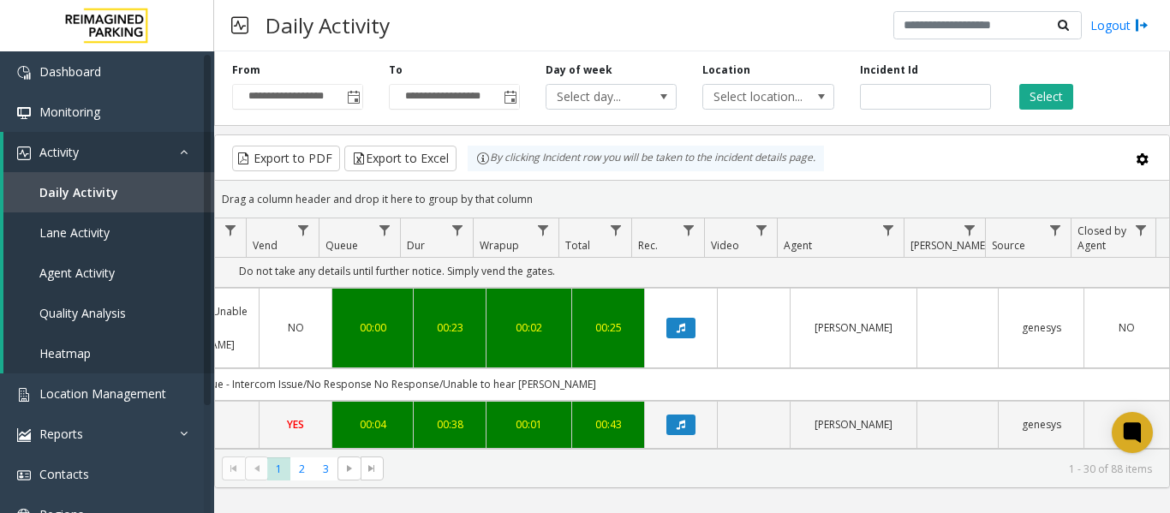
drag, startPoint x: 540, startPoint y: 356, endPoint x: 1171, endPoint y: 335, distance: 631.6
click at [1169, 335] on html "**********" at bounding box center [585, 256] width 1170 height 513
click at [297, 472] on span "2" at bounding box center [301, 468] width 23 height 23
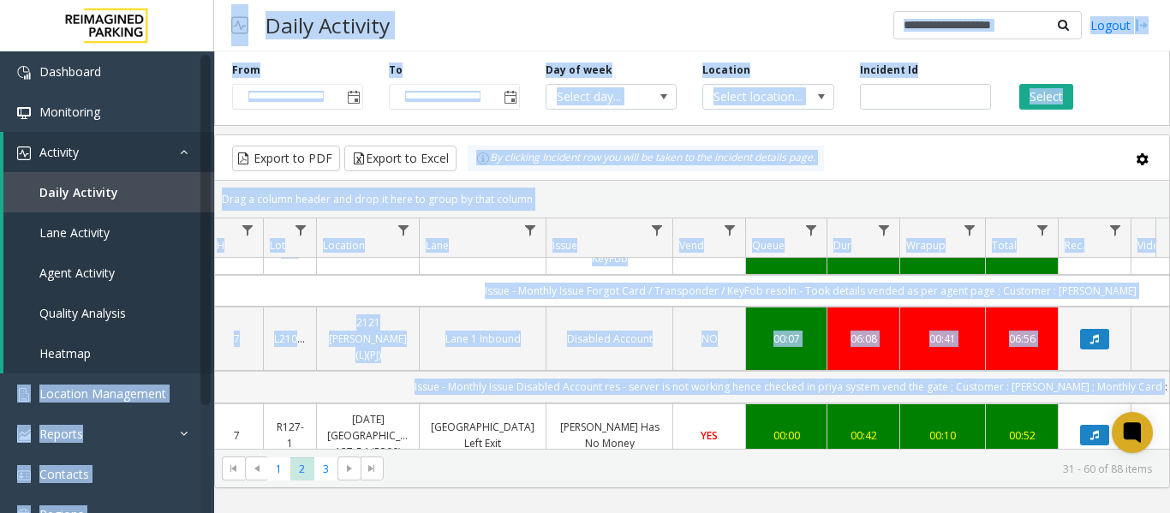
scroll to position [0, 185]
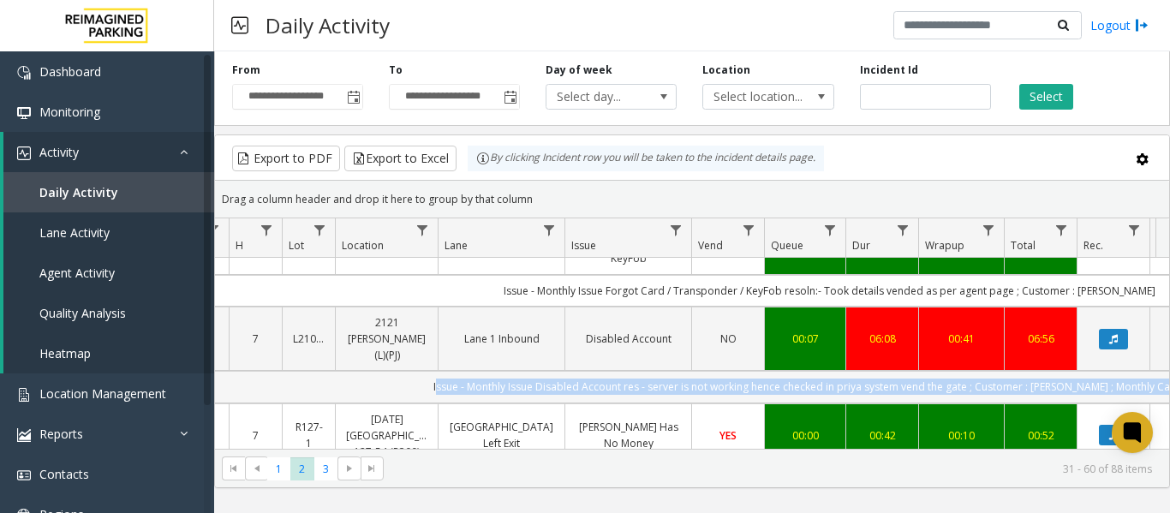
drag, startPoint x: 797, startPoint y: 353, endPoint x: 319, endPoint y: 362, distance: 478.9
click at [317, 371] on td "Issue - Monthly Issue Disabled Account res - server is not working hence checke…" at bounding box center [829, 387] width 1544 height 32
click at [99, 386] on span "Location Management" at bounding box center [102, 393] width 127 height 16
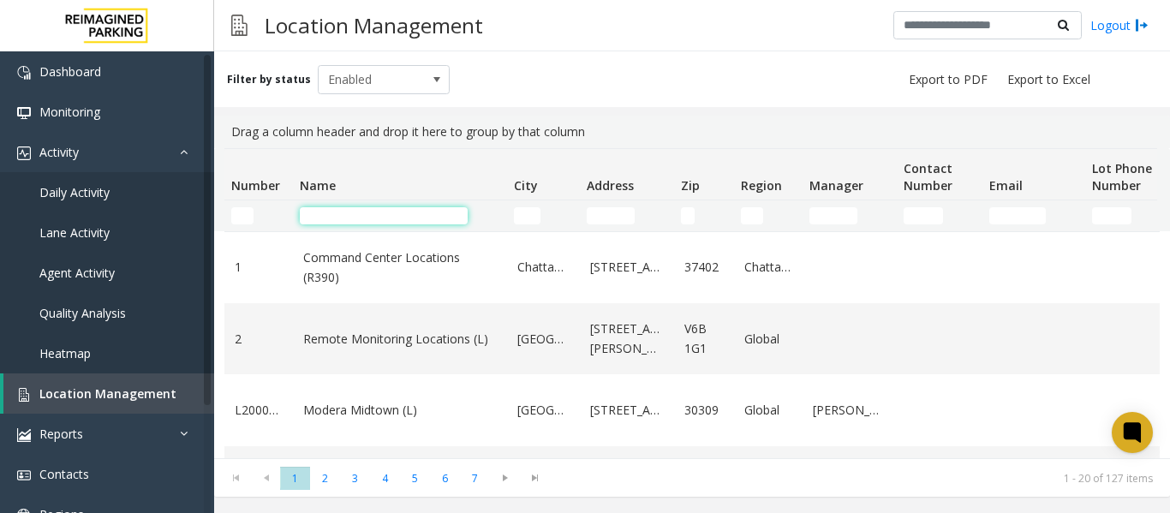
click at [337, 216] on input "Name Filter" at bounding box center [384, 215] width 168 height 17
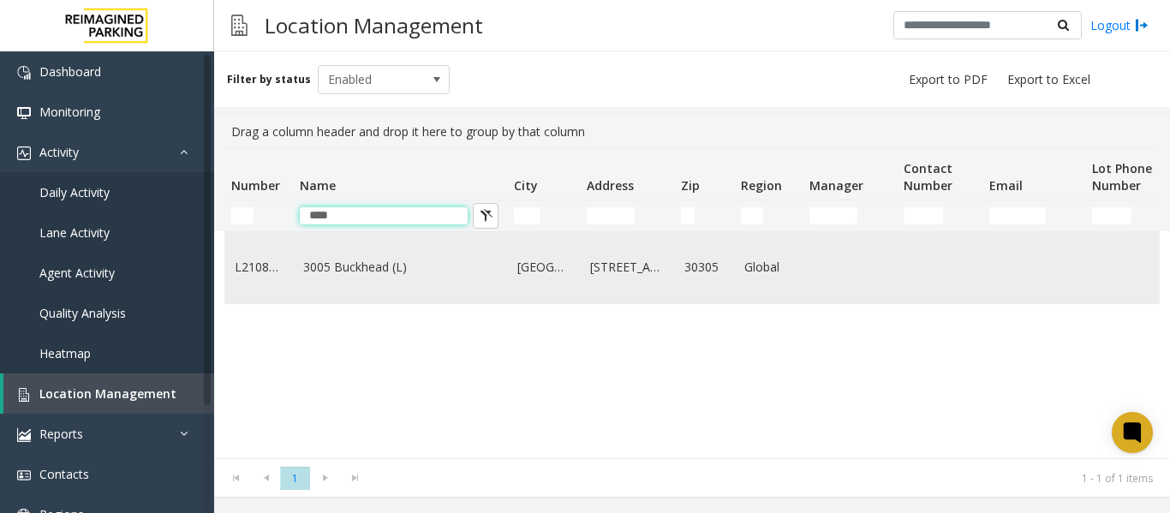
type input "****"
click at [286, 284] on td "L21082601" at bounding box center [258, 267] width 69 height 71
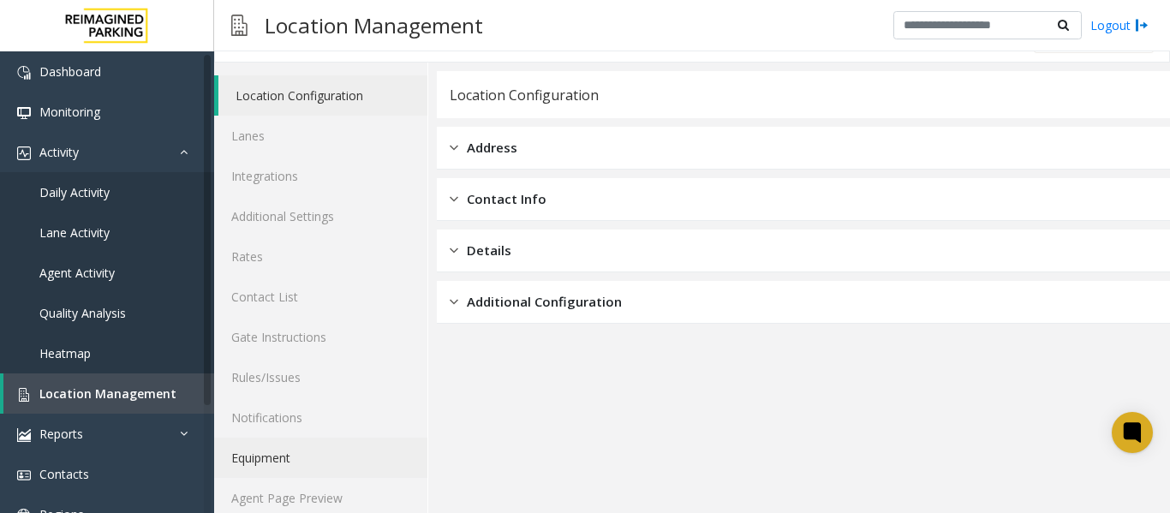
scroll to position [51, 0]
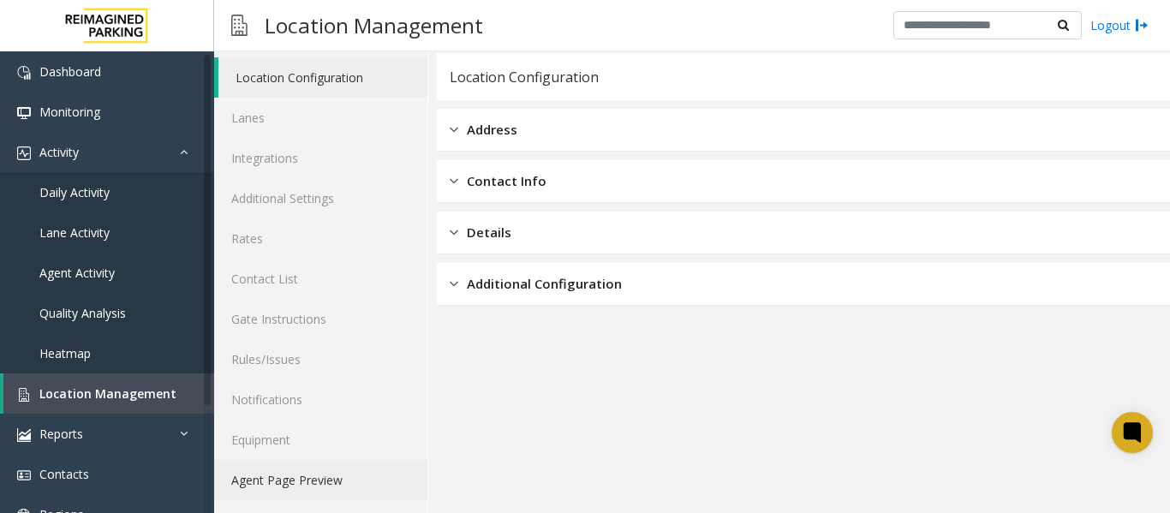
click at [372, 484] on link "Agent Page Preview" at bounding box center [320, 480] width 213 height 40
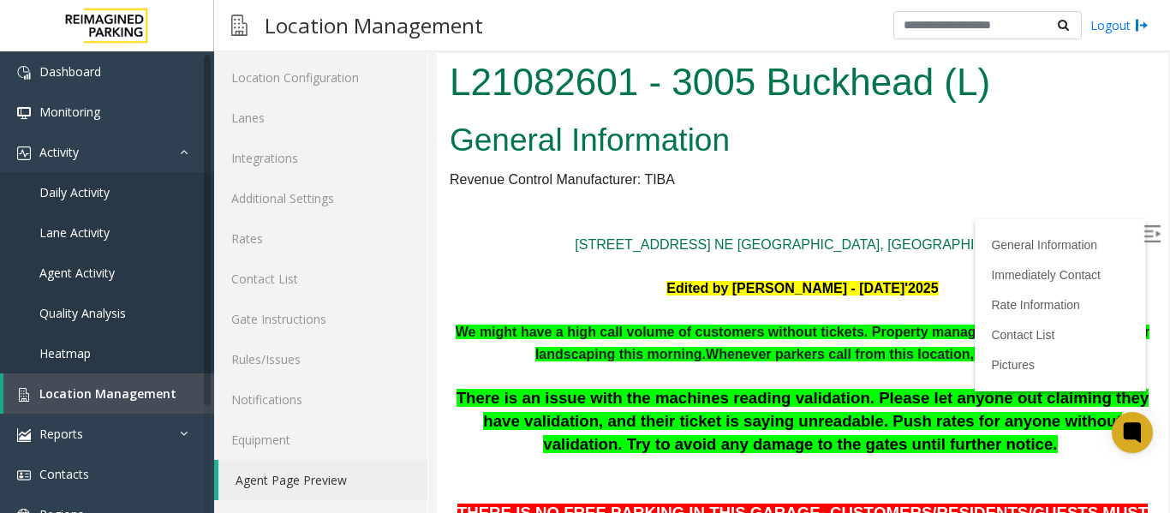
scroll to position [86, 0]
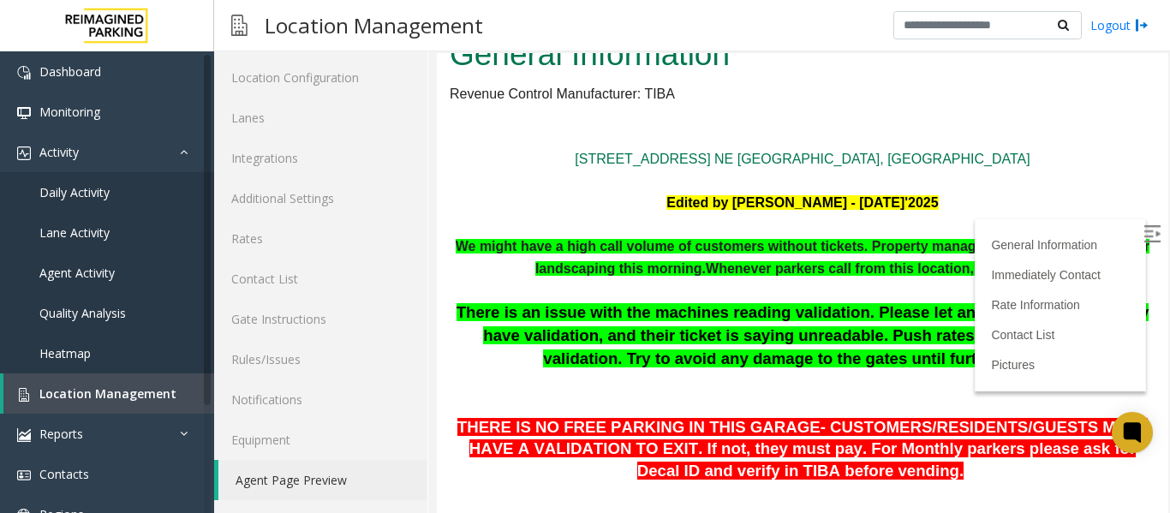
click at [1143, 231] on img at bounding box center [1151, 233] width 17 height 17
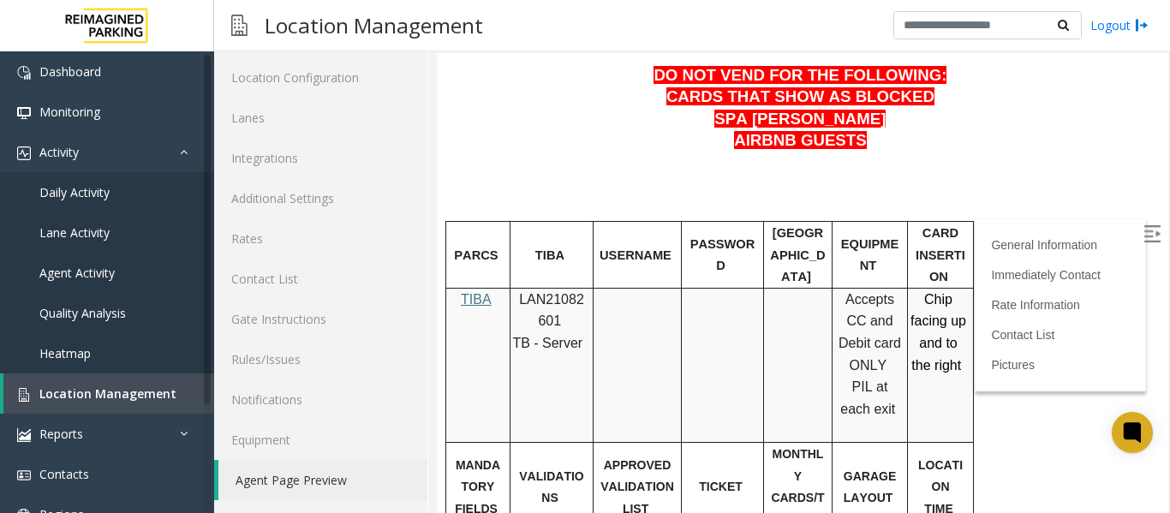
scroll to position [685, 0]
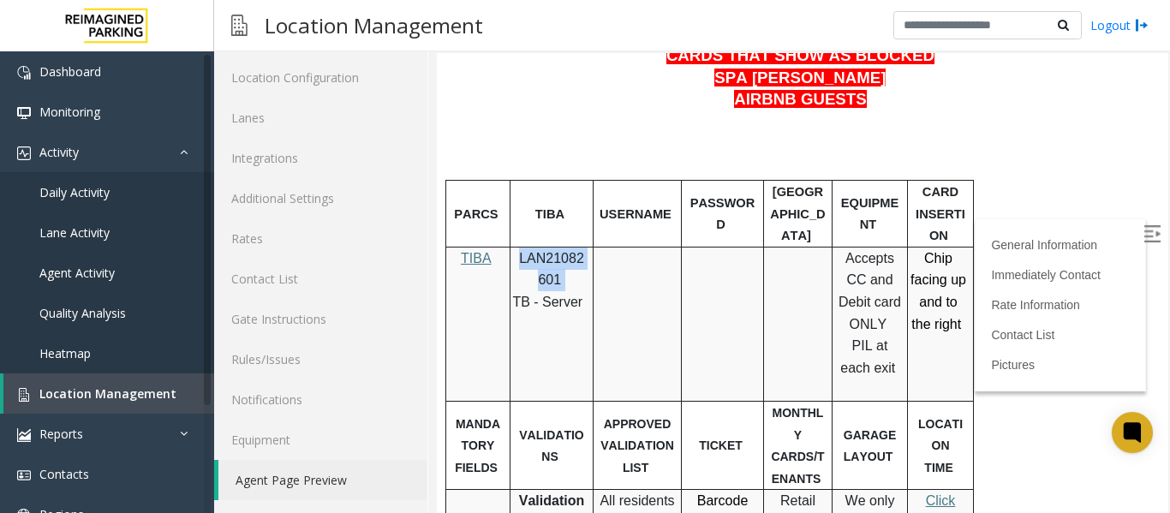
drag, startPoint x: 561, startPoint y: 280, endPoint x: 517, endPoint y: 265, distance: 46.3
click at [517, 265] on p "LAN21082601" at bounding box center [551, 270] width 70 height 44
copy p "LAN21082601"
click at [92, 195] on span "Daily Activity" at bounding box center [74, 192] width 70 height 16
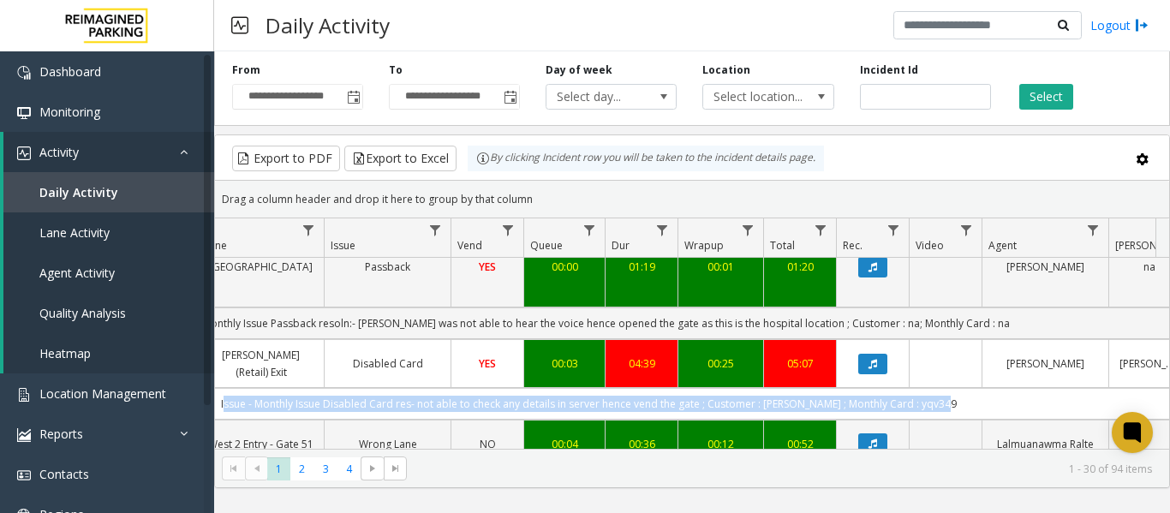
scroll to position [0, 588]
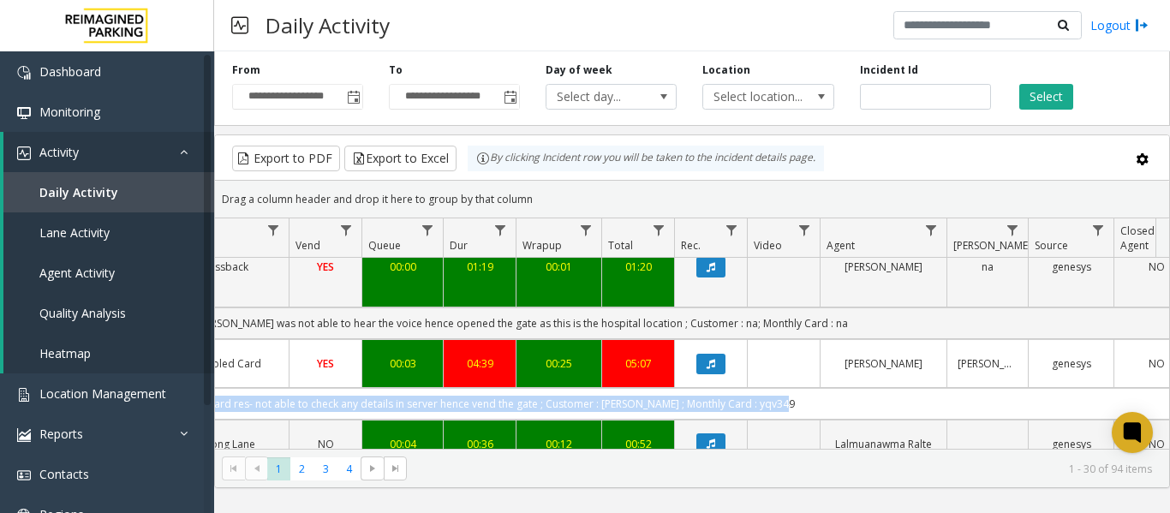
drag, startPoint x: 616, startPoint y: 380, endPoint x: 1161, endPoint y: 368, distance: 545.7
click at [1161, 368] on div "4091839 Oct 3, 2025 08:55:44 AM 8 I9-319 Mississauga Executive Center (I) (R390…" at bounding box center [692, 365] width 954 height 214
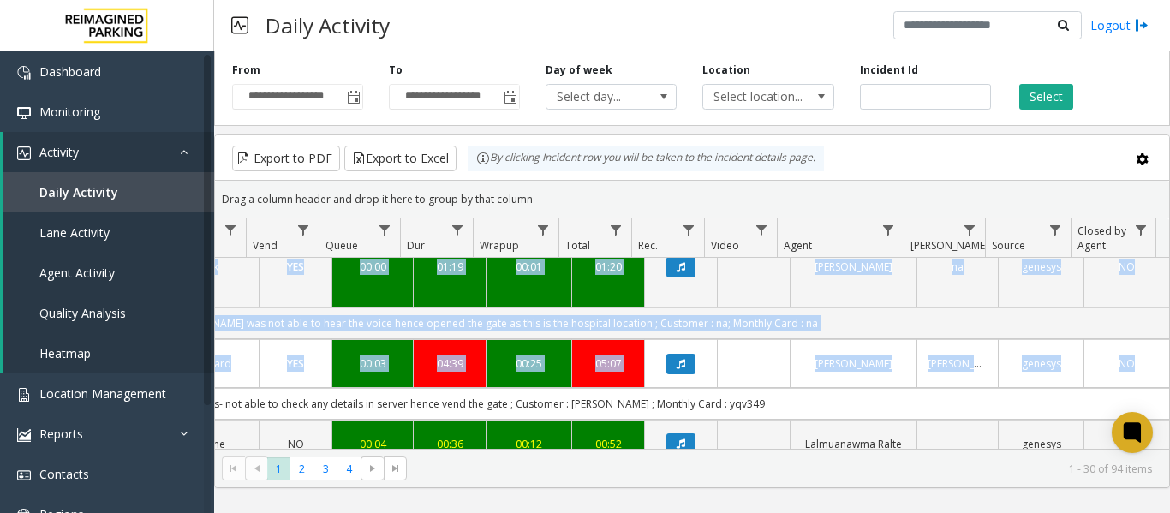
click at [833, 388] on td "Issue - Monthly Issue Disabled Card res- not able to check any details in serve…" at bounding box center [397, 404] width 1544 height 32
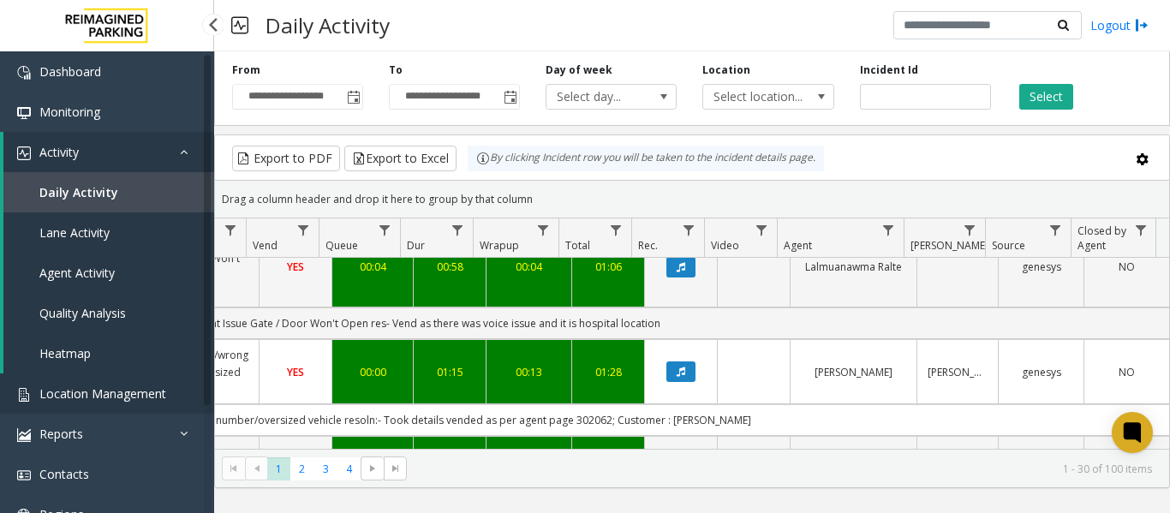
click at [81, 392] on span "Location Management" at bounding box center [102, 393] width 127 height 16
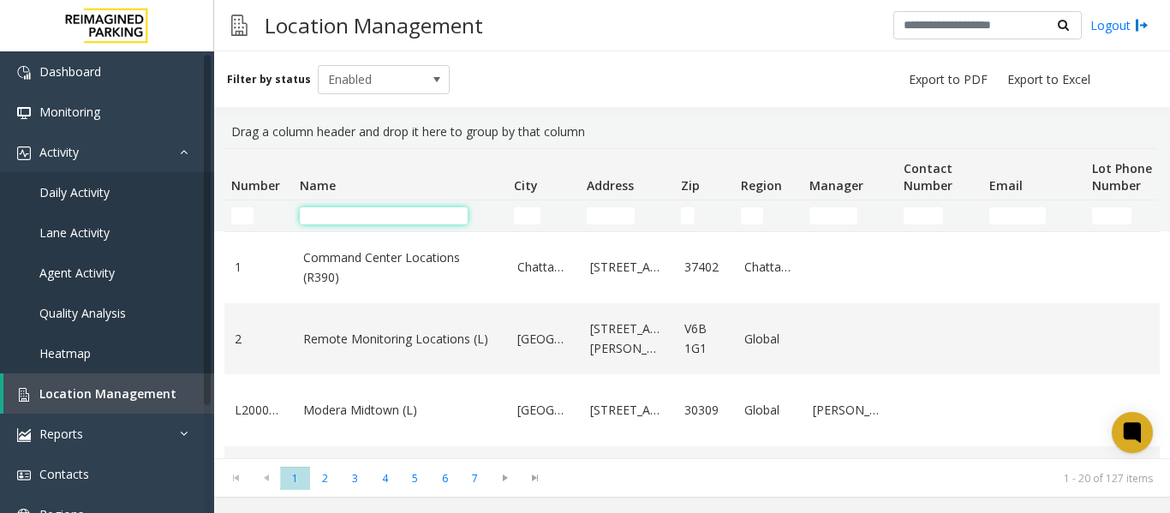
click at [375, 213] on input "Name Filter" at bounding box center [384, 215] width 168 height 17
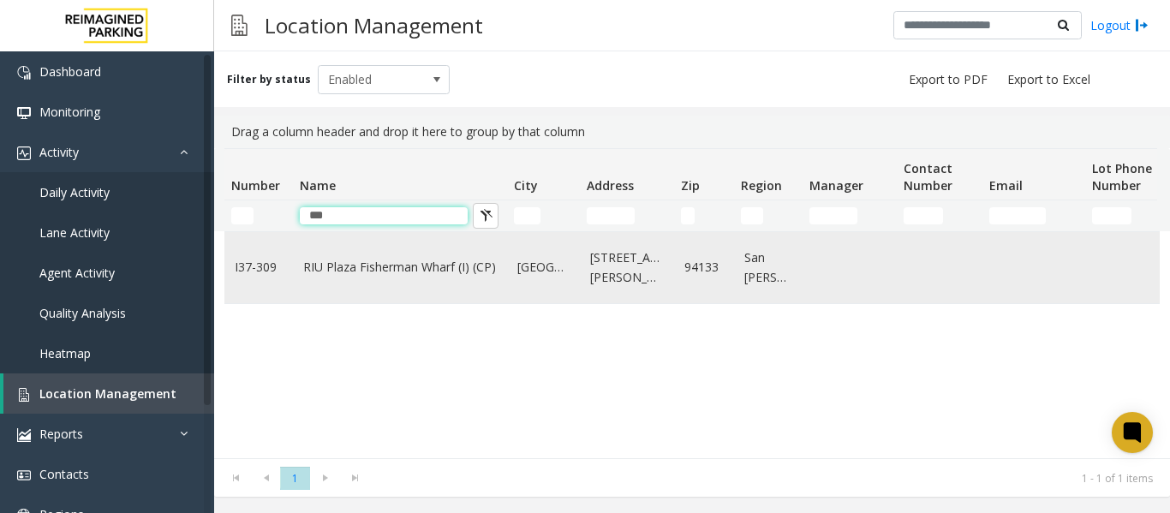
type input "***"
click at [428, 281] on td "RIU Plaza Fisherman Wharf (I) (CP)" at bounding box center [400, 267] width 214 height 71
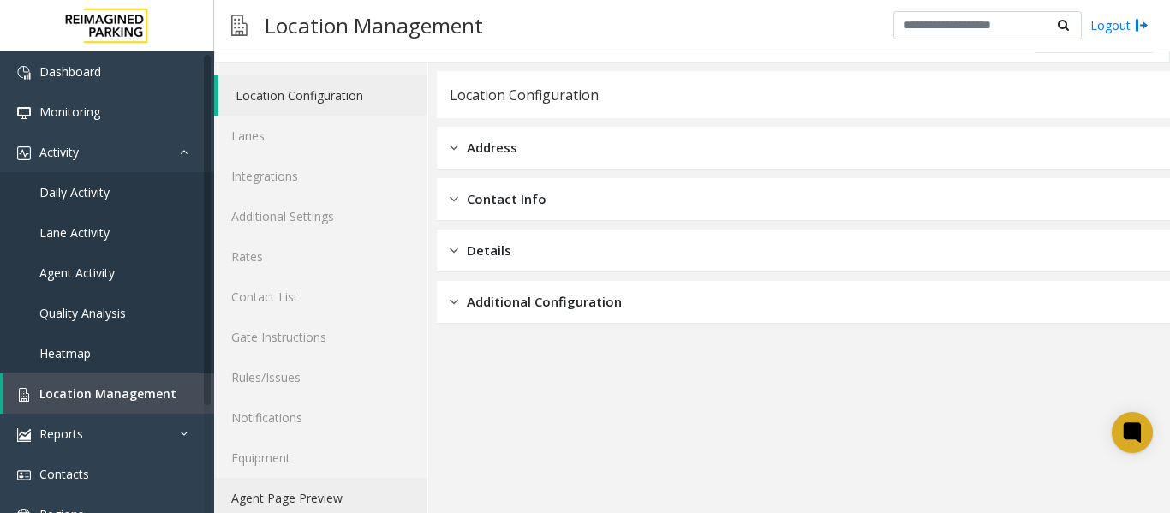
scroll to position [51, 0]
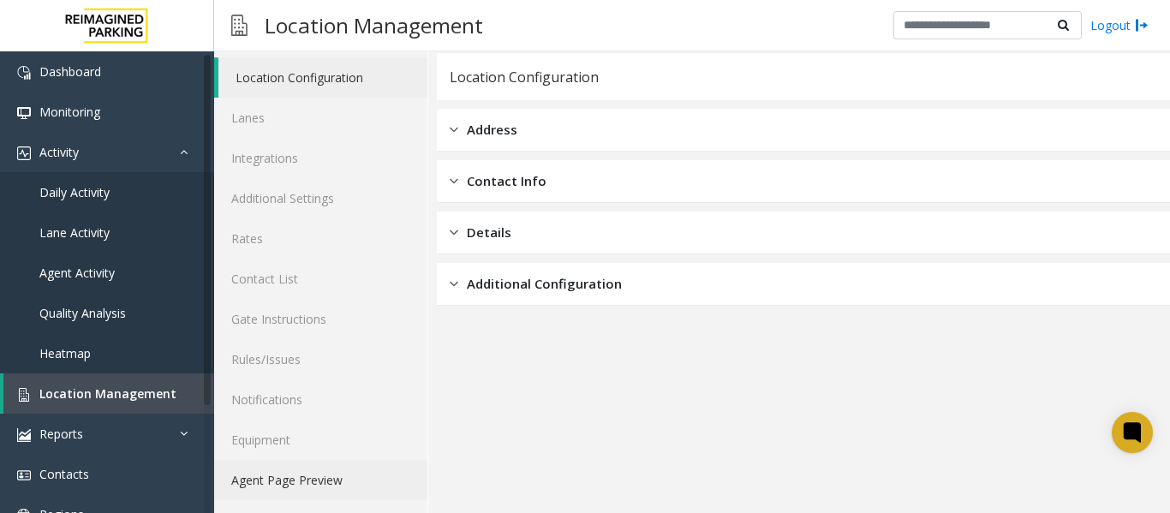
click at [300, 475] on link "Agent Page Preview" at bounding box center [320, 480] width 213 height 40
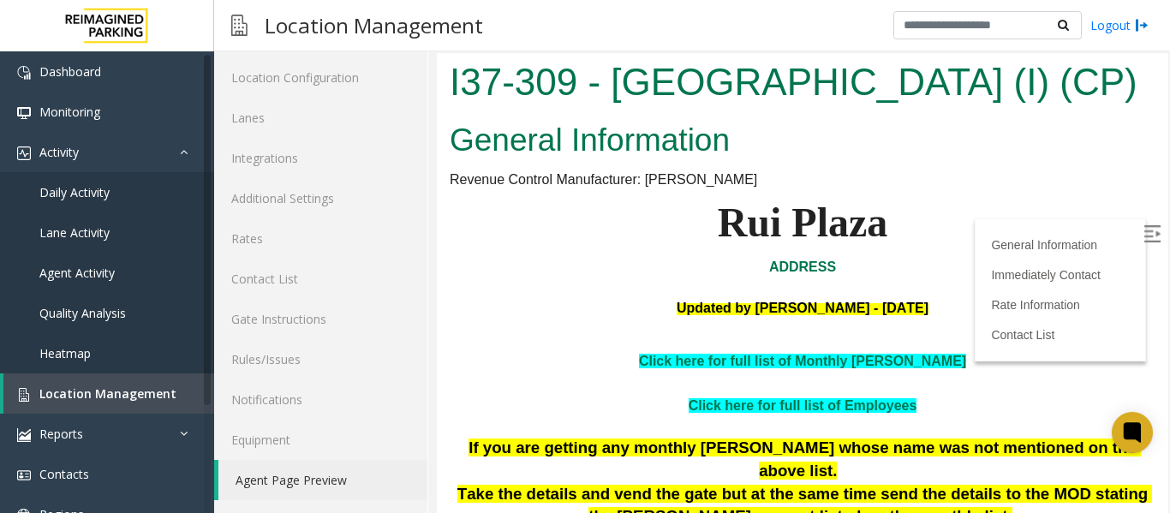
scroll to position [171, 0]
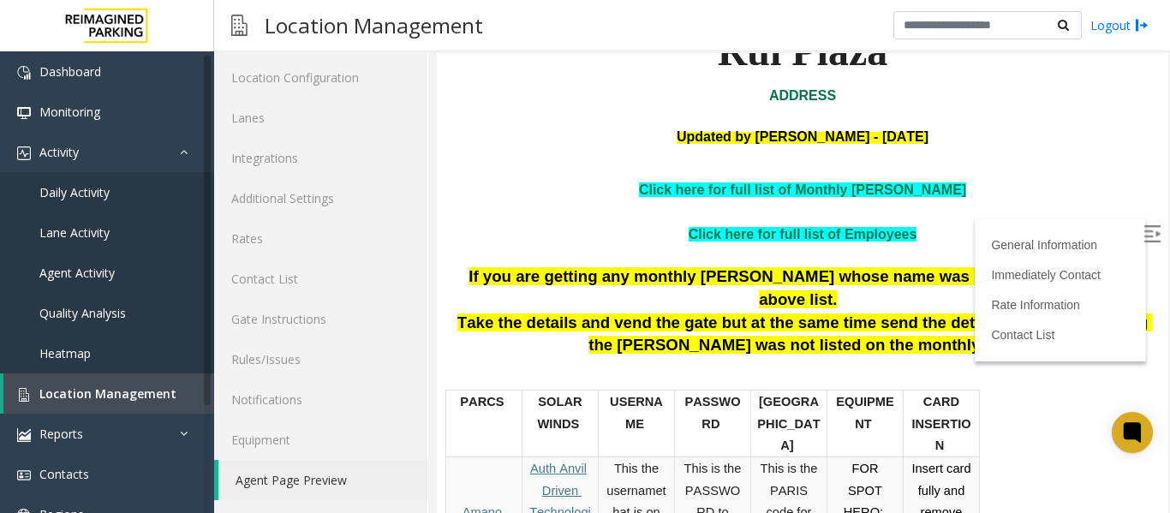
click at [1143, 233] on img at bounding box center [1151, 233] width 17 height 17
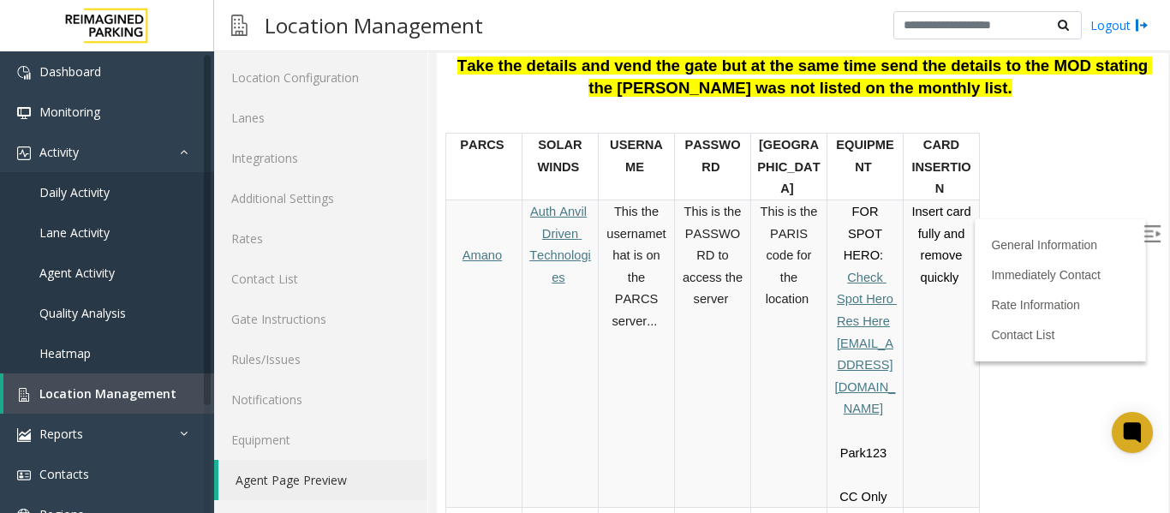
scroll to position [343, 0]
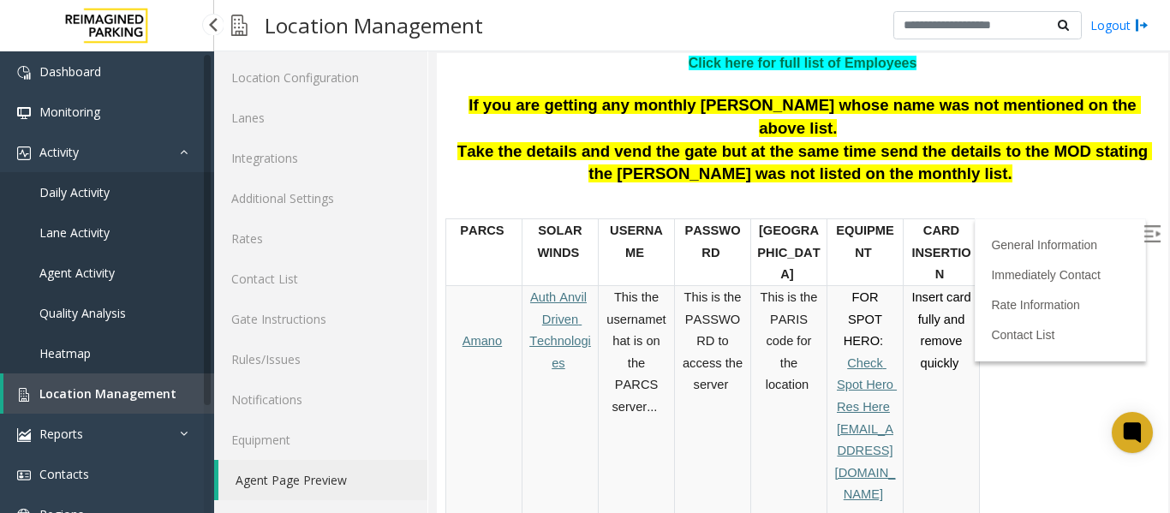
click at [117, 392] on span "Location Management" at bounding box center [107, 393] width 137 height 16
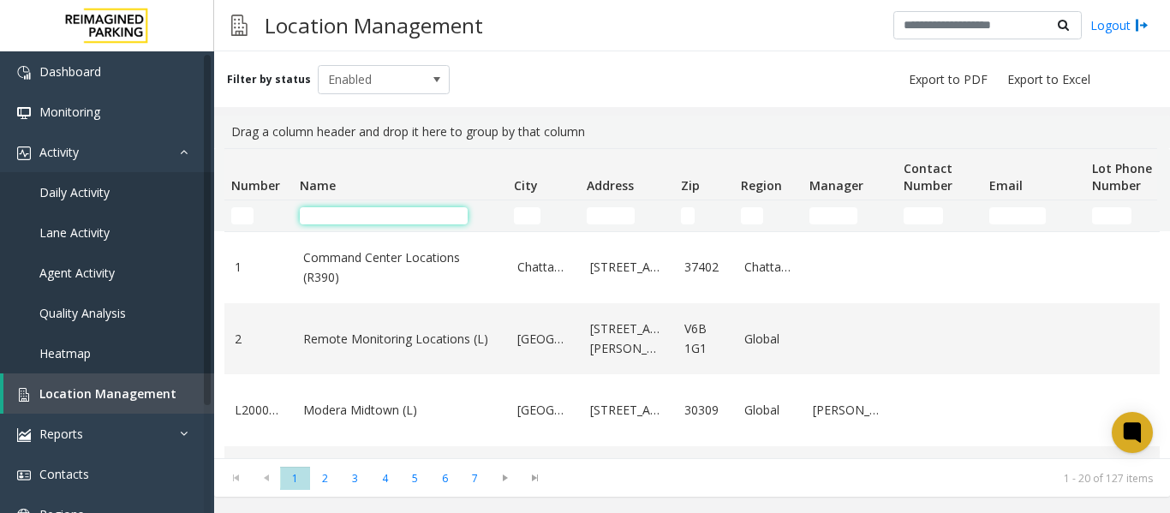
click at [338, 214] on input "Name Filter" at bounding box center [384, 215] width 168 height 17
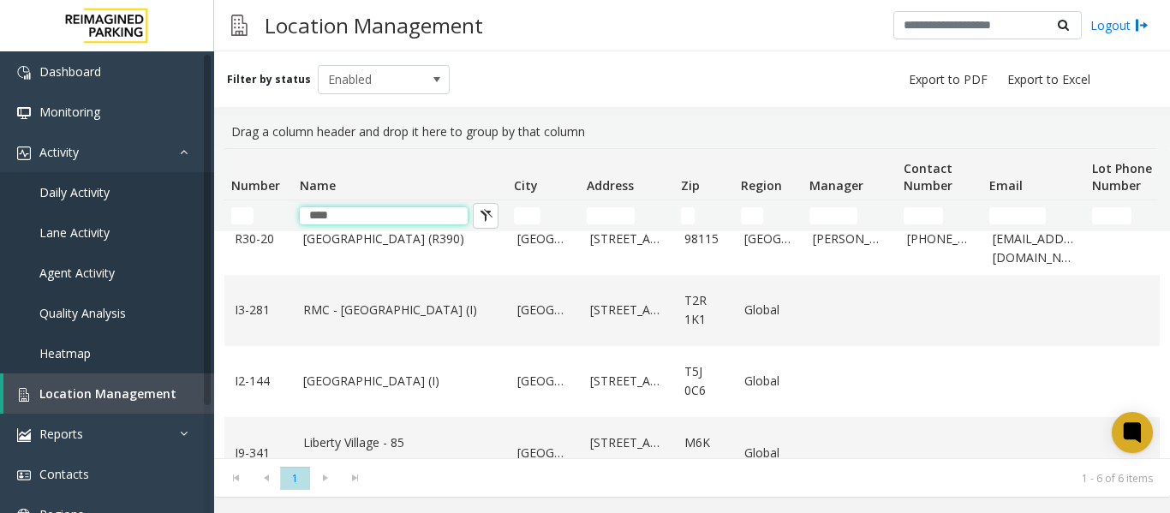
scroll to position [215, 0]
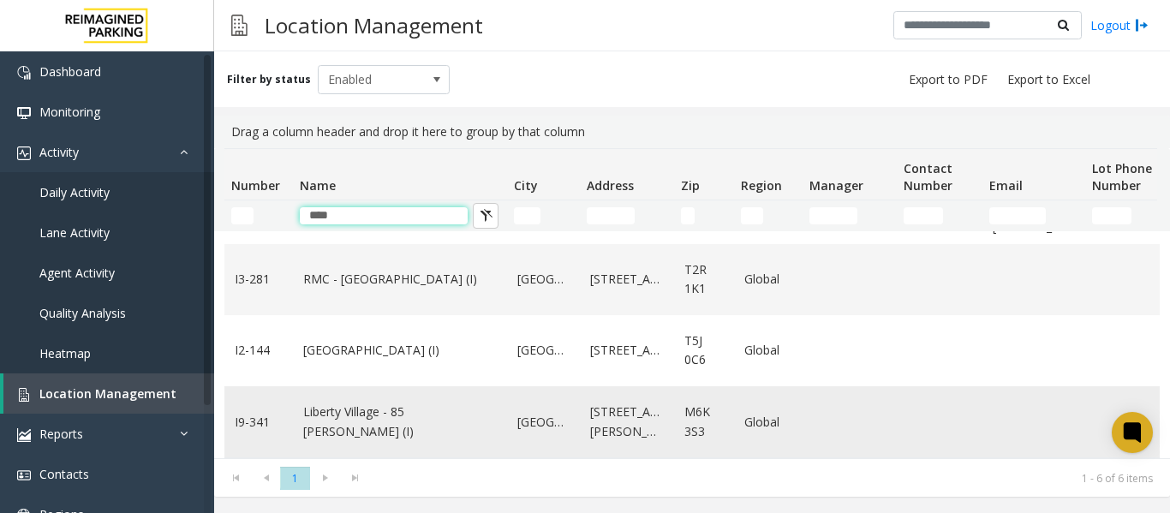
type input "****"
click at [386, 403] on link "Liberty Village - 85 [PERSON_NAME] (I)" at bounding box center [400, 422] width 194 height 39
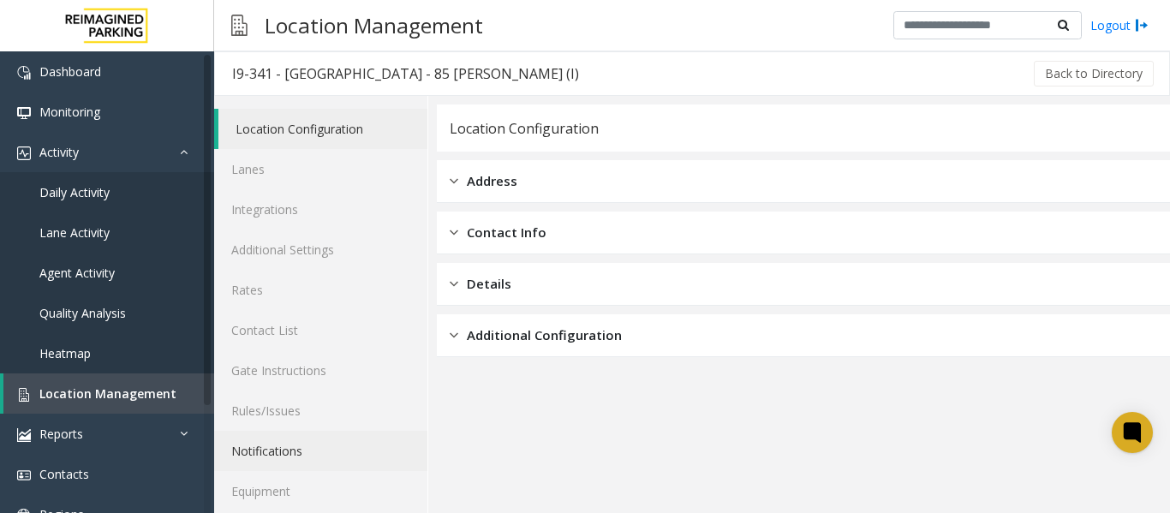
scroll to position [51, 0]
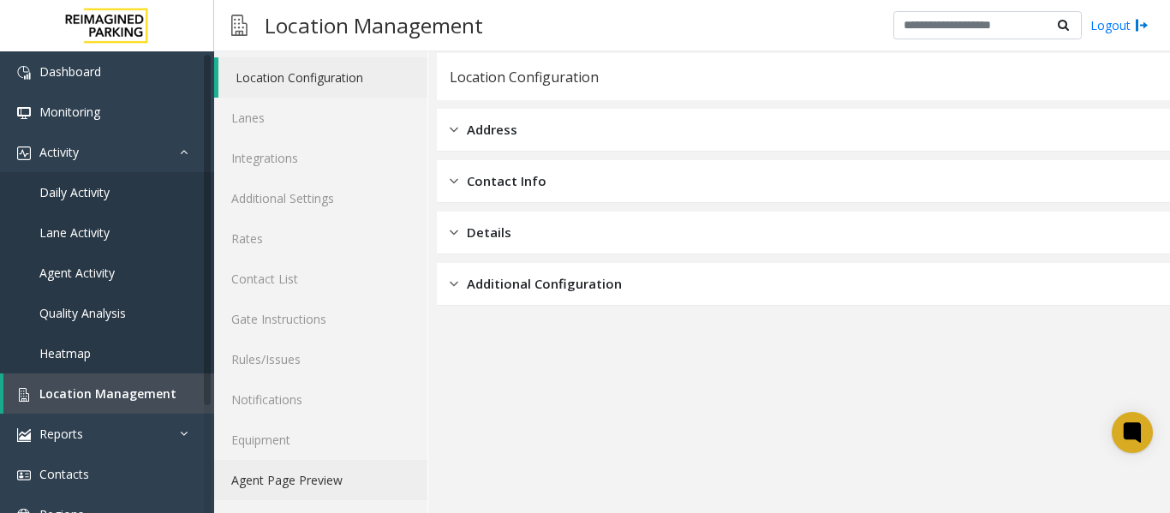
drag, startPoint x: 311, startPoint y: 482, endPoint x: 337, endPoint y: 488, distance: 27.2
click at [311, 483] on link "Agent Page Preview" at bounding box center [320, 480] width 213 height 40
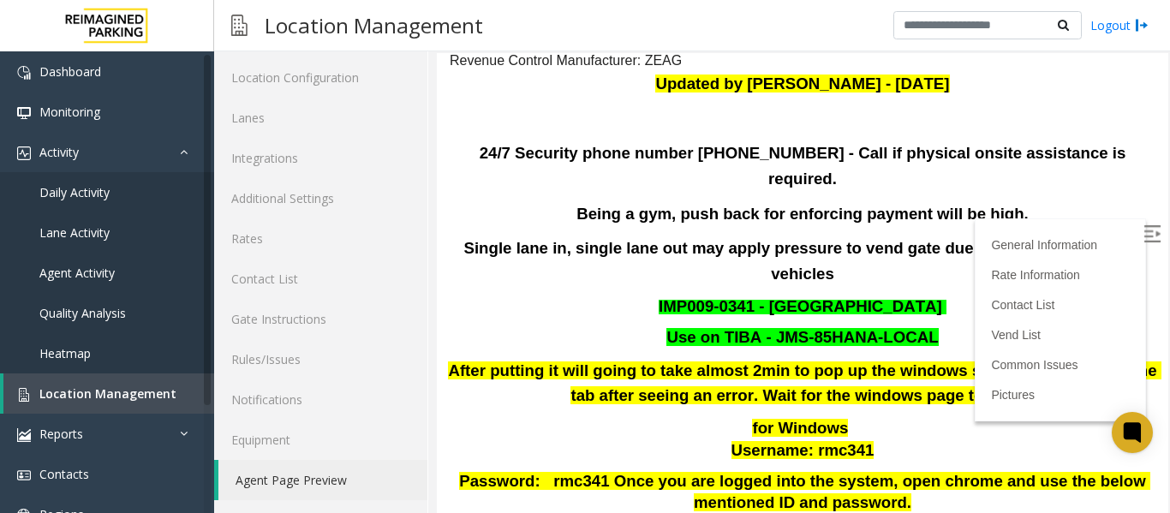
scroll to position [86, 0]
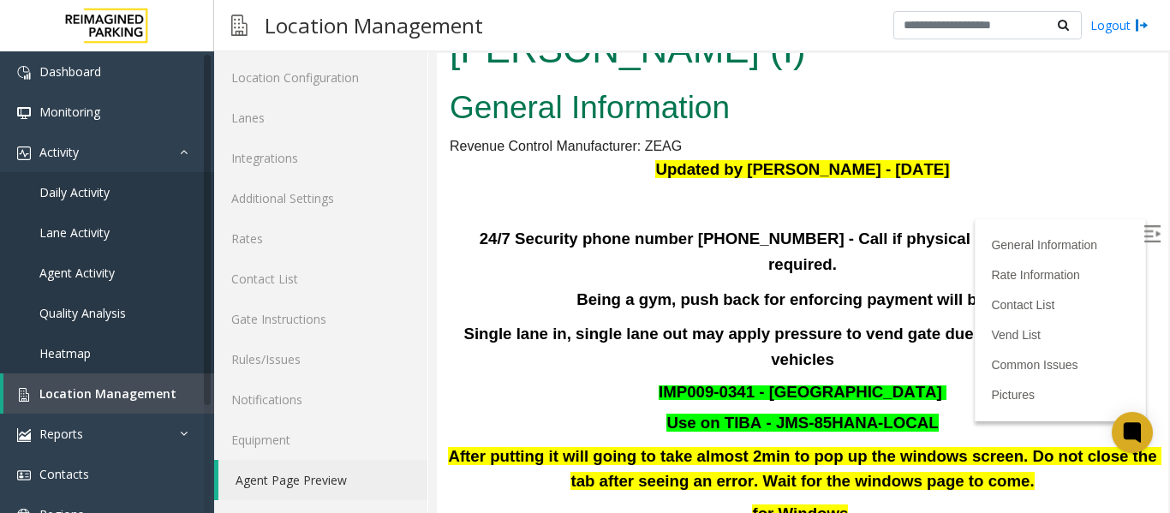
scroll to position [86, 0]
click at [146, 391] on span "Location Management" at bounding box center [107, 393] width 137 height 16
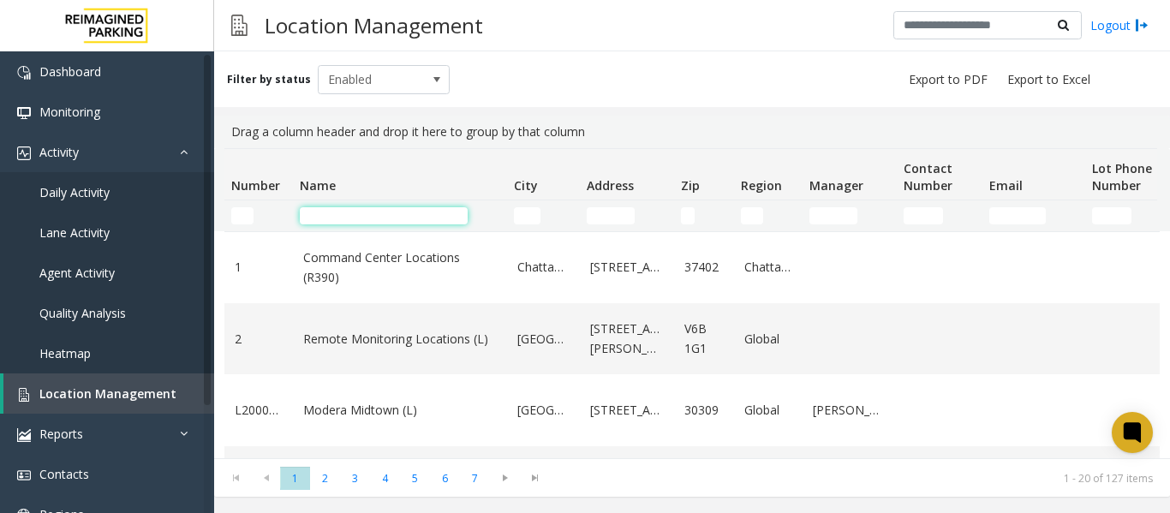
click at [345, 212] on input "Name Filter" at bounding box center [384, 215] width 168 height 17
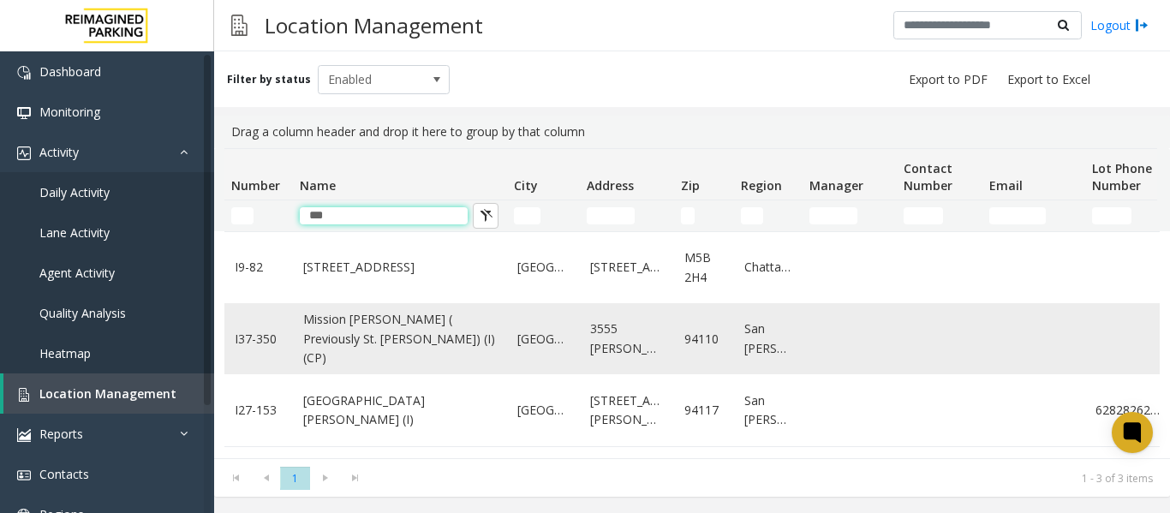
scroll to position [2, 0]
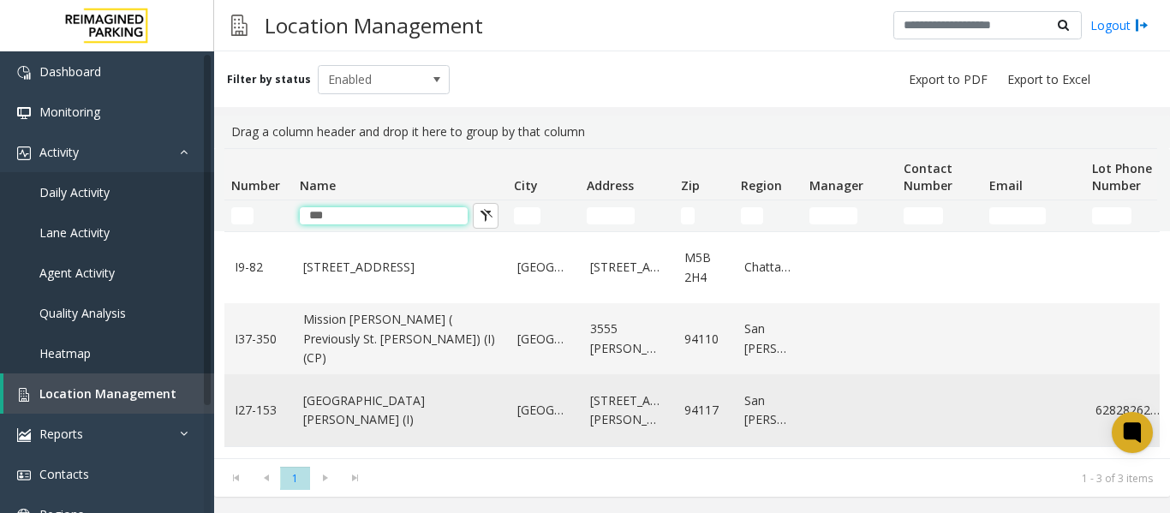
type input "***"
click at [367, 403] on link "St. Mary Medical Center (I)" at bounding box center [400, 410] width 194 height 39
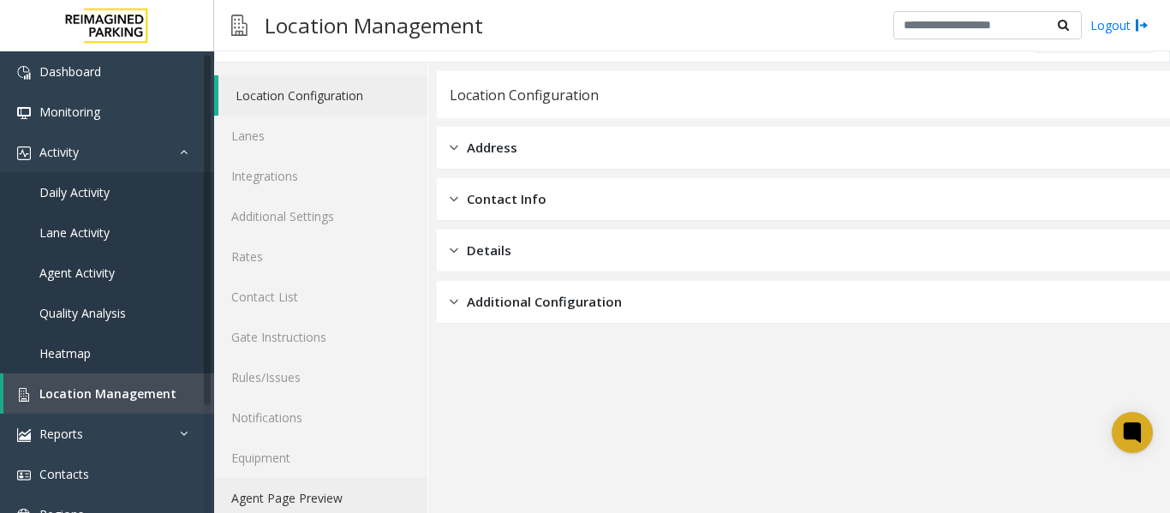
scroll to position [51, 0]
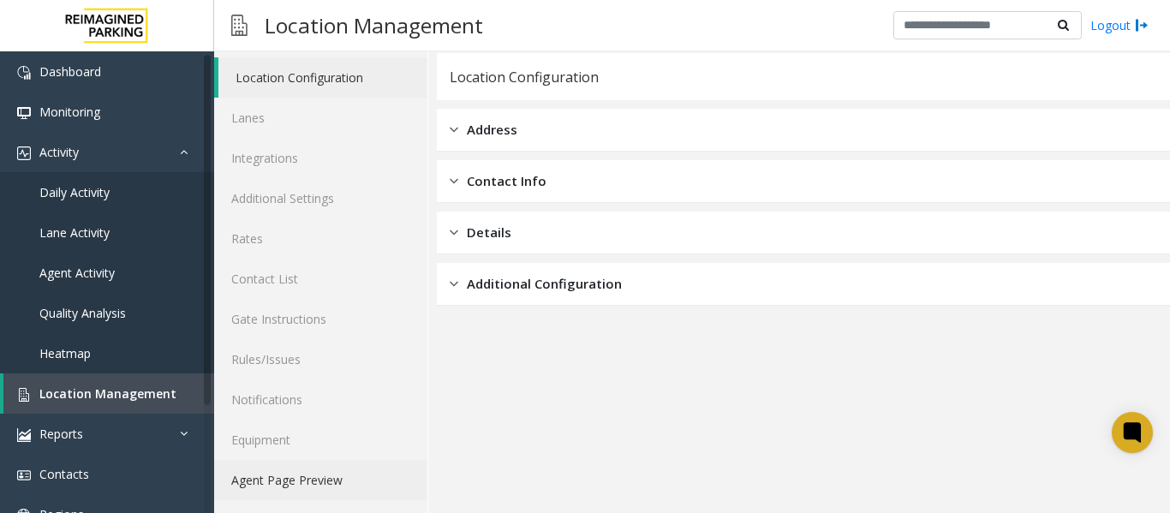
click at [308, 485] on link "Agent Page Preview" at bounding box center [320, 480] width 213 height 40
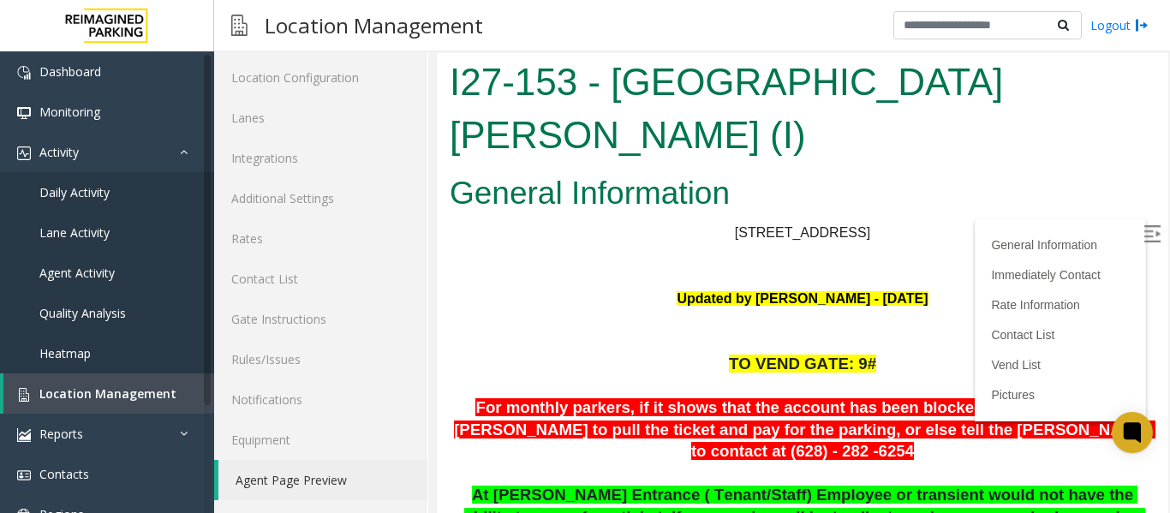
scroll to position [343, 0]
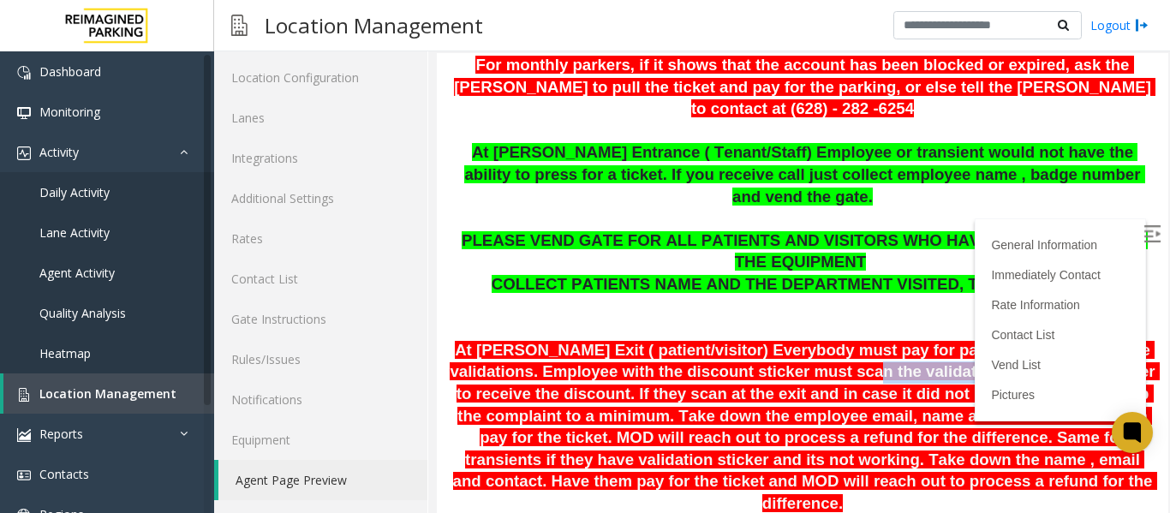
drag, startPoint x: 806, startPoint y: 256, endPoint x: 960, endPoint y: 266, distance: 154.5
click at [960, 341] on span "At Shrader Exit ( patient/visitor) Everybody must pay for parking unless they h…" at bounding box center [804, 426] width 709 height 171
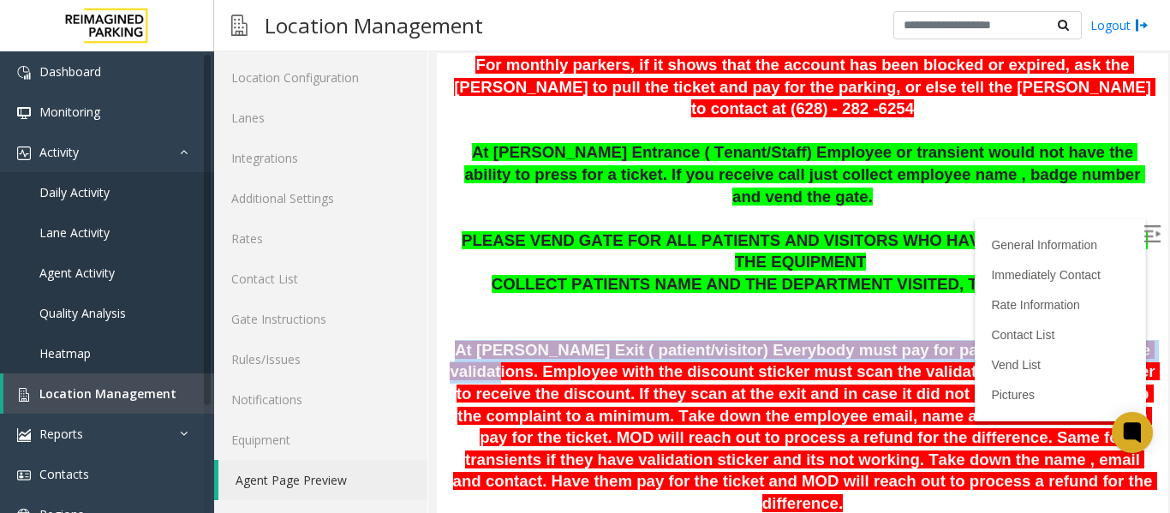
drag, startPoint x: 469, startPoint y: 234, endPoint x: 1113, endPoint y: 229, distance: 644.1
click at [1113, 340] on p "At Shrader Exit ( patient/visitor) Everybody must pay for parking unless they h…" at bounding box center [803, 428] width 706 height 176
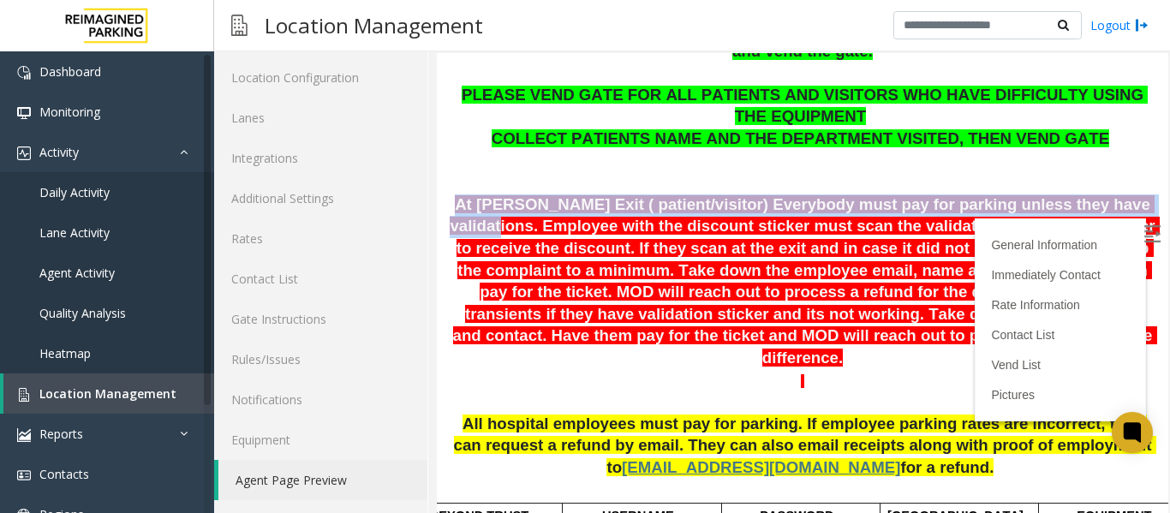
scroll to position [470, 0]
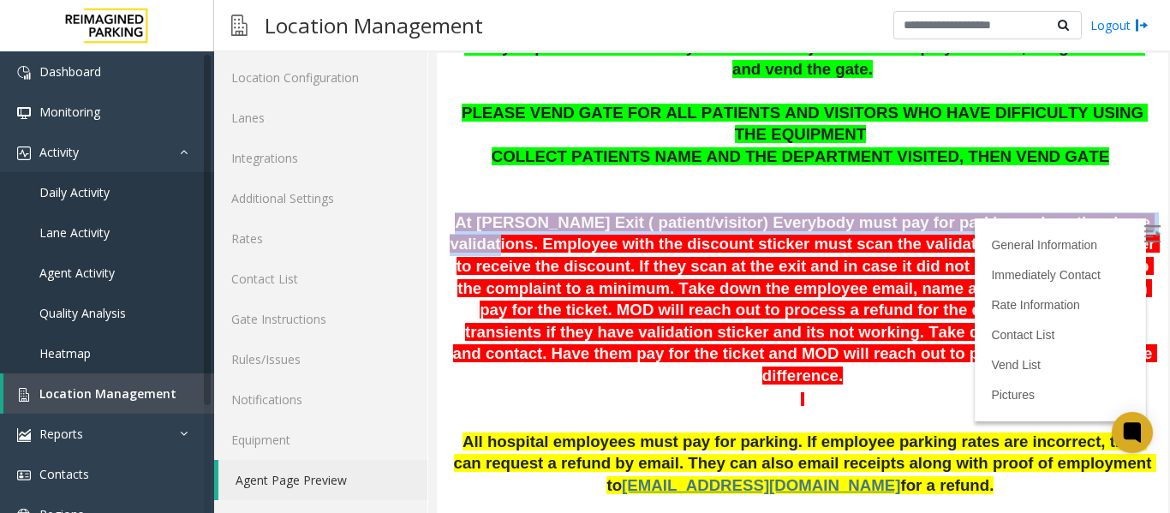
click at [468, 212] on p "At Shrader Exit ( patient/visitor) Everybody must pay for parking unless they h…" at bounding box center [803, 300] width 706 height 176
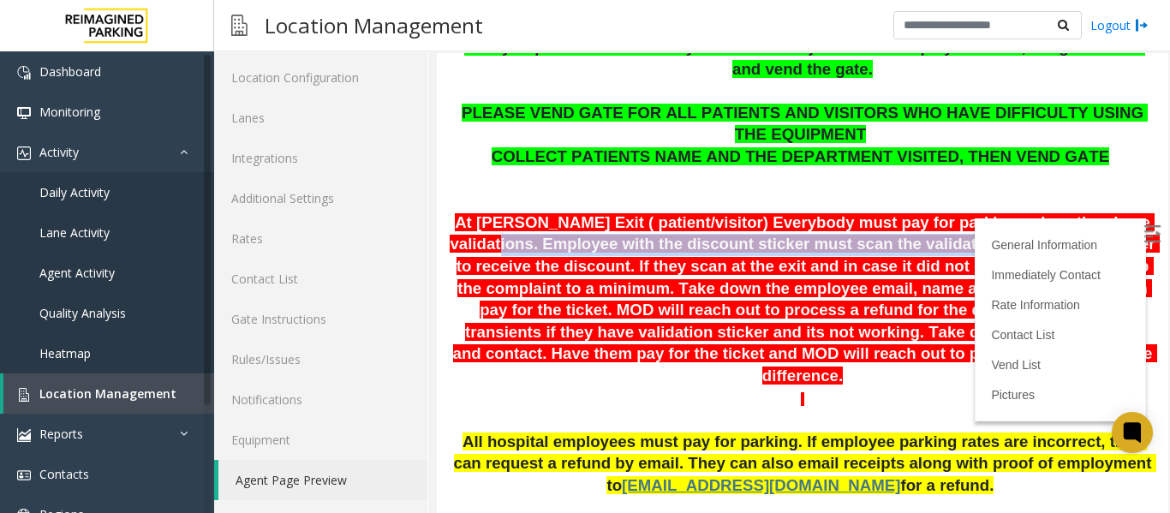
drag, startPoint x: 468, startPoint y: 129, endPoint x: 967, endPoint y: 128, distance: 499.3
click at [967, 212] on p "At Shrader Exit ( patient/visitor) Everybody must pay for parking unless they h…" at bounding box center [803, 300] width 706 height 176
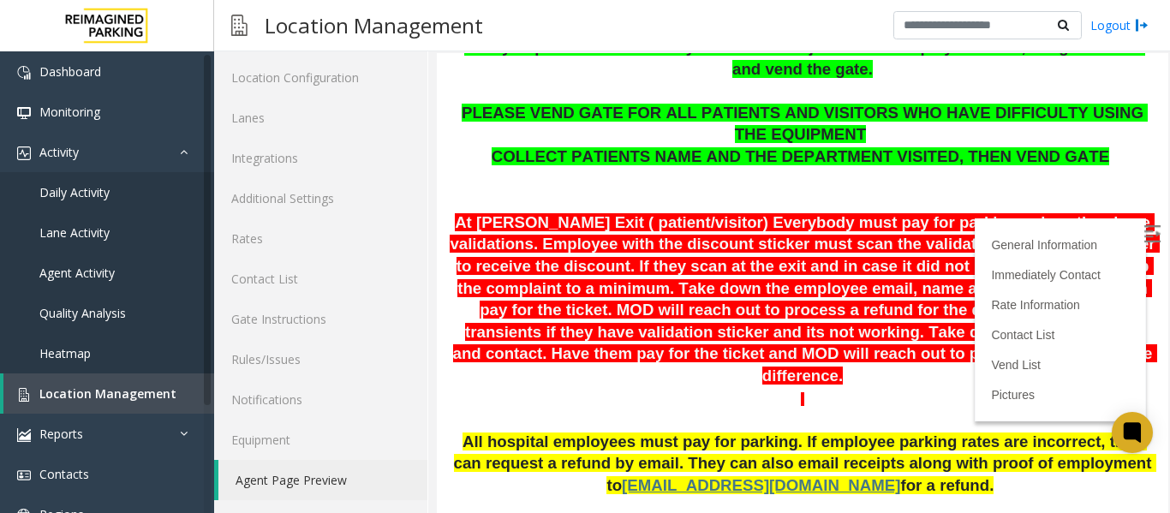
click at [916, 169] on p at bounding box center [803, 180] width 706 height 22
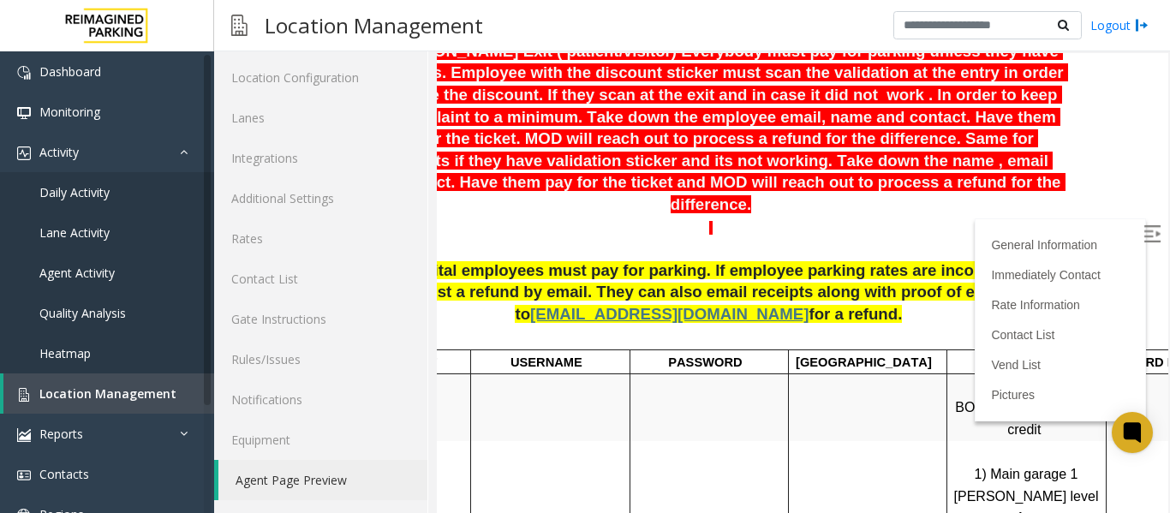
scroll to position [642, 87]
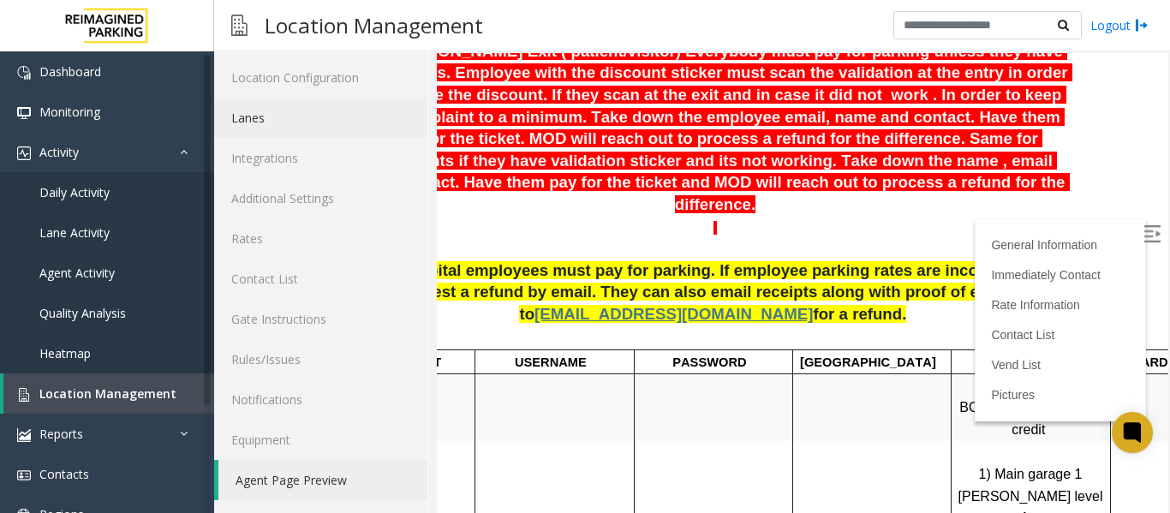
click at [272, 115] on link "Lanes" at bounding box center [320, 118] width 213 height 40
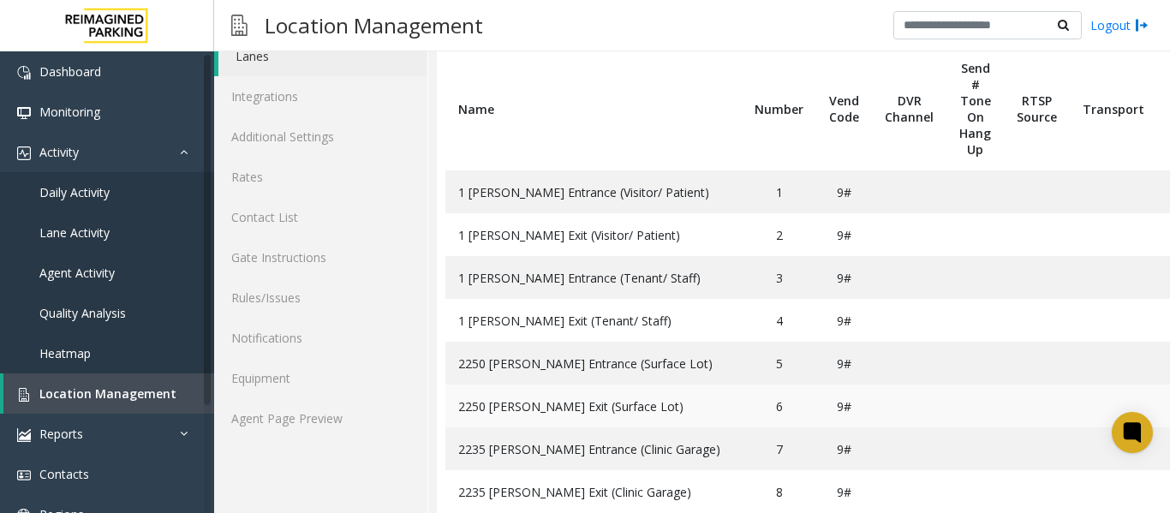
scroll to position [75, 0]
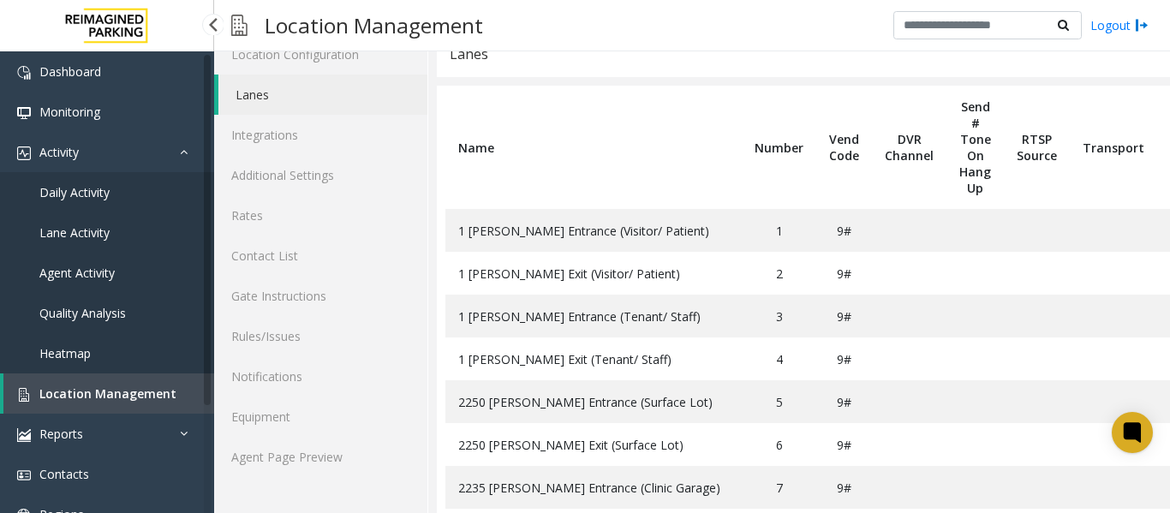
click at [103, 188] on span "Daily Activity" at bounding box center [74, 192] width 70 height 16
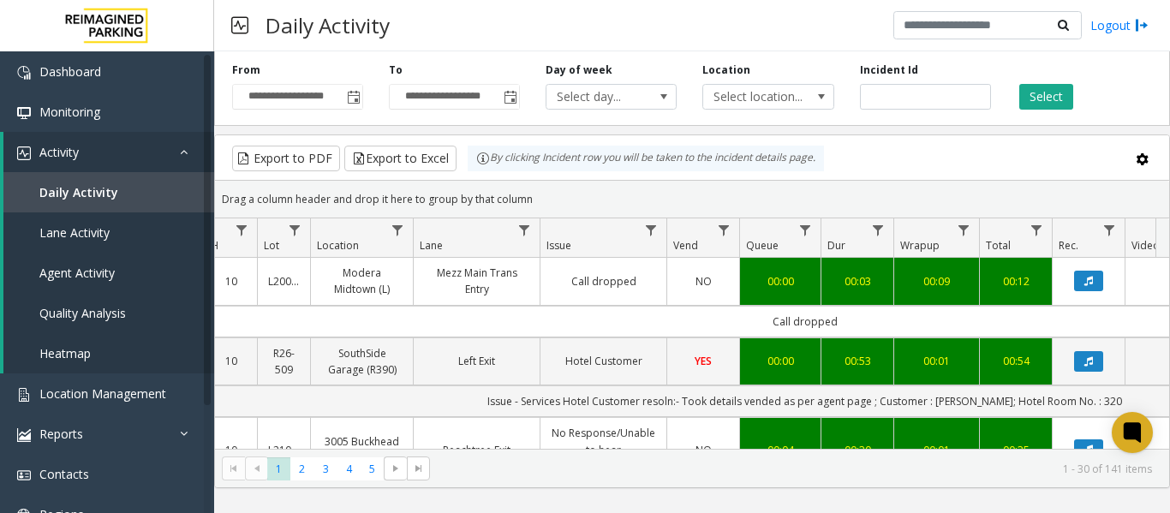
scroll to position [0, 618]
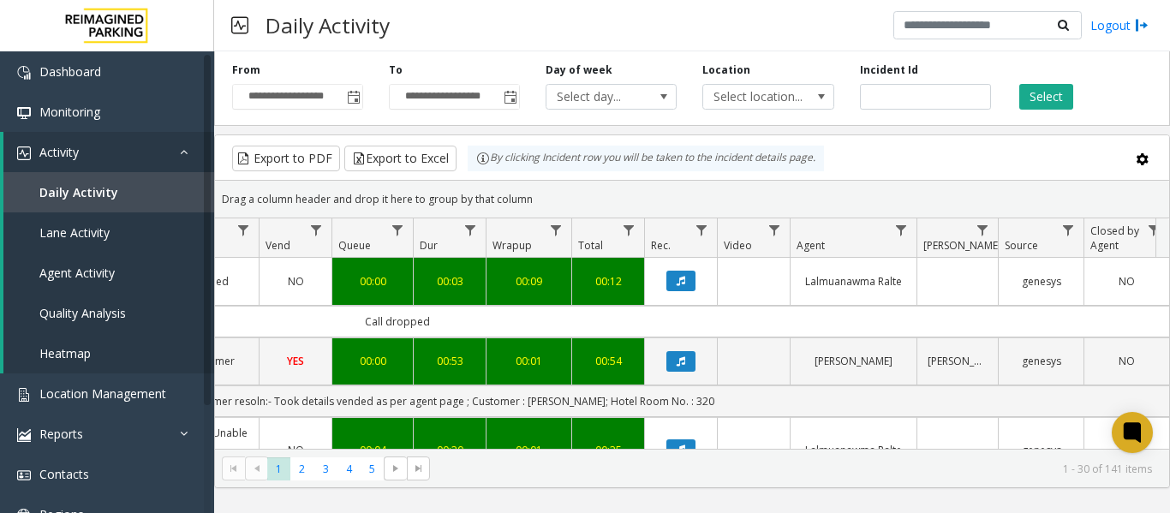
drag, startPoint x: 637, startPoint y: 327, endPoint x: 1167, endPoint y: 310, distance: 530.5
click at [1167, 310] on div "4091887 Oct 3, 2025 10:54:22 AM 10 L20000500 Modera Midtown (L) Mezz Main Trans…" at bounding box center [692, 365] width 954 height 214
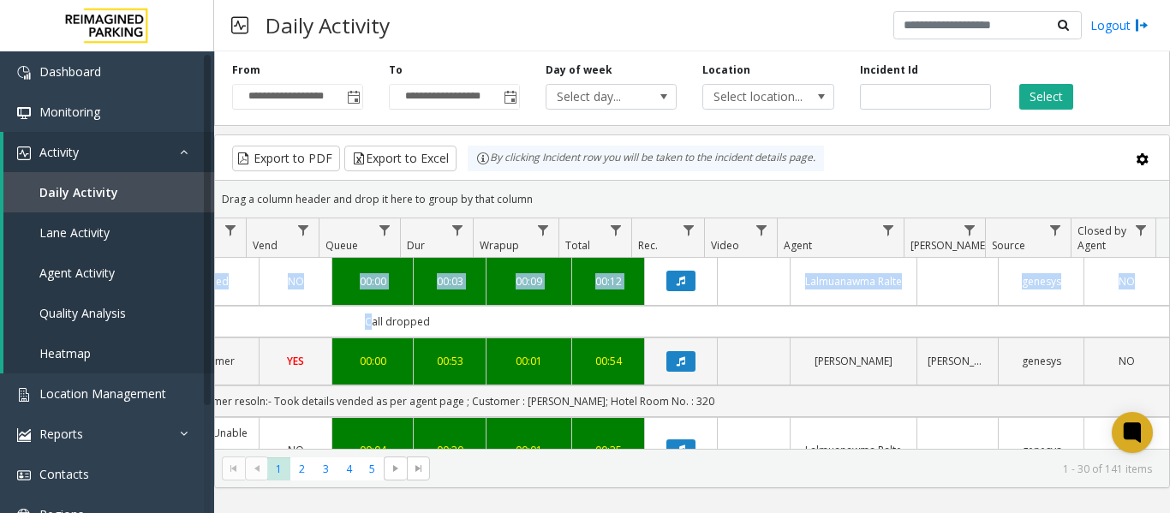
click at [786, 312] on td "Call dropped" at bounding box center [397, 322] width 1544 height 32
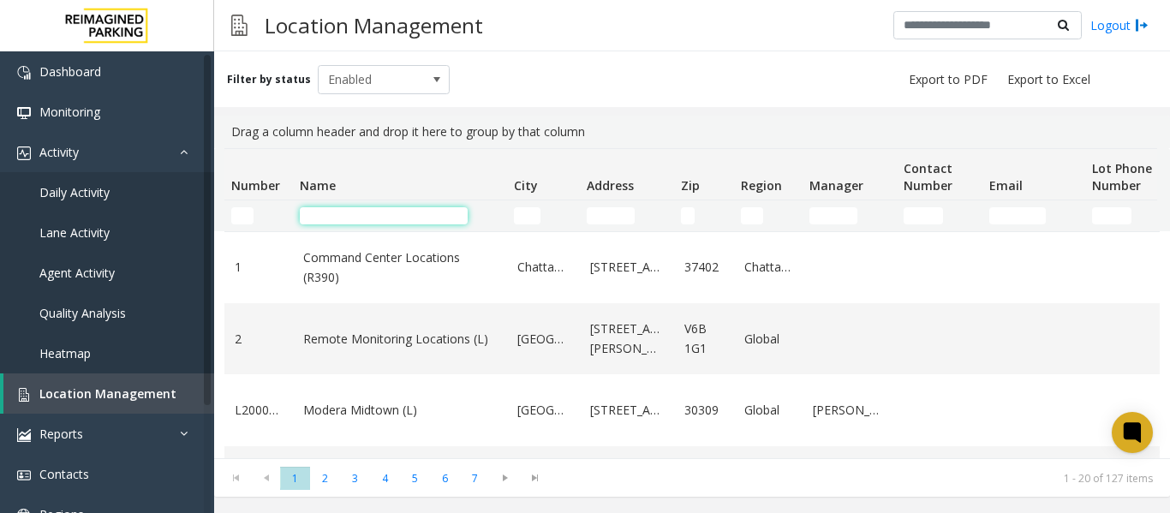
click at [367, 217] on input "Name Filter" at bounding box center [384, 215] width 168 height 17
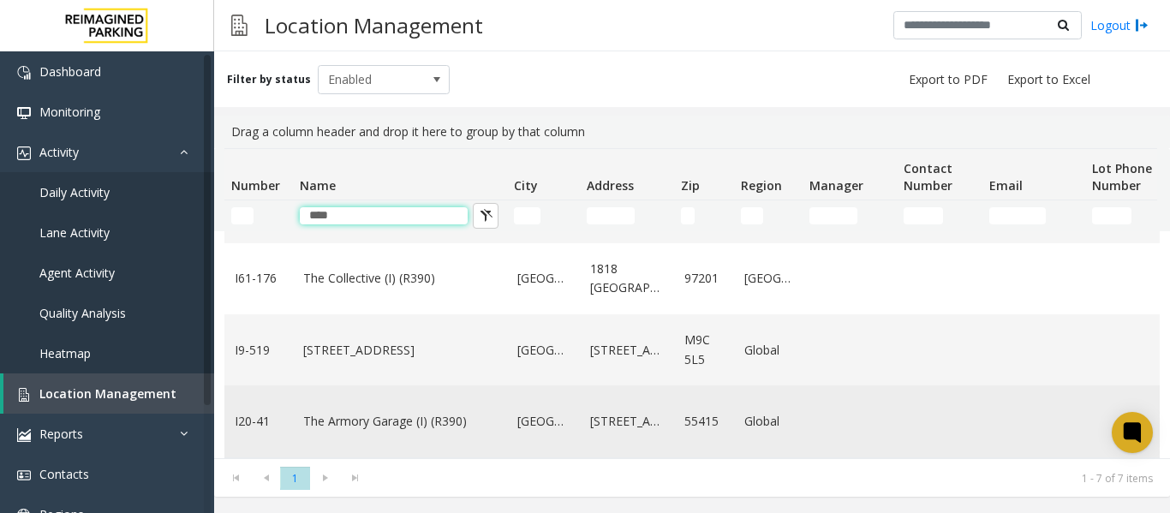
scroll to position [287, 0]
type input "***"
click at [348, 412] on link "The Armory Garage (I) (R390)" at bounding box center [400, 421] width 194 height 19
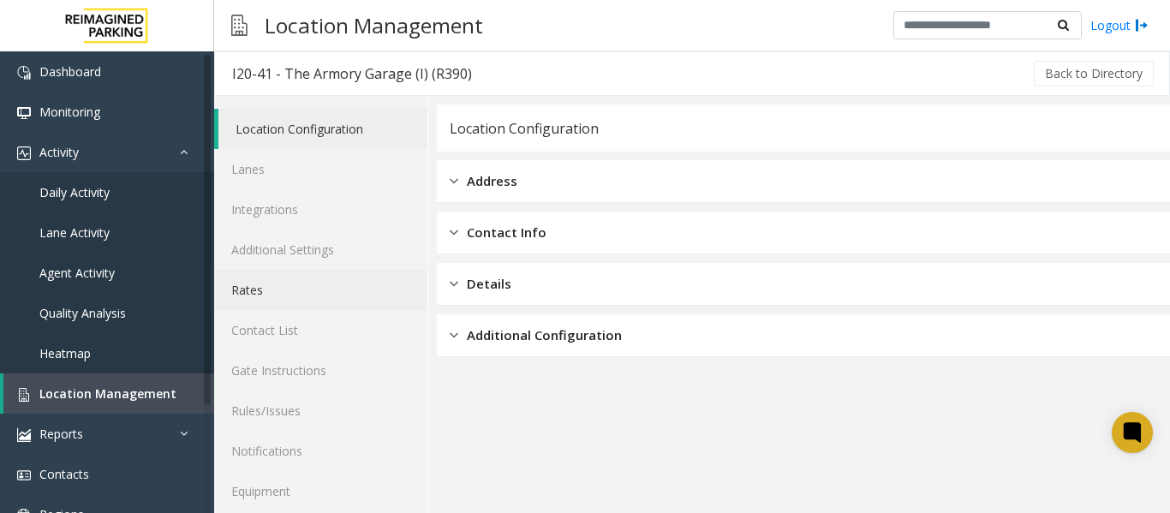
click at [248, 284] on link "Rates" at bounding box center [320, 290] width 213 height 40
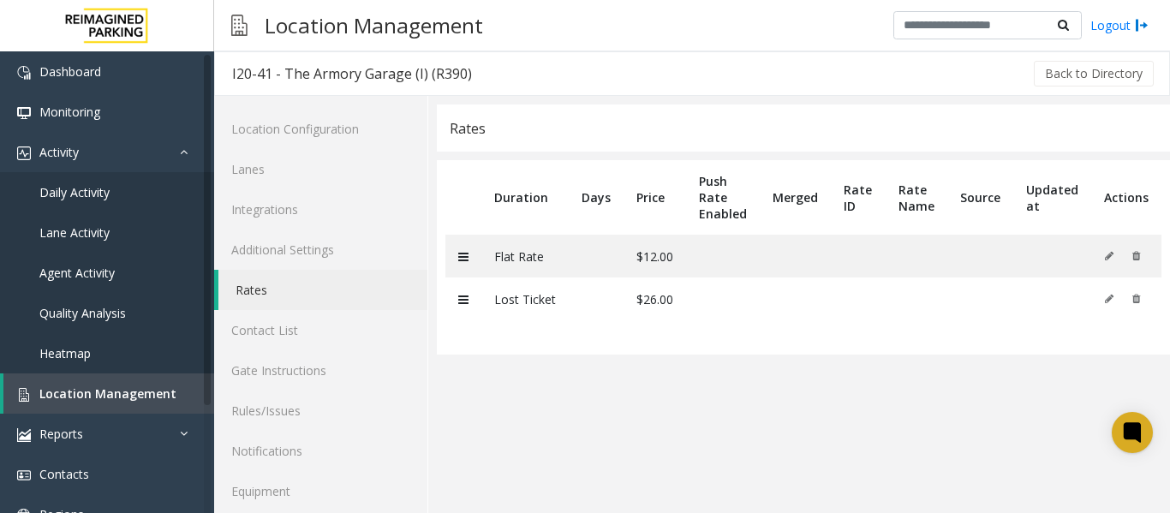
click at [1096, 121] on div "Rates" at bounding box center [803, 127] width 733 height 47
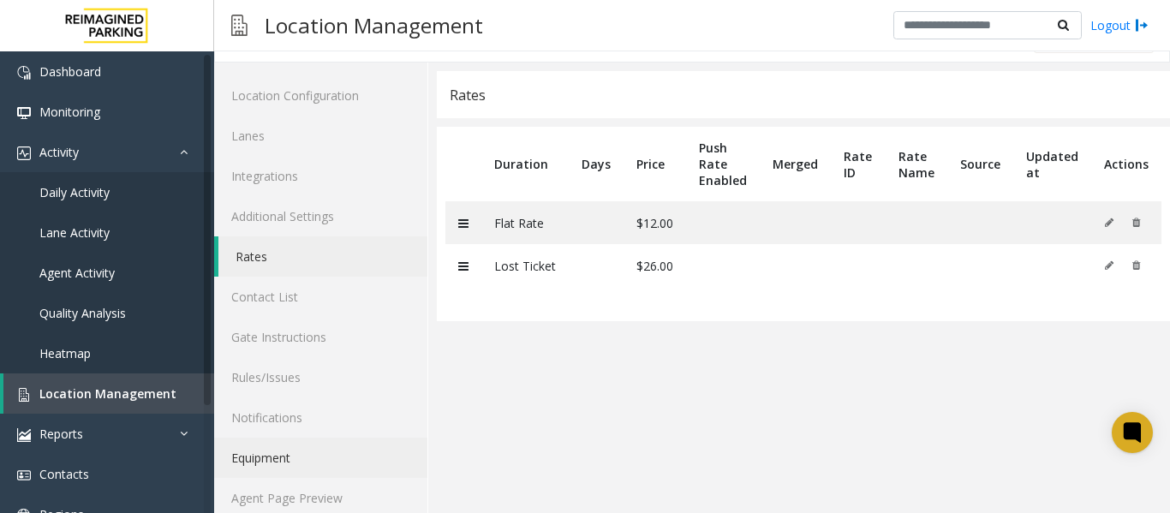
scroll to position [51, 0]
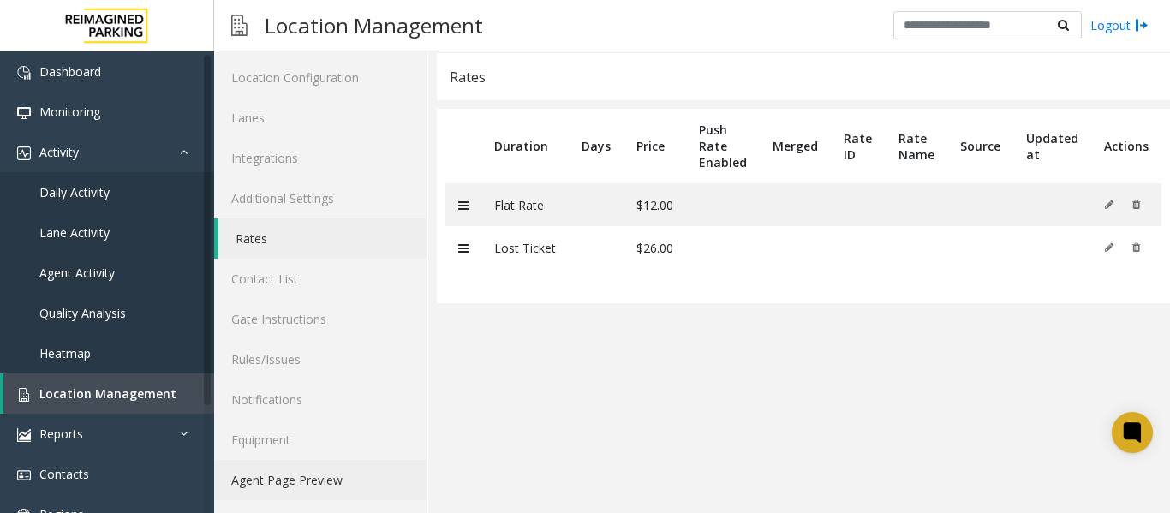
click at [307, 489] on link "Agent Page Preview" at bounding box center [320, 480] width 213 height 40
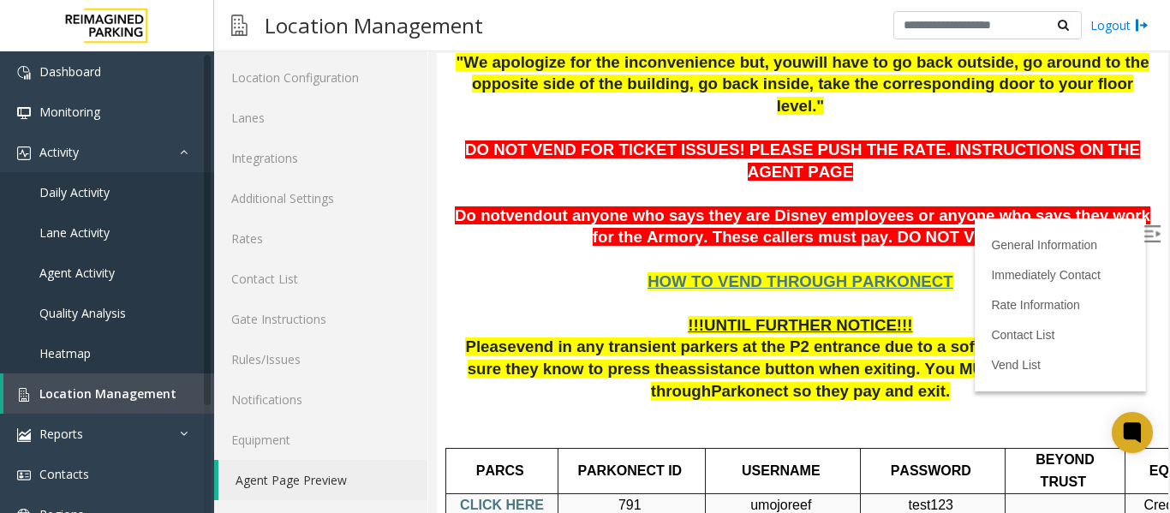
scroll to position [257, 0]
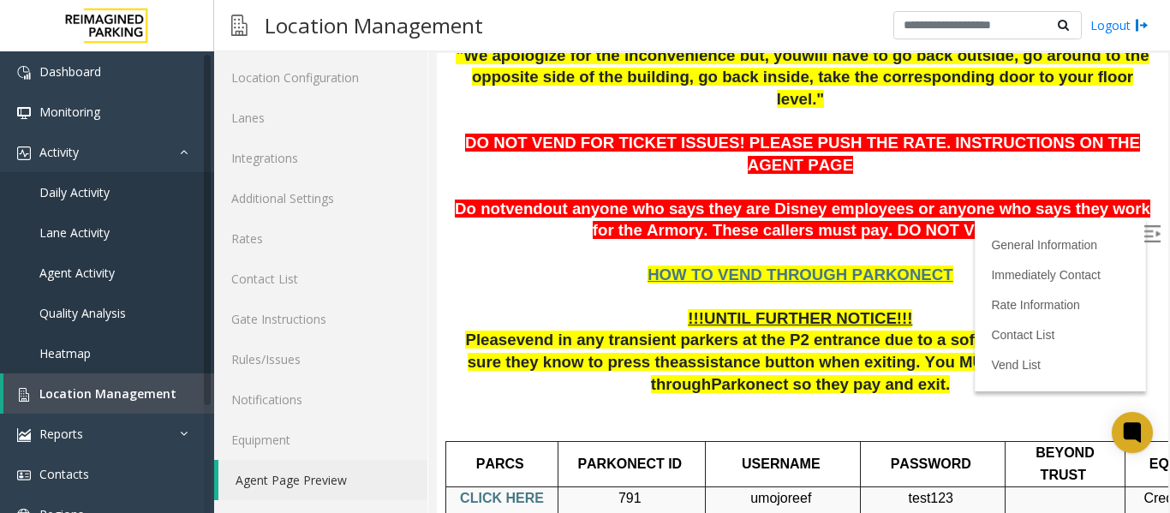
click at [1141, 224] on label at bounding box center [1154, 237] width 26 height 26
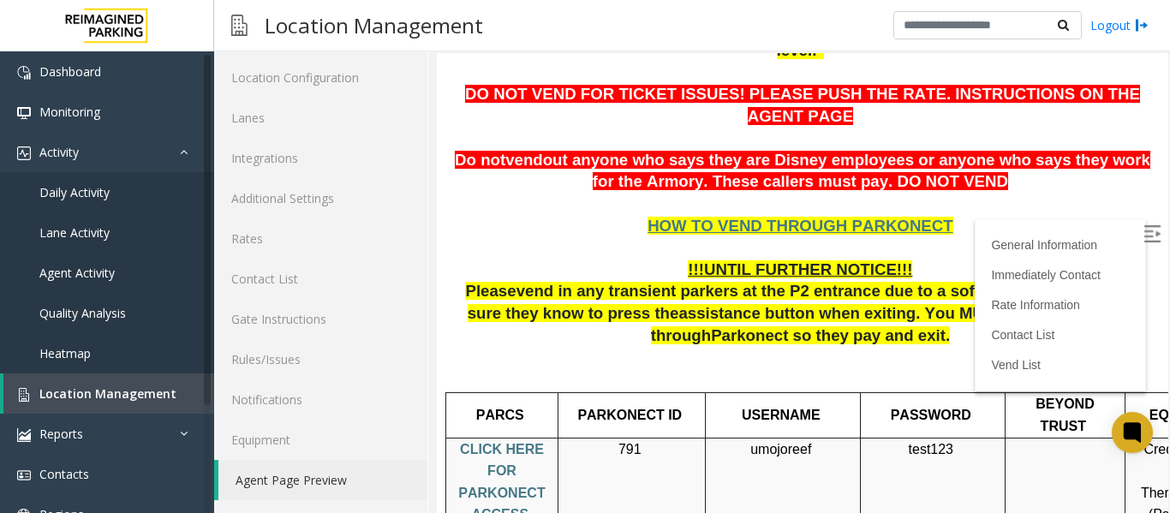
scroll to position [600, 0]
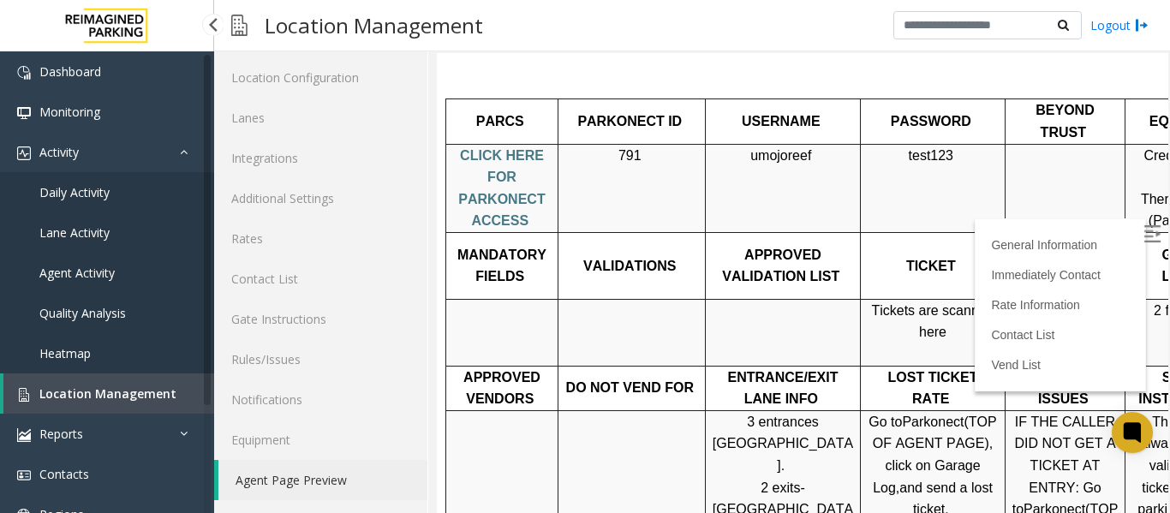
click at [69, 194] on span "Daily Activity" at bounding box center [74, 192] width 70 height 16
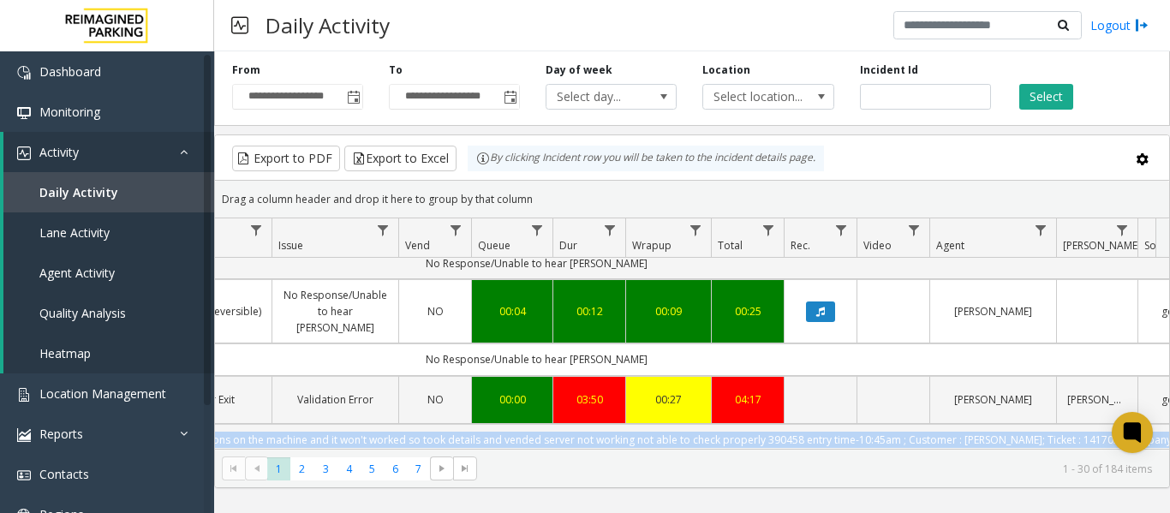
scroll to position [0, 604]
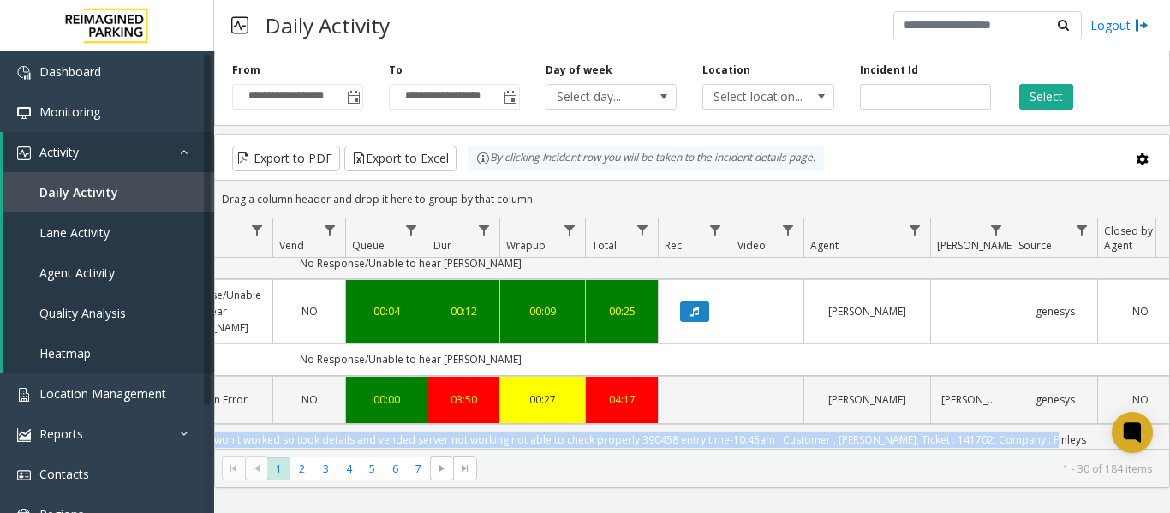
drag, startPoint x: 355, startPoint y: 403, endPoint x: 1156, endPoint y: 406, distance: 801.7
click at [1156, 406] on div "4091929 [DATE] 12:06:01 PM 12 R127-1 [DATE] [GEOGRAPHIC_DATA] 127-54 (R390) [GE…" at bounding box center [692, 365] width 954 height 214
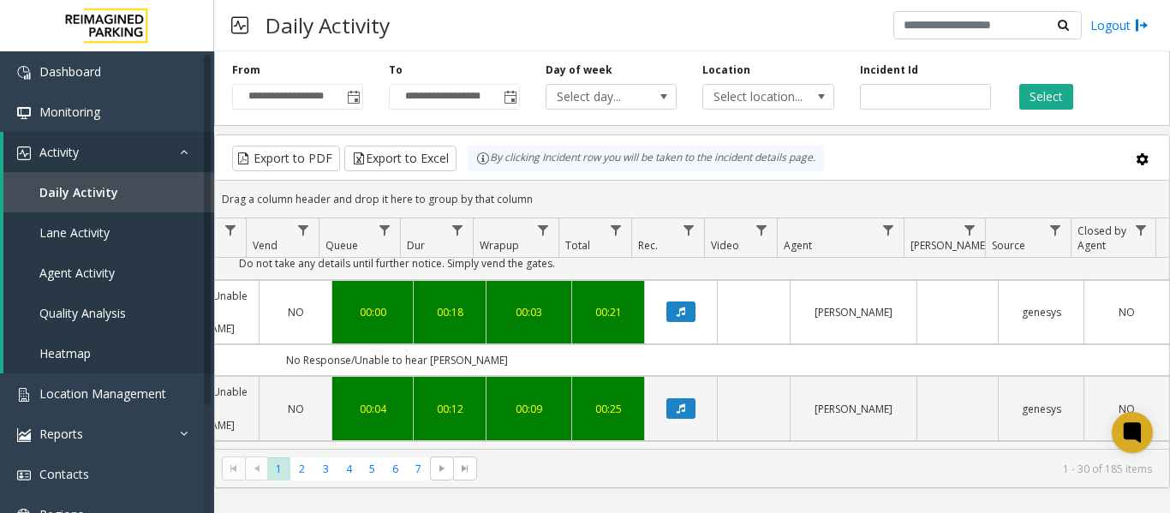
scroll to position [257, 630]
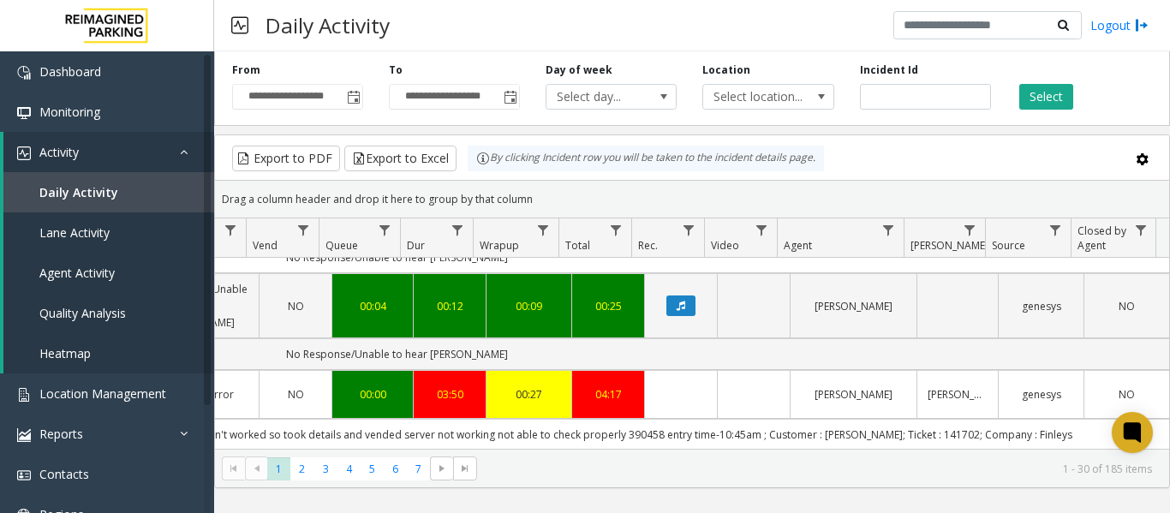
click at [669, 370] on td "Data table" at bounding box center [680, 394] width 73 height 48
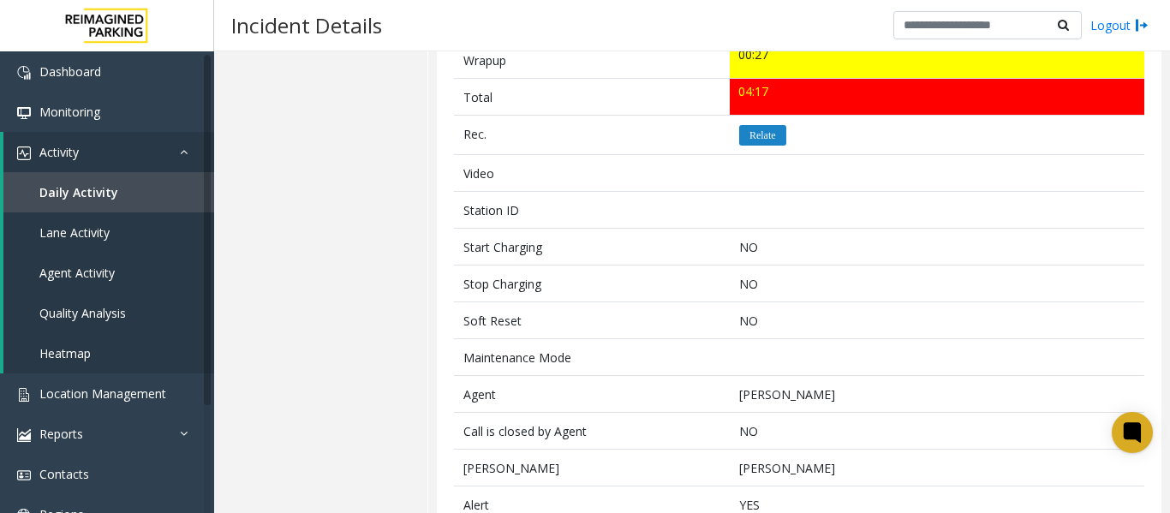
scroll to position [600, 0]
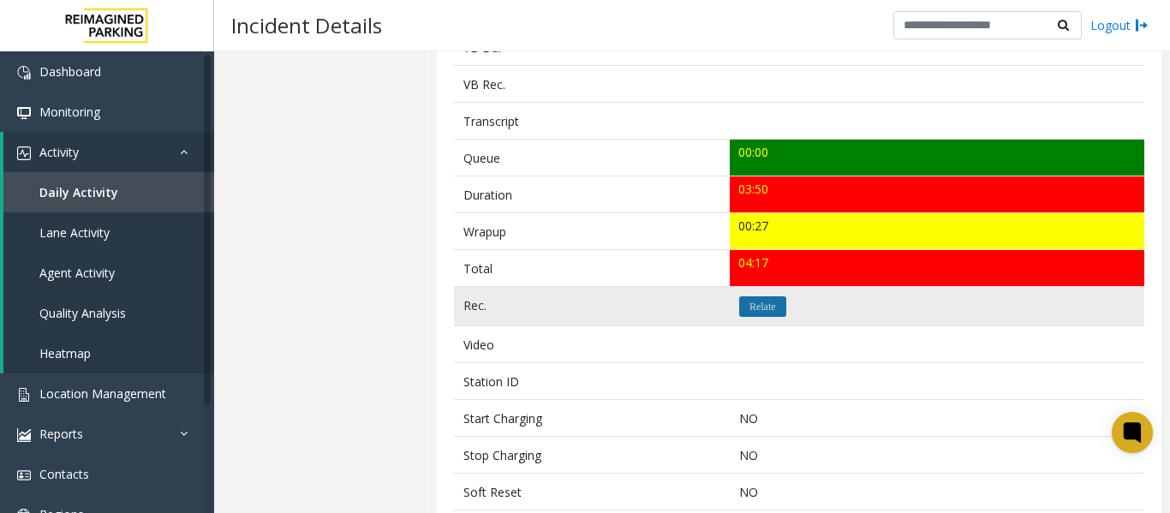
click at [755, 297] on button "Relate" at bounding box center [762, 306] width 47 height 21
click at [756, 310] on icon "Relate" at bounding box center [762, 306] width 27 height 10
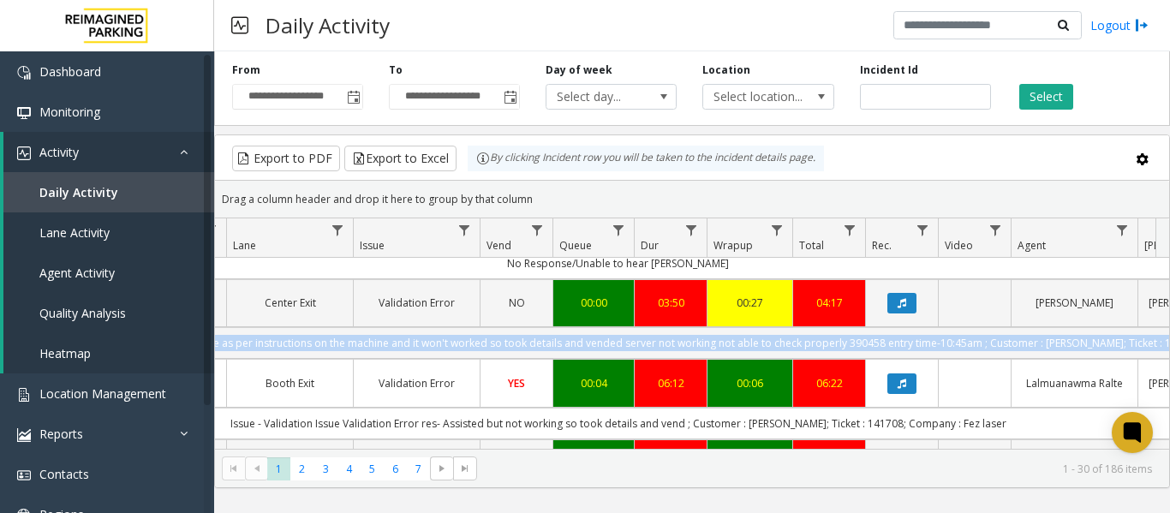
scroll to position [0, 600]
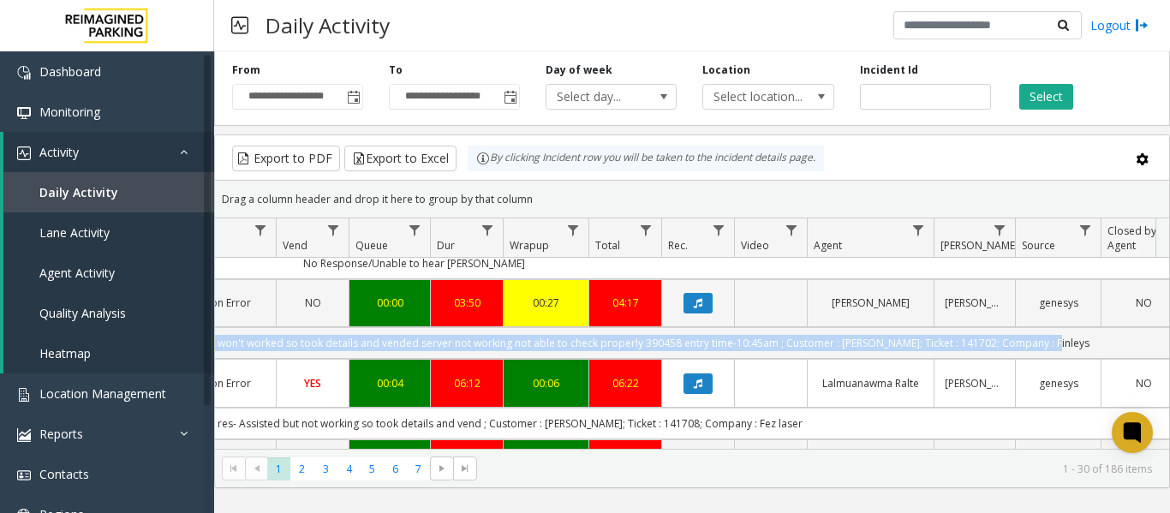
drag, startPoint x: 350, startPoint y: 309, endPoint x: 1167, endPoint y: 324, distance: 817.2
click at [1167, 324] on div "4091931 [DATE] 12:06:53 PM 12 Lot 193 [GEOGRAPHIC_DATA] (L) Laurier Exit #1 Cre…" at bounding box center [692, 365] width 954 height 214
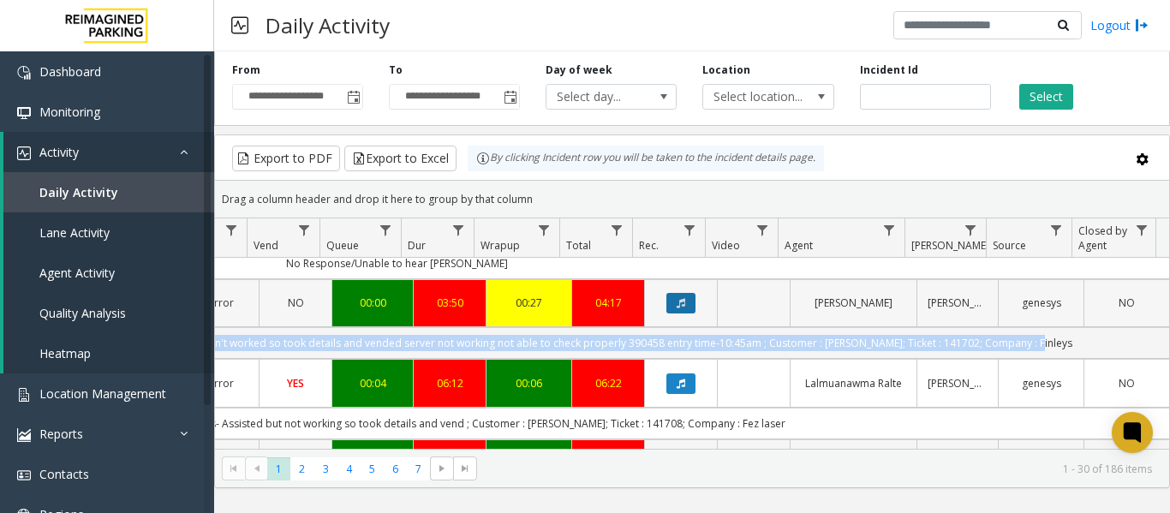
click at [677, 298] on icon "Data table" at bounding box center [681, 303] width 9 height 10
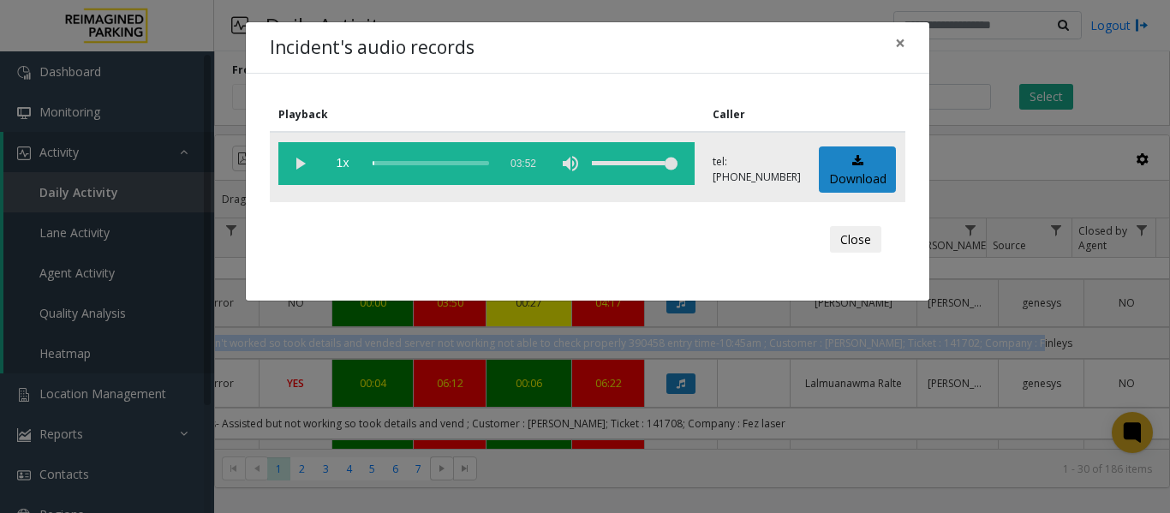
click at [293, 160] on vg-play-pause at bounding box center [299, 163] width 43 height 43
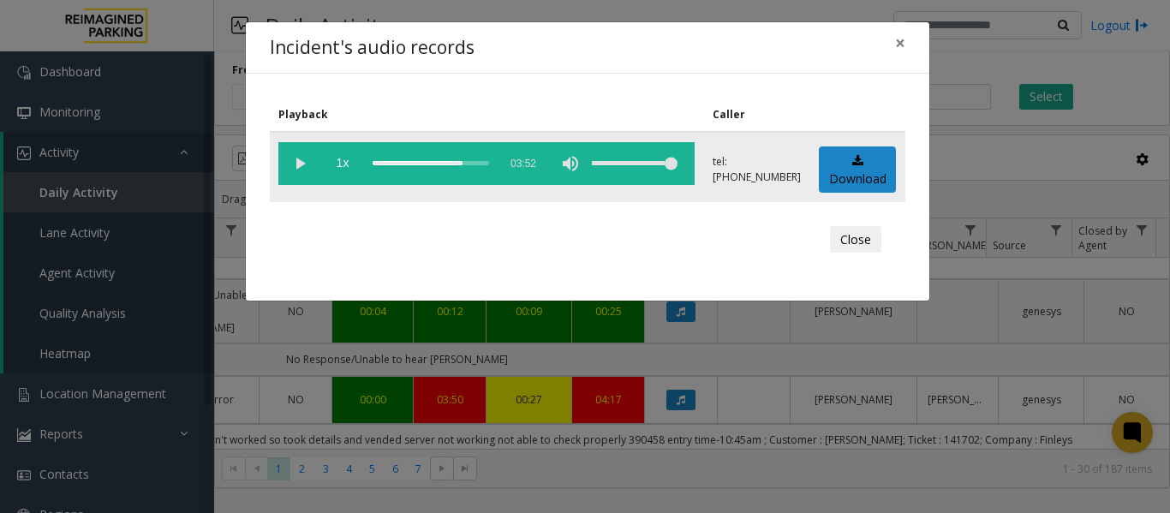
click at [371, 164] on vg-controls "1x 03:52" at bounding box center [486, 163] width 416 height 43
click at [374, 165] on div "scrub bar" at bounding box center [431, 163] width 116 height 43
drag, startPoint x: 378, startPoint y: 164, endPoint x: 348, endPoint y: 159, distance: 30.3
click at [348, 159] on vg-controls "1x 03:52" at bounding box center [486, 163] width 416 height 43
click at [373, 163] on div "scrub bar" at bounding box center [431, 163] width 116 height 43
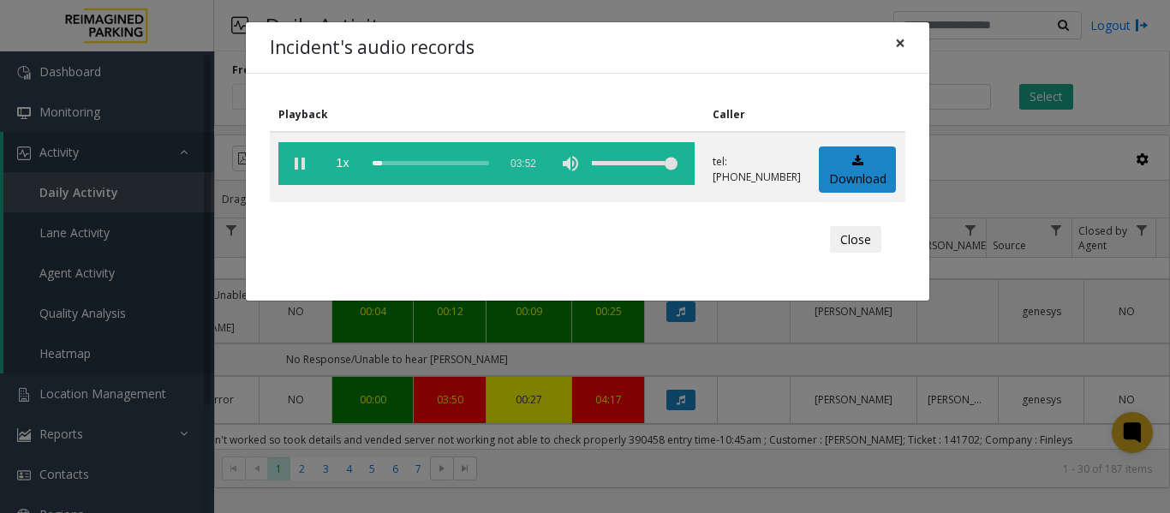
click at [895, 39] on span "×" at bounding box center [900, 43] width 10 height 24
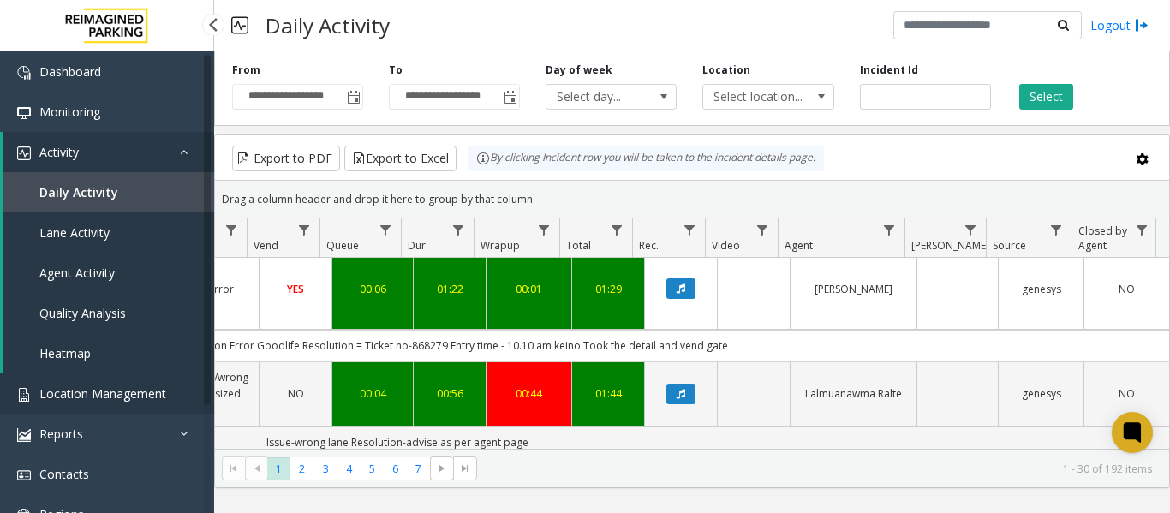
click at [127, 391] on span "Location Management" at bounding box center [102, 393] width 127 height 16
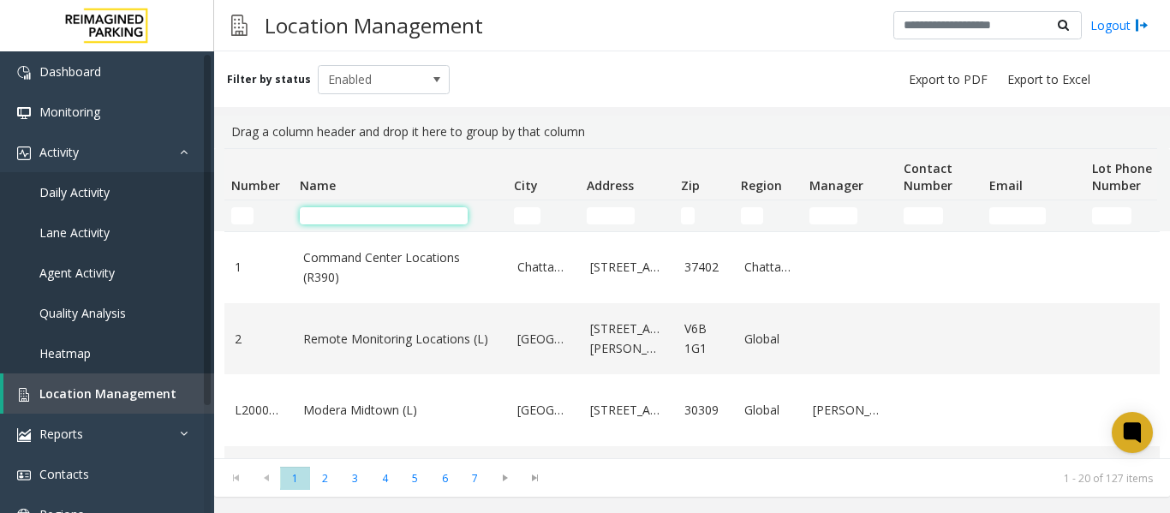
click at [345, 212] on input "Name Filter" at bounding box center [384, 215] width 168 height 17
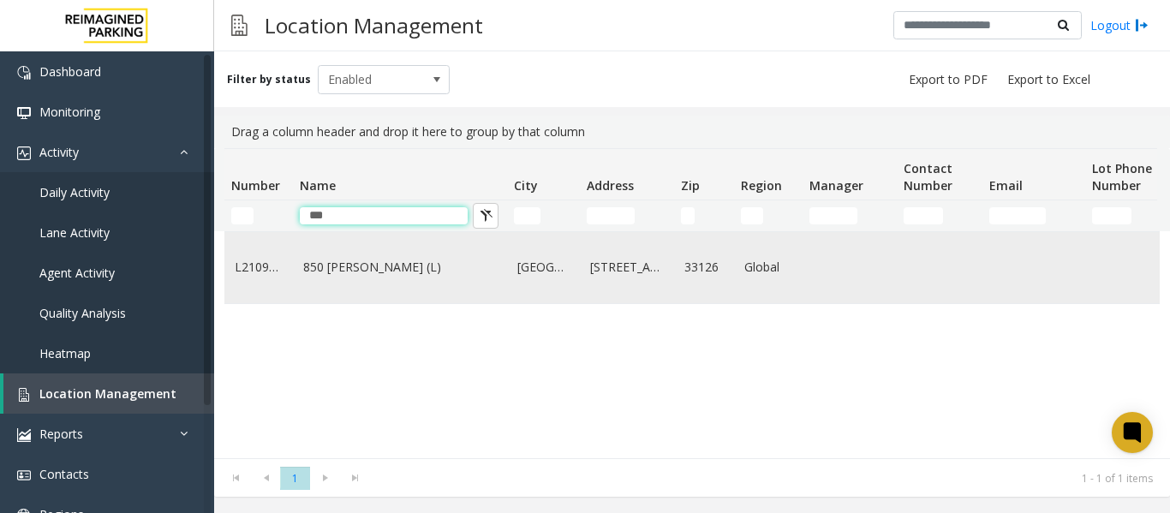
type input "***"
click at [320, 280] on td "850 [PERSON_NAME] (L)" at bounding box center [400, 267] width 214 height 71
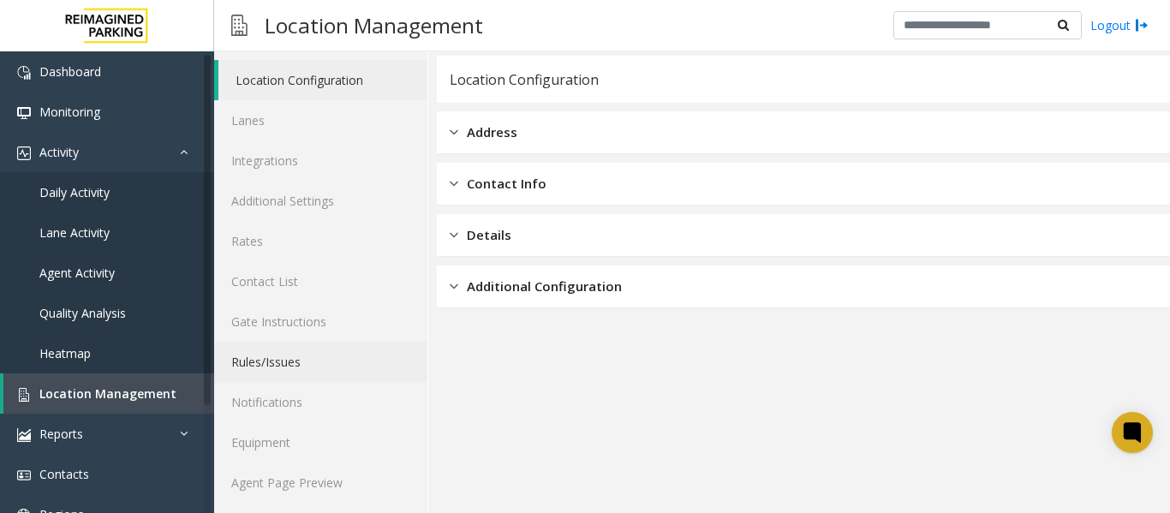
scroll to position [51, 0]
drag, startPoint x: 260, startPoint y: 481, endPoint x: 278, endPoint y: 479, distance: 18.1
click at [261, 481] on link "Agent Page Preview" at bounding box center [320, 480] width 213 height 40
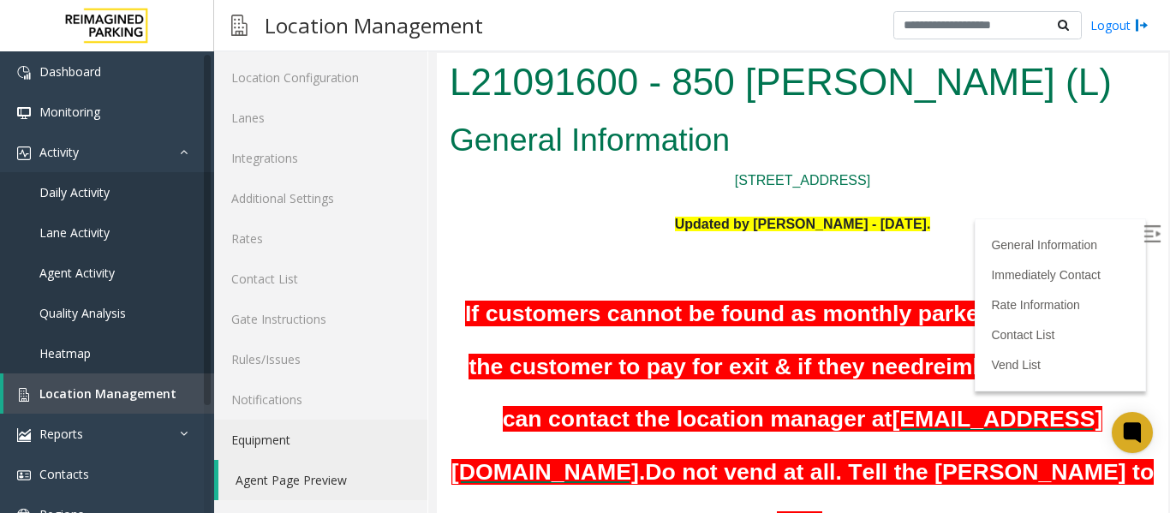
click at [1141, 229] on label at bounding box center [1154, 237] width 26 height 26
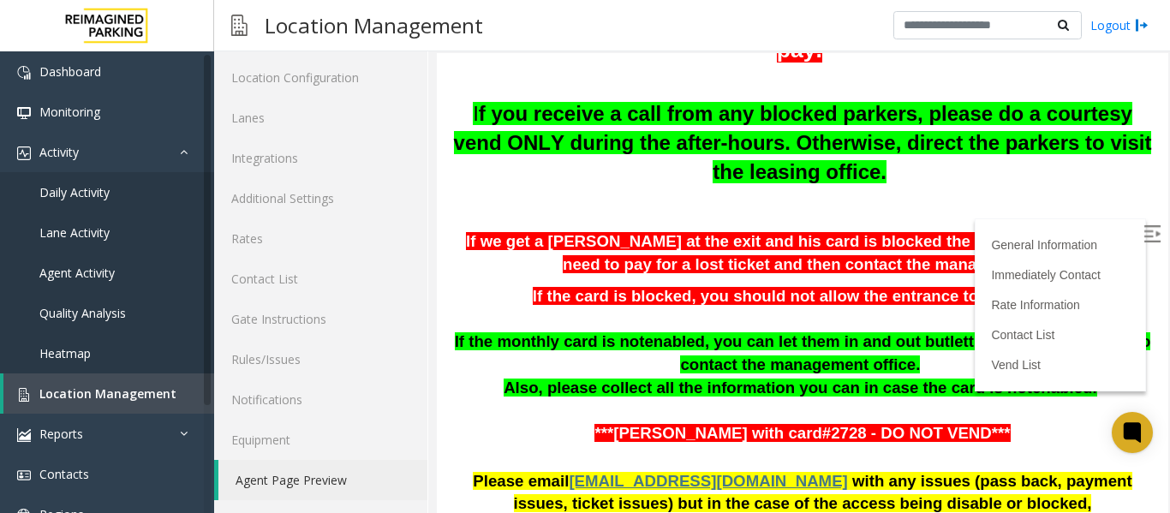
scroll to position [504, 0]
